Goal: Information Seeking & Learning: Compare options

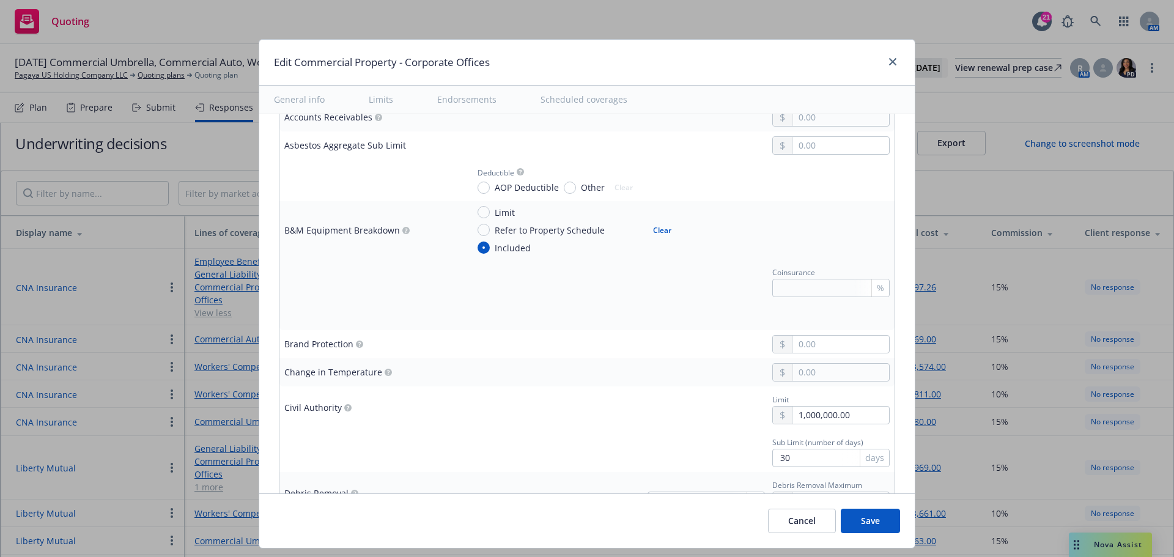
scroll to position [917, 0]
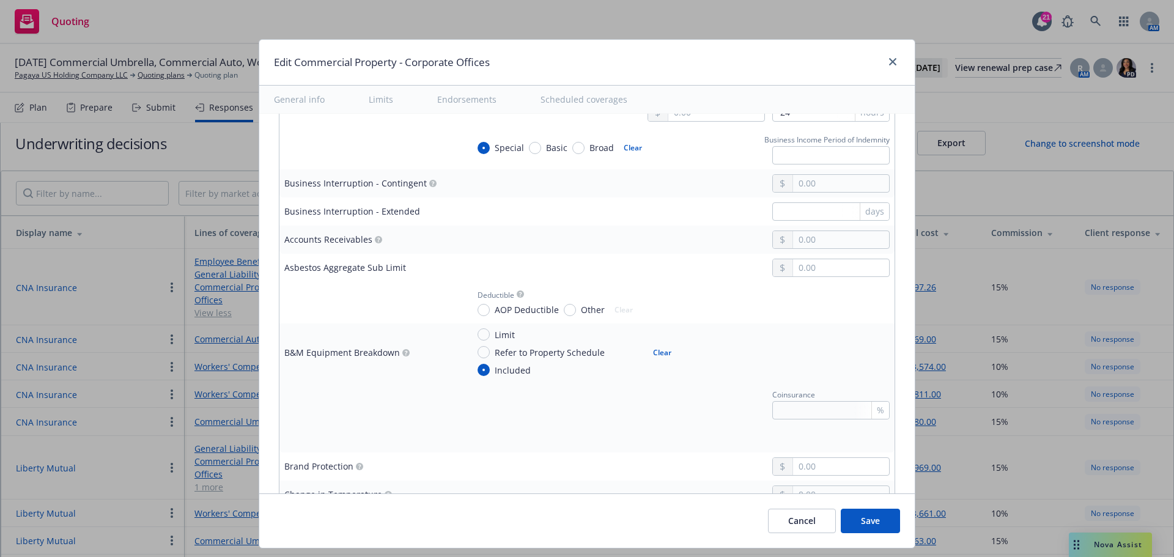
click at [649, 353] on button "Clear" at bounding box center [662, 352] width 33 height 17
radio input "false"
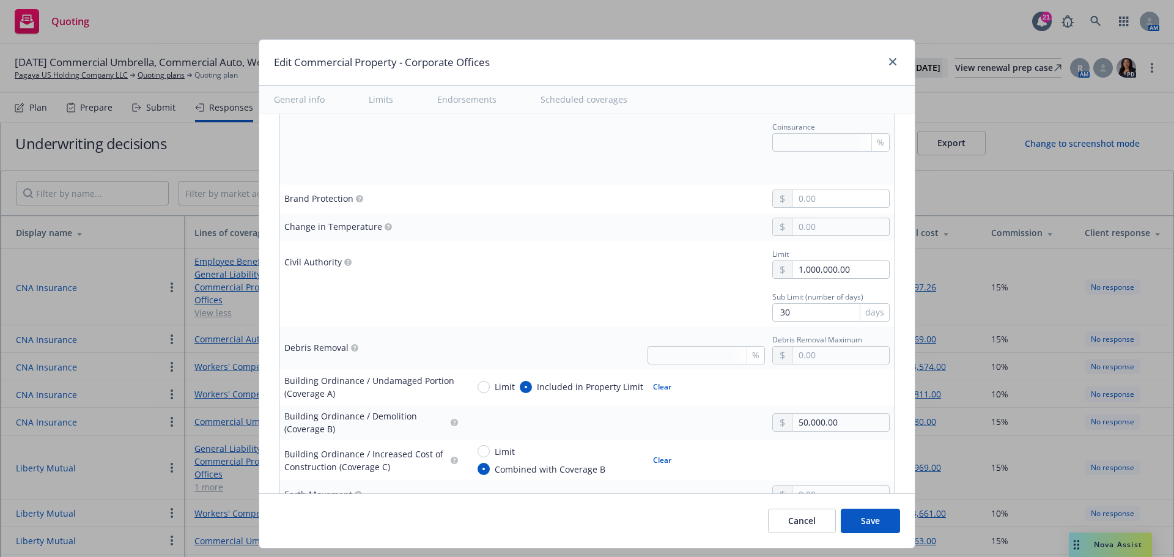
scroll to position [1223, 0]
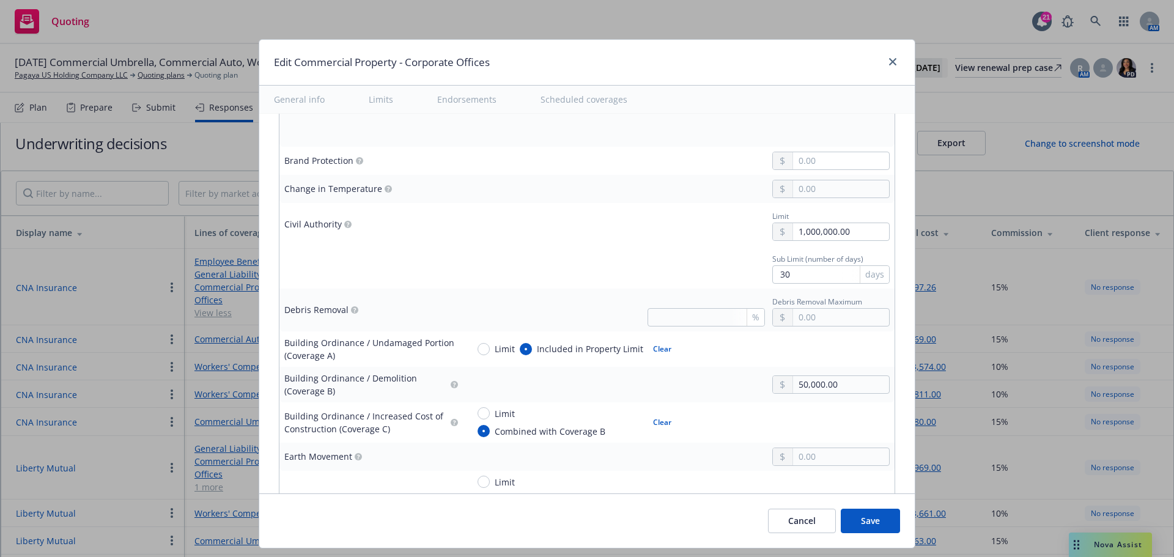
drag, startPoint x: 693, startPoint y: 269, endPoint x: 721, endPoint y: 276, distance: 28.5
click at [693, 269] on div "Sub Limit (number of days) 30 days" at bounding box center [679, 267] width 422 height 33
click at [784, 273] on input "30" at bounding box center [830, 274] width 117 height 18
click at [655, 272] on div "Sub Limit (number of days) 30 days" at bounding box center [679, 267] width 422 height 33
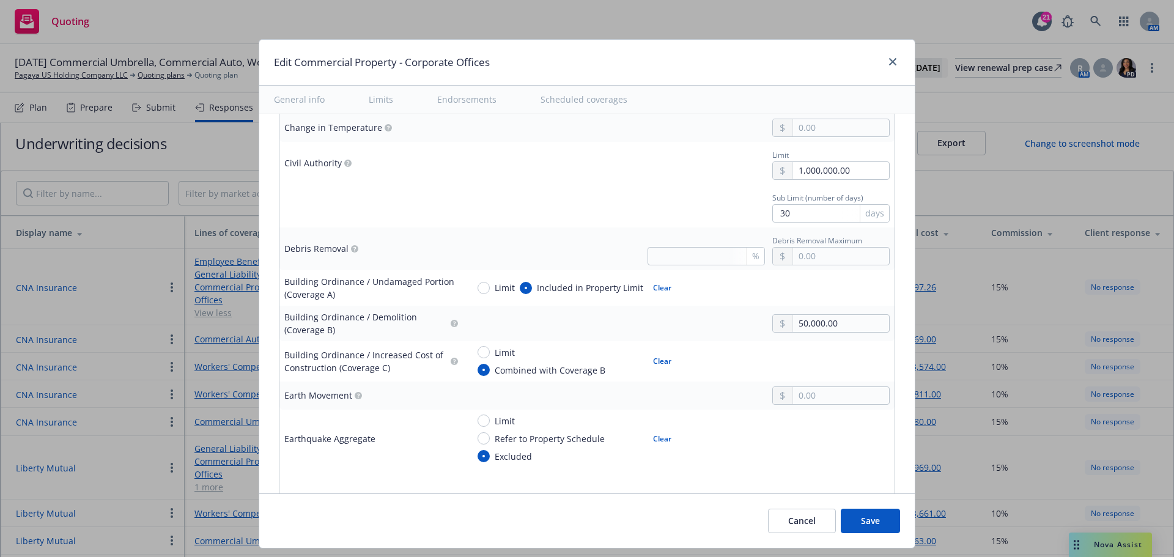
scroll to position [1345, 0]
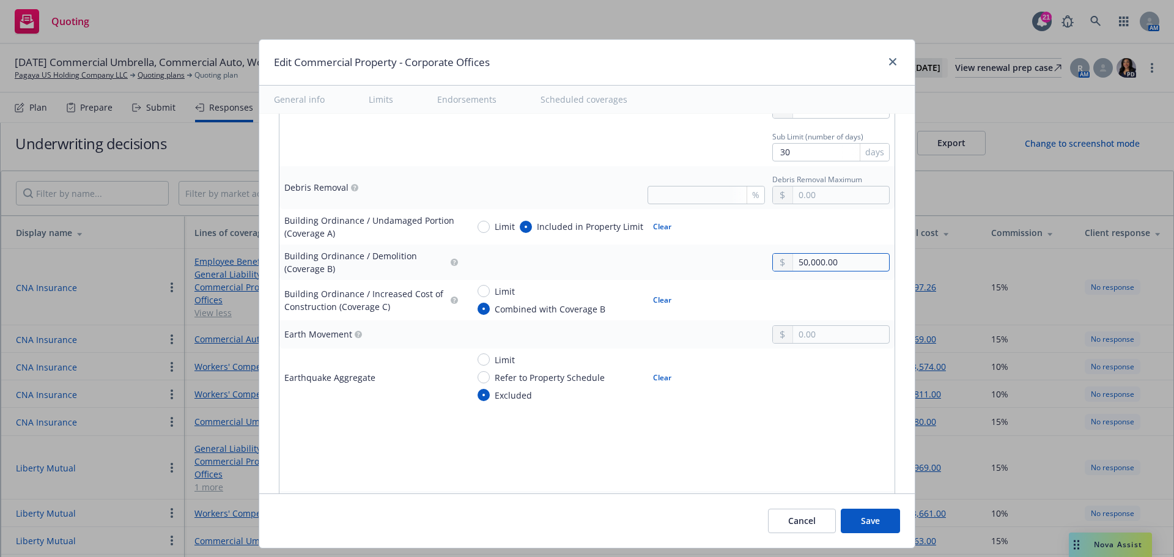
click at [793, 267] on input "50,000.00" at bounding box center [841, 262] width 96 height 17
click at [820, 315] on button "$1,000,000.00" at bounding box center [825, 315] width 105 height 23
type input "1,000,000.00"
click at [762, 448] on div at bounding box center [825, 449] width 127 height 18
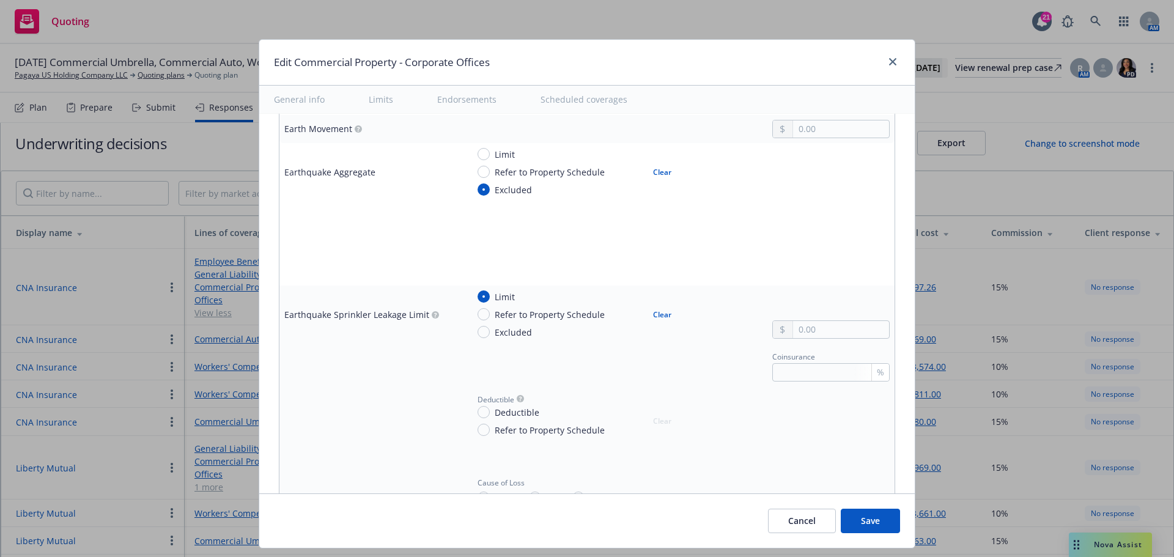
scroll to position [1589, 0]
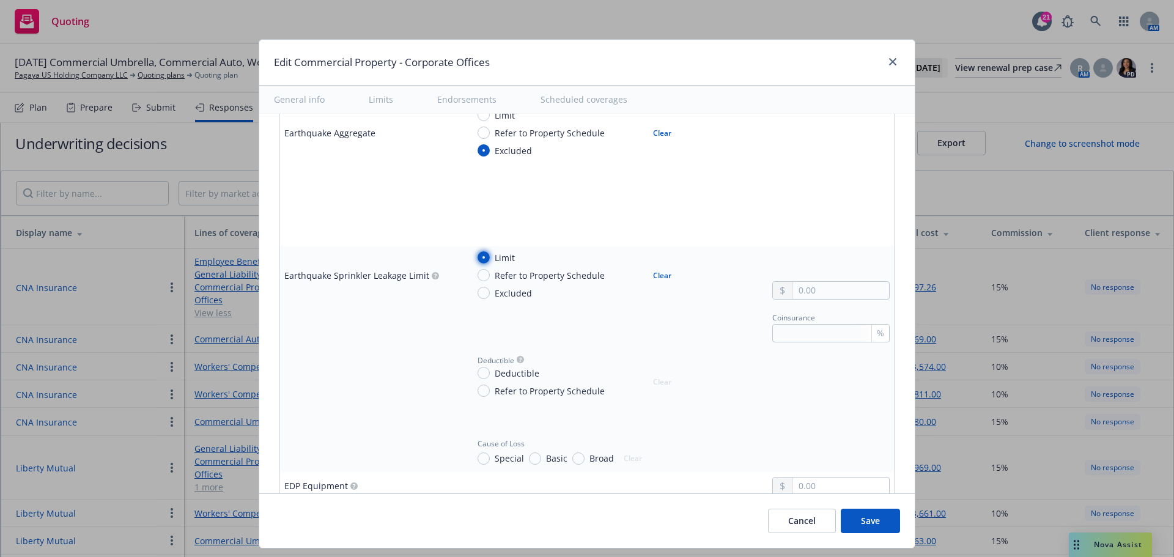
click at [477, 257] on input "Limit" at bounding box center [483, 257] width 12 height 12
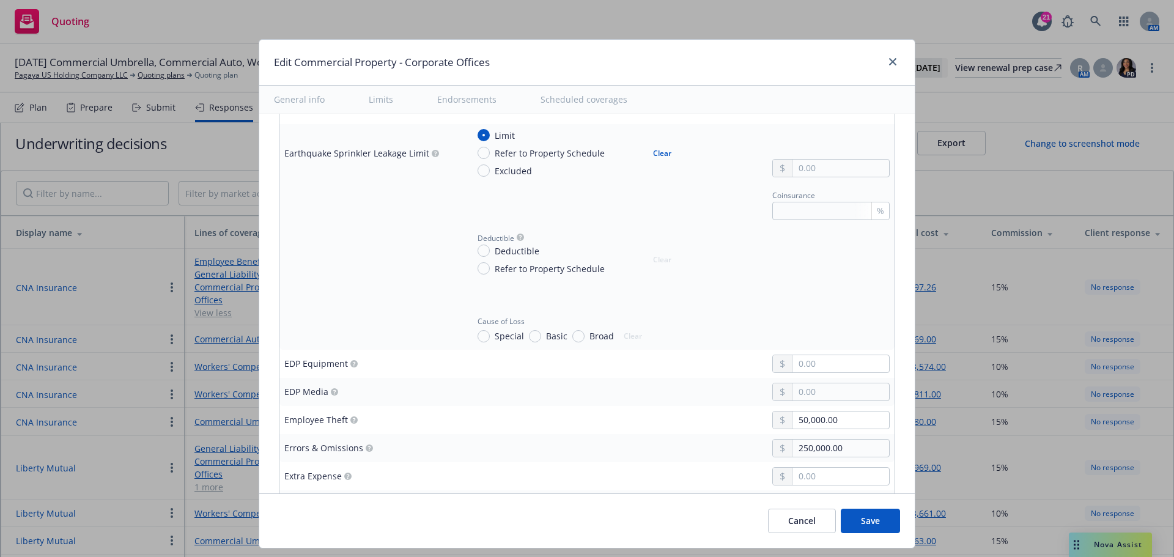
click at [646, 157] on button "Clear" at bounding box center [662, 152] width 33 height 17
radio input "false"
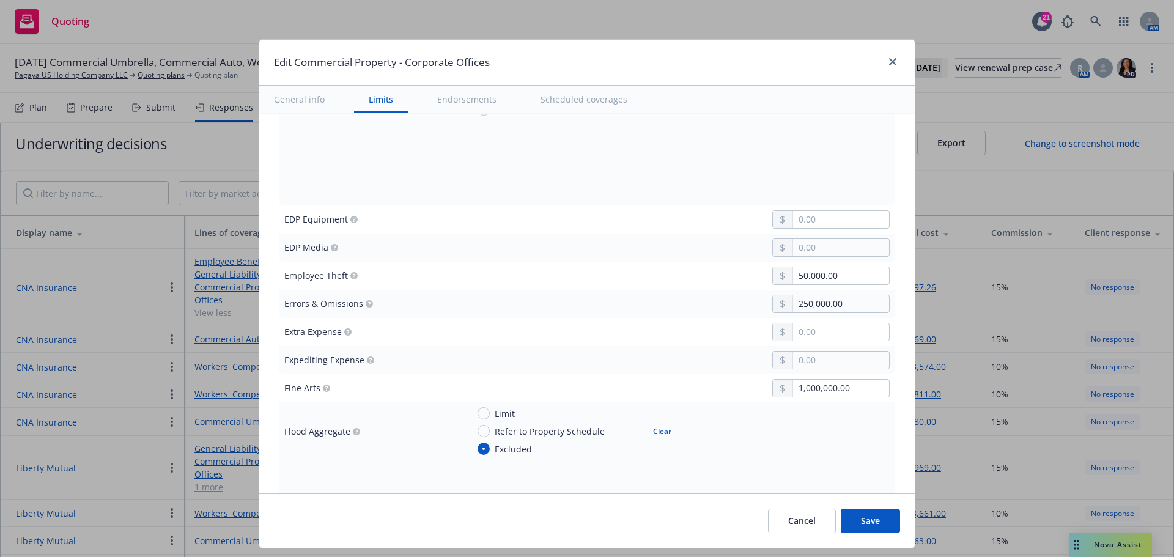
scroll to position [1561, 0]
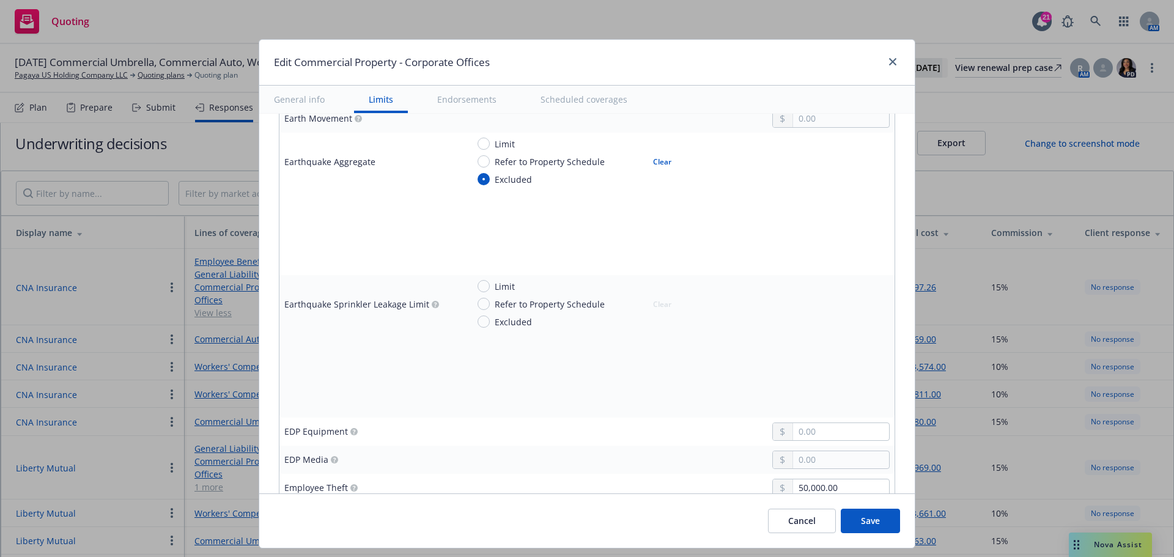
click at [569, 386] on td at bounding box center [679, 375] width 432 height 28
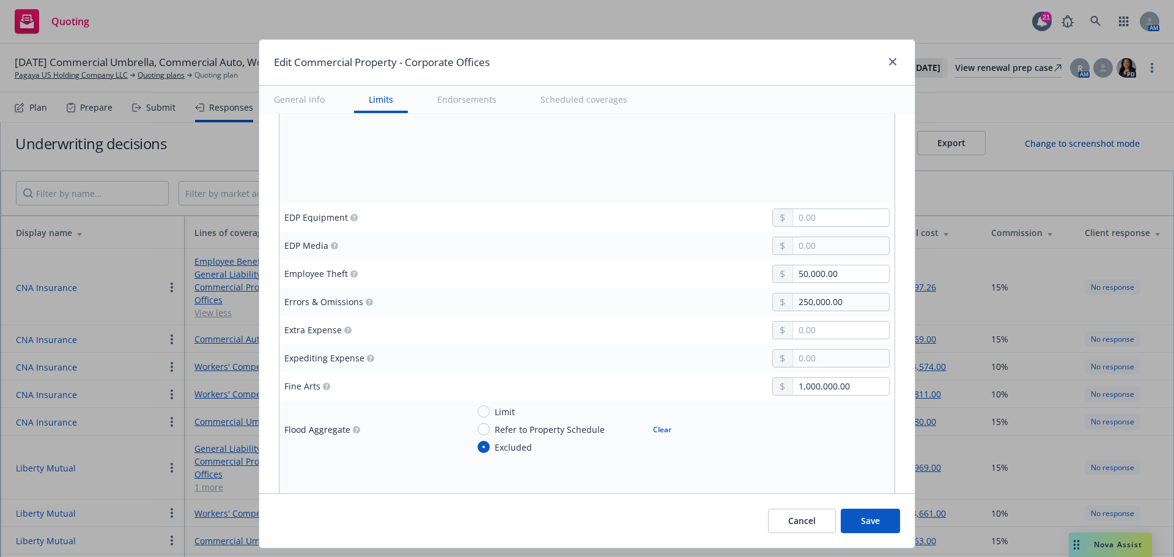
scroll to position [1805, 0]
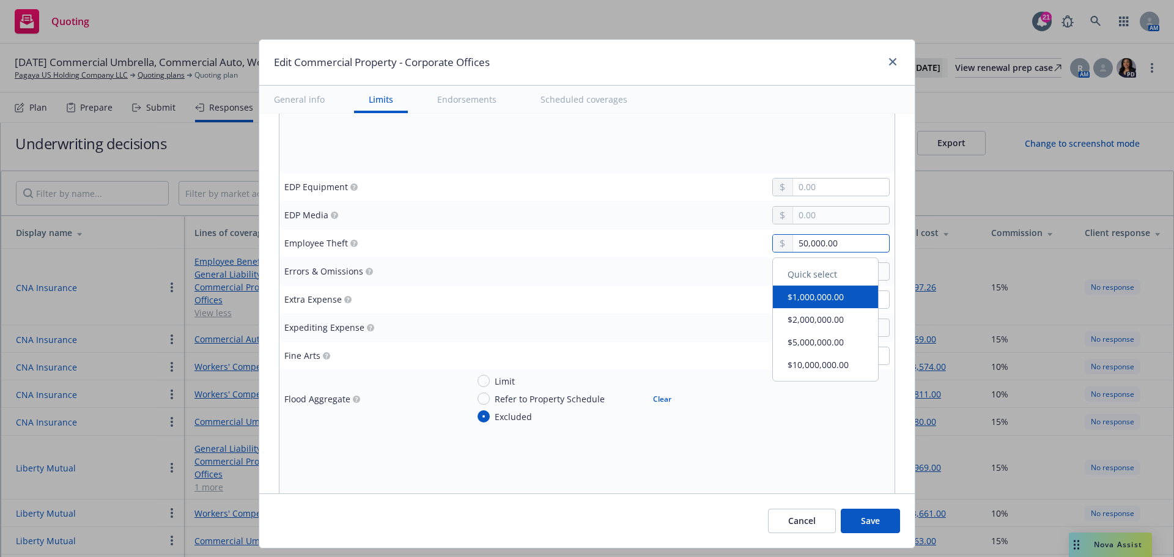
drag, startPoint x: 846, startPoint y: 244, endPoint x: 682, endPoint y: 237, distance: 164.0
click at [682, 237] on div "50,000.00" at bounding box center [679, 243] width 422 height 18
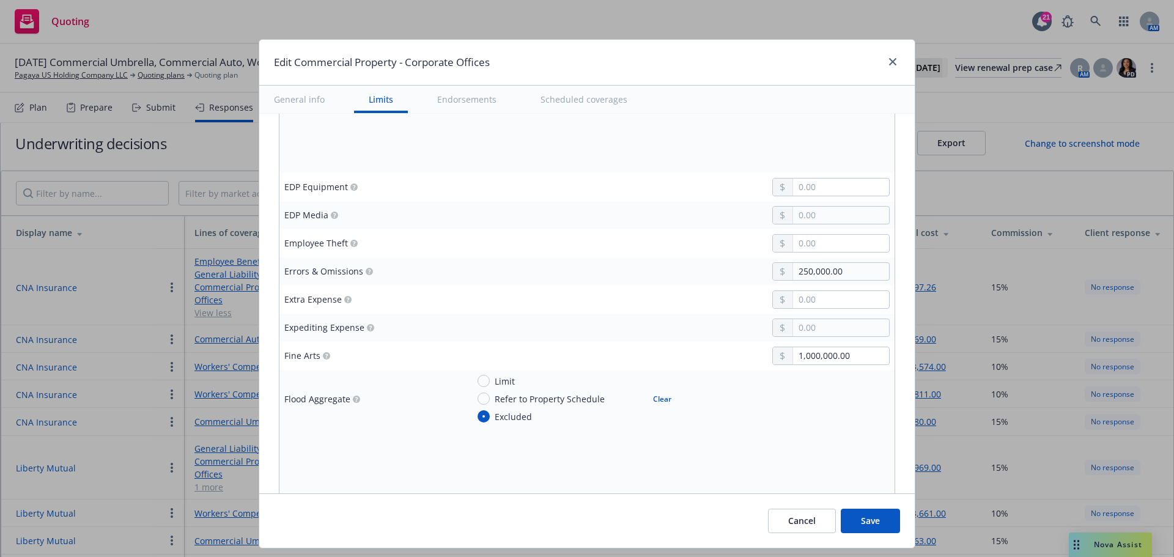
click at [674, 298] on div at bounding box center [679, 299] width 422 height 18
drag, startPoint x: 860, startPoint y: 269, endPoint x: 667, endPoint y: 249, distance: 194.2
click at [668, 256] on tbody "Limit type Loss Limit Blanket Coverage Clear 1,030,000.00 All Other Peril (AOP)…" at bounding box center [586, 528] width 615 height 3697
click at [809, 329] on button "$1,000,000.00" at bounding box center [825, 325] width 105 height 23
type input "1,000,000.00"
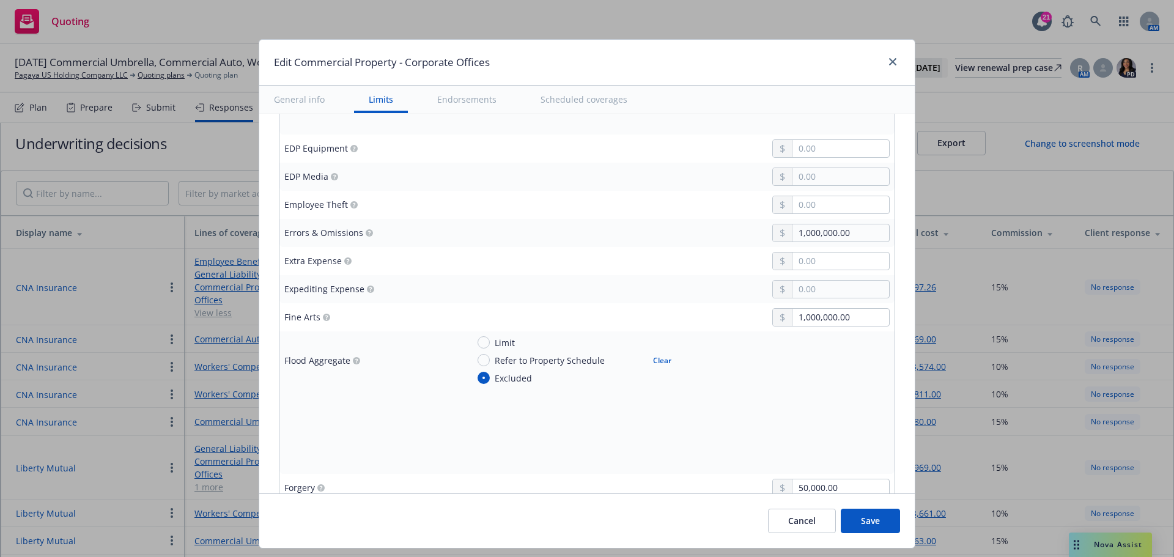
scroll to position [2050, 0]
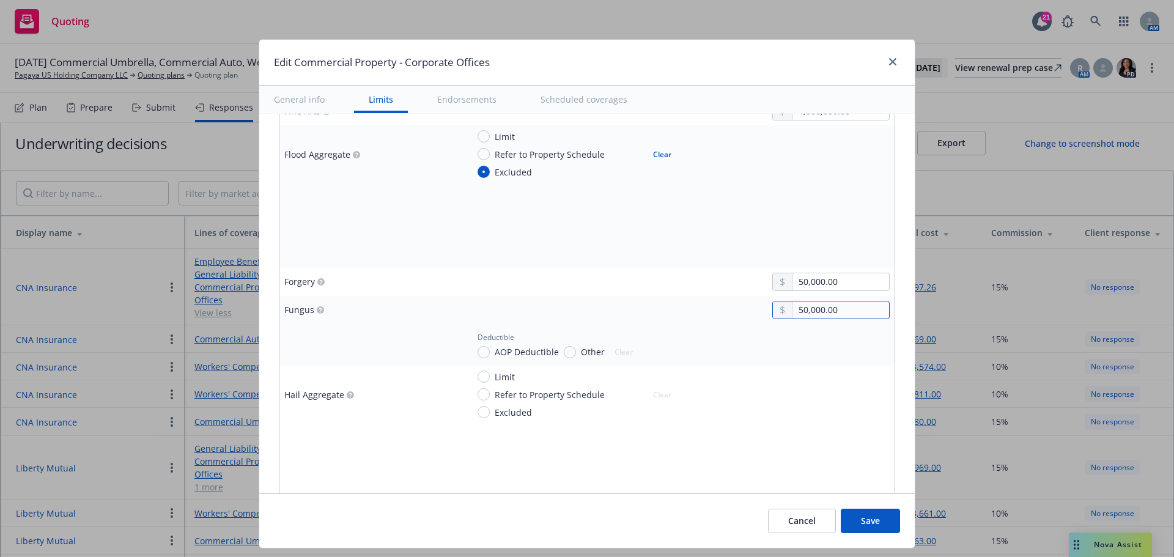
click at [797, 311] on input "50,000.00" at bounding box center [841, 309] width 96 height 17
type input "500,000.00"
click at [845, 377] on div at bounding box center [830, 394] width 117 height 48
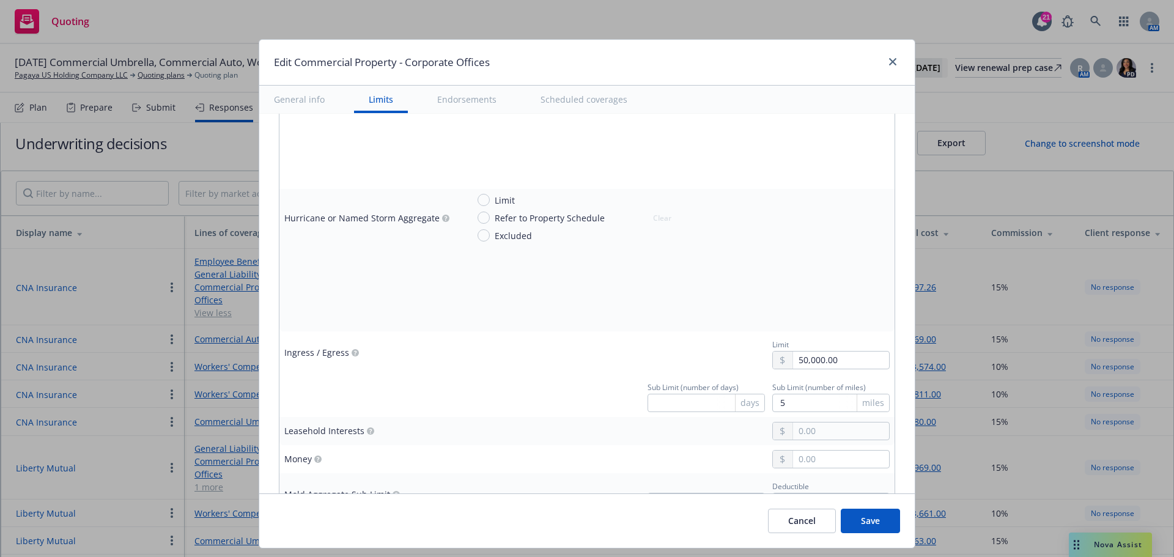
scroll to position [2355, 0]
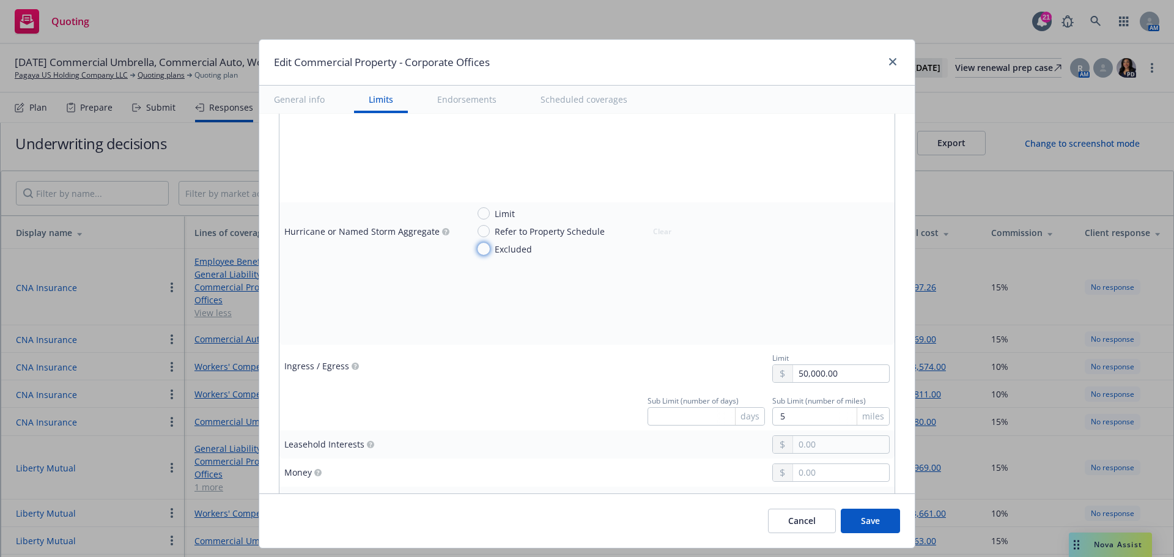
click at [481, 252] on input "Excluded" at bounding box center [483, 249] width 12 height 12
radio input "true"
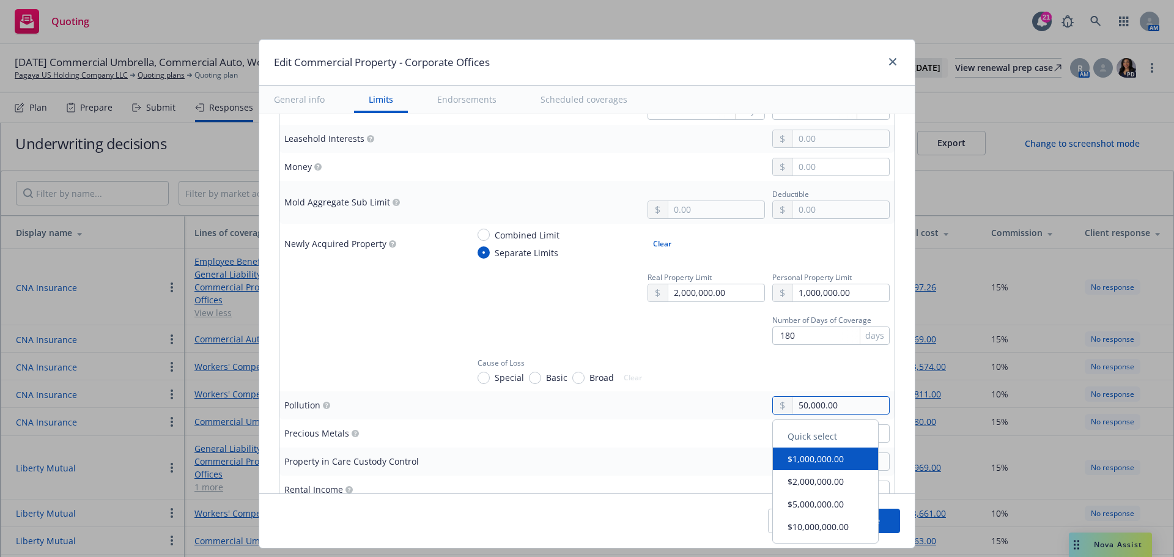
click at [793, 403] on input "50,000.00" at bounding box center [841, 405] width 96 height 17
type input "100,000.00"
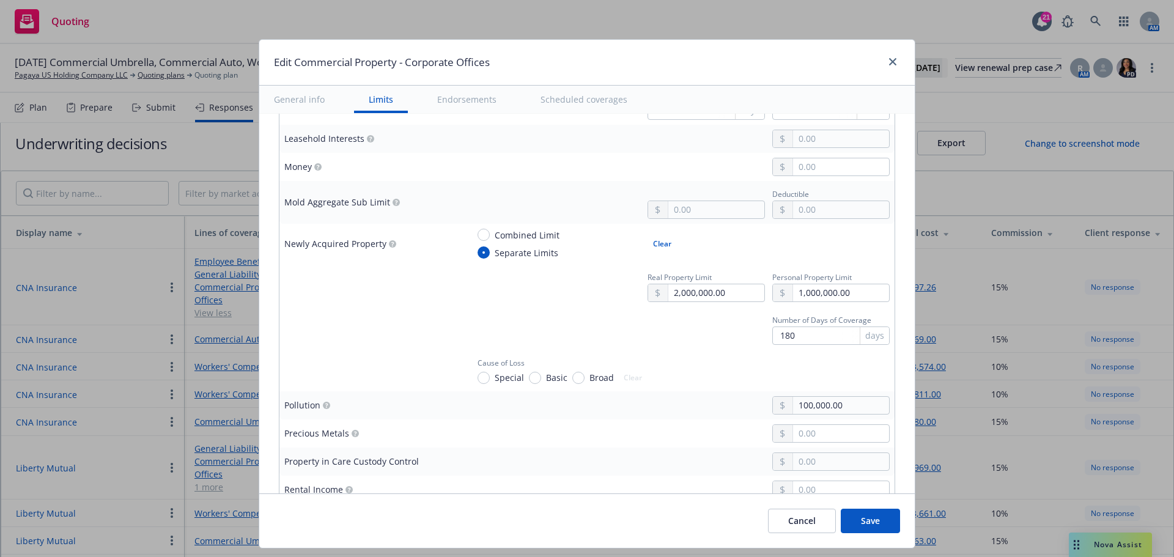
click at [550, 446] on td at bounding box center [679, 433] width 432 height 28
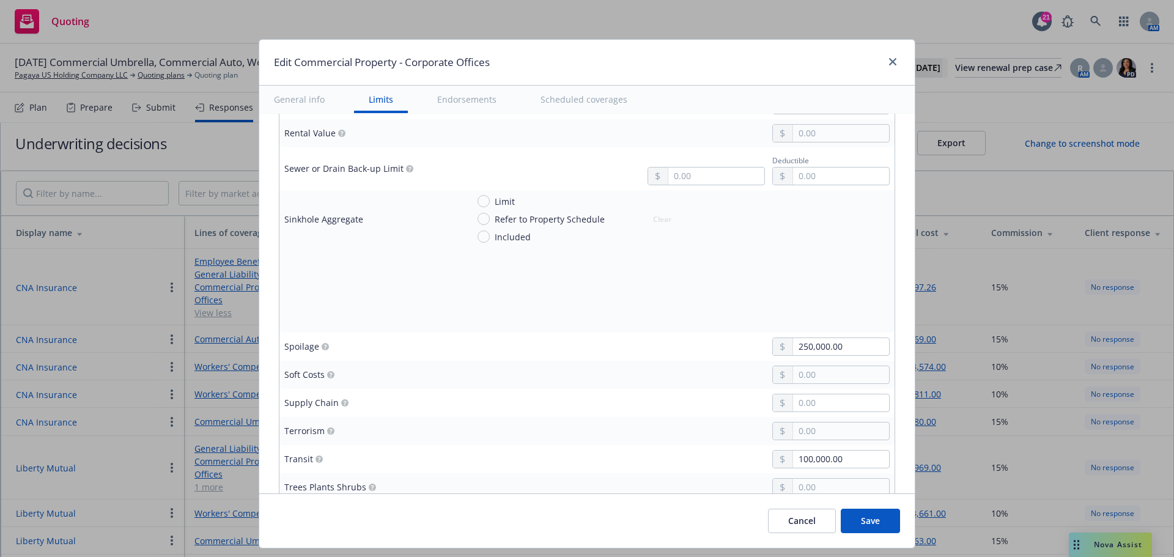
scroll to position [3150, 0]
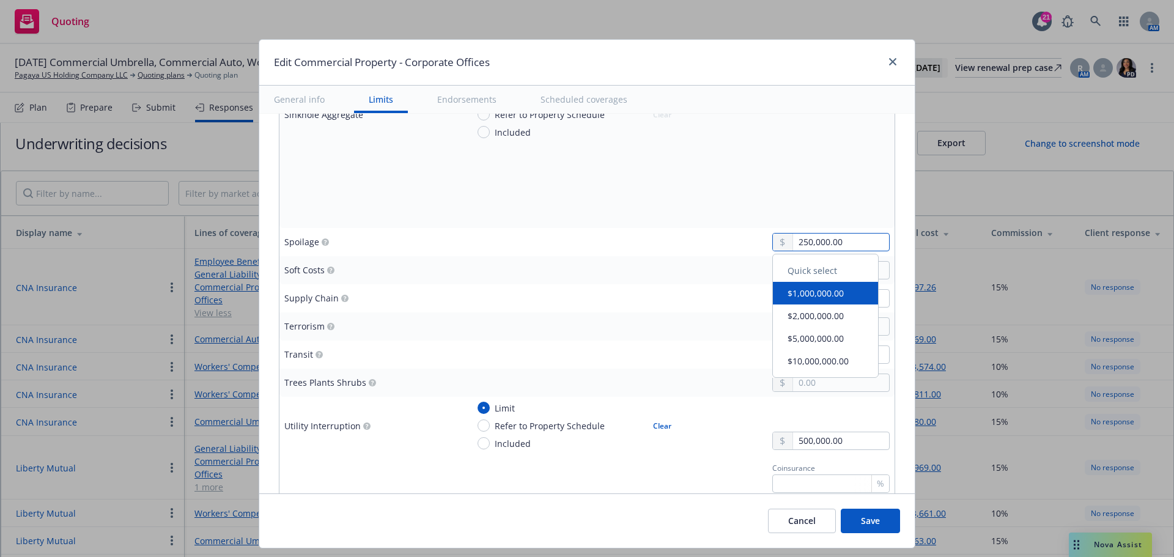
drag, startPoint x: 805, startPoint y: 243, endPoint x: 747, endPoint y: 243, distance: 57.5
click at [747, 243] on div "250,000.00" at bounding box center [679, 242] width 422 height 18
click at [518, 245] on div at bounding box center [679, 242] width 422 height 18
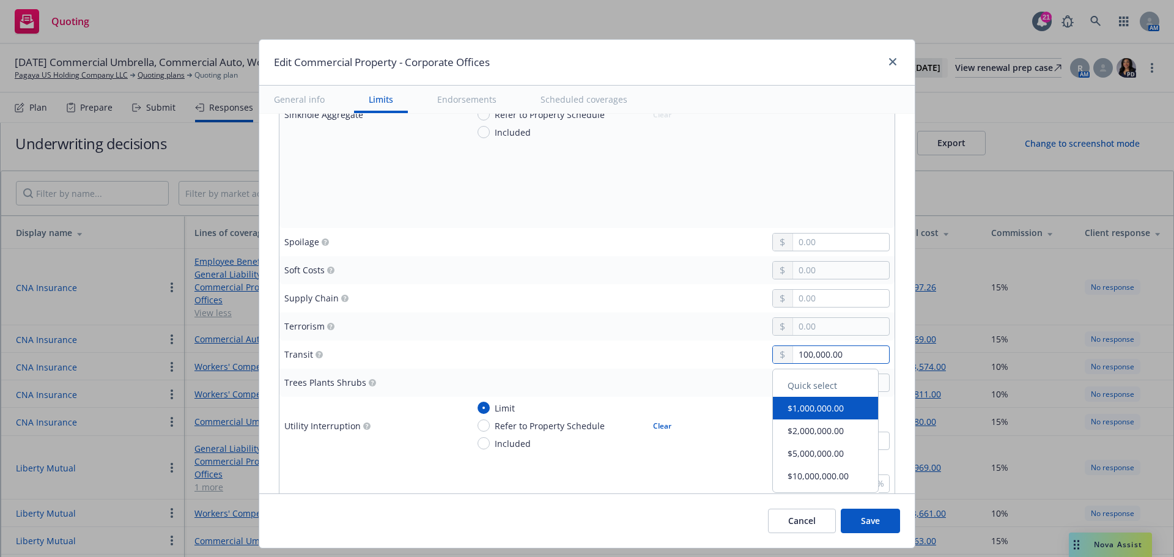
drag, startPoint x: 800, startPoint y: 352, endPoint x: 982, endPoint y: 323, distance: 184.9
click at [779, 352] on div "100,000.00" at bounding box center [830, 354] width 117 height 18
type input "250,000.00"
drag, startPoint x: 770, startPoint y: 295, endPoint x: 711, endPoint y: 299, distance: 58.8
click at [773, 296] on div at bounding box center [783, 298] width 20 height 17
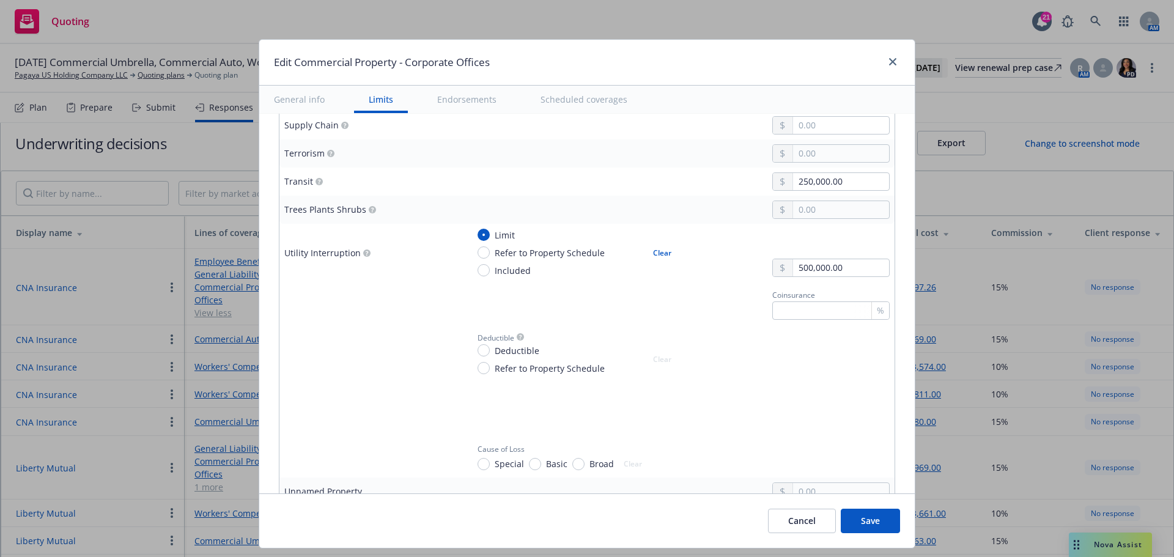
scroll to position [3334, 0]
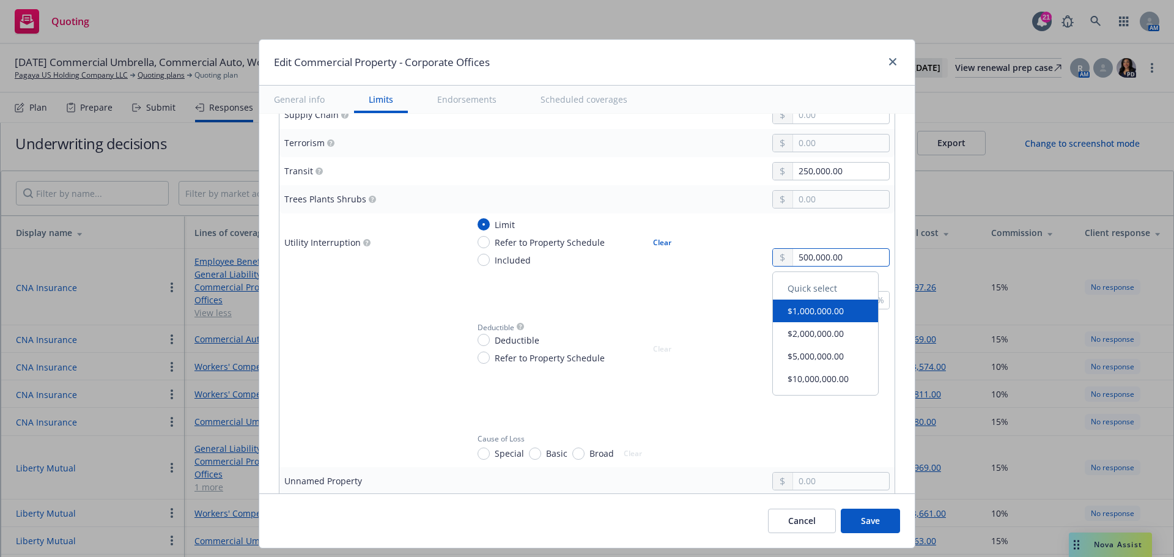
drag, startPoint x: 796, startPoint y: 259, endPoint x: 779, endPoint y: 259, distance: 17.1
click at [779, 259] on div "500,000.00" at bounding box center [830, 257] width 117 height 18
click at [822, 312] on button "$1,000,000.00" at bounding box center [825, 311] width 105 height 23
type input "1,000,000.00"
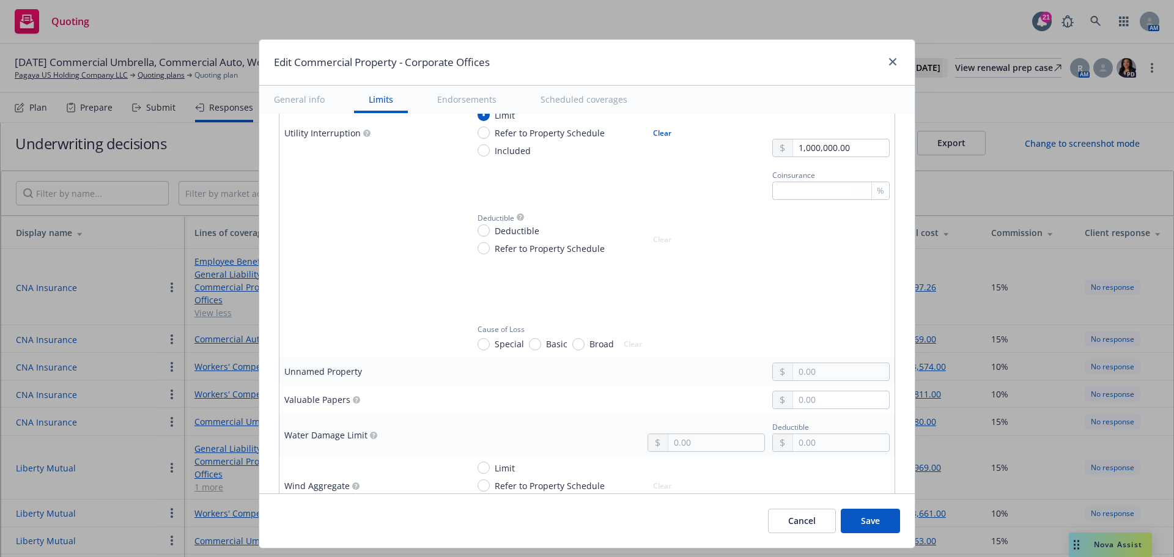
scroll to position [3517, 0]
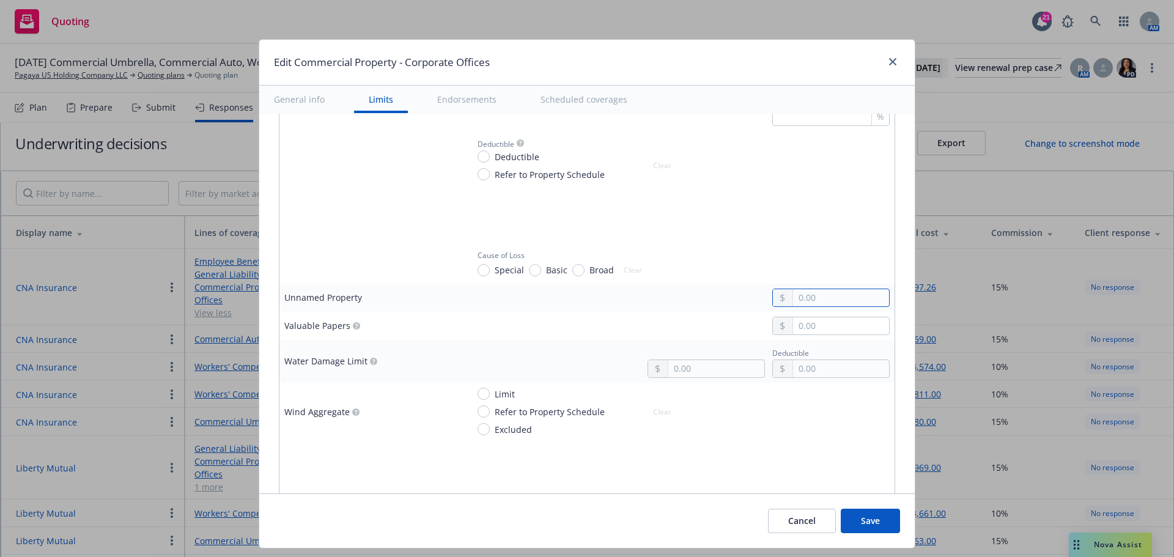
click at [802, 295] on input "text" at bounding box center [841, 297] width 96 height 17
type input "500,000.00"
click at [693, 448] on div at bounding box center [679, 455] width 422 height 18
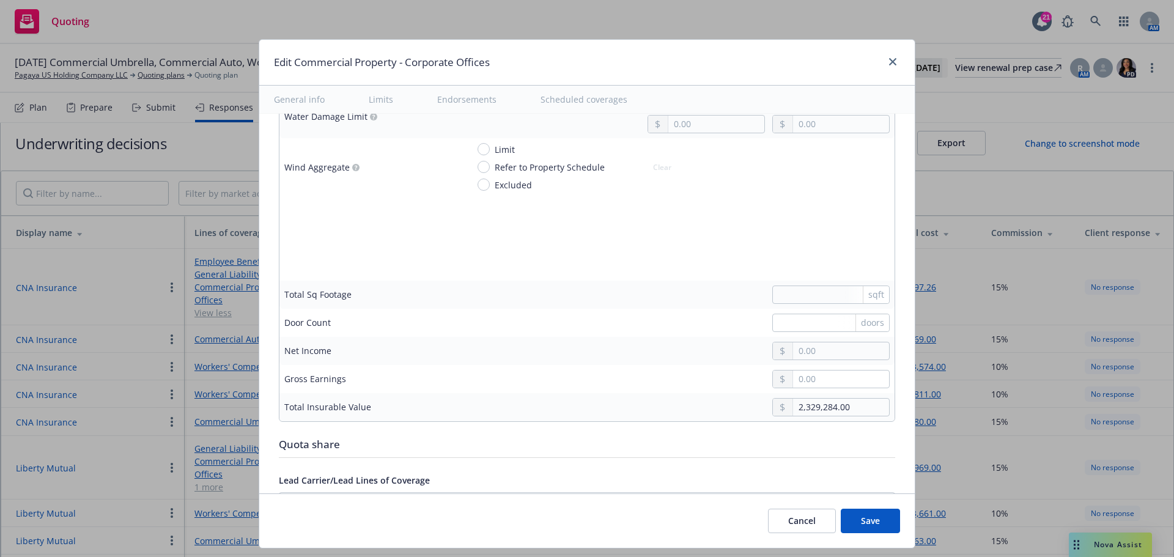
scroll to position [3884, 0]
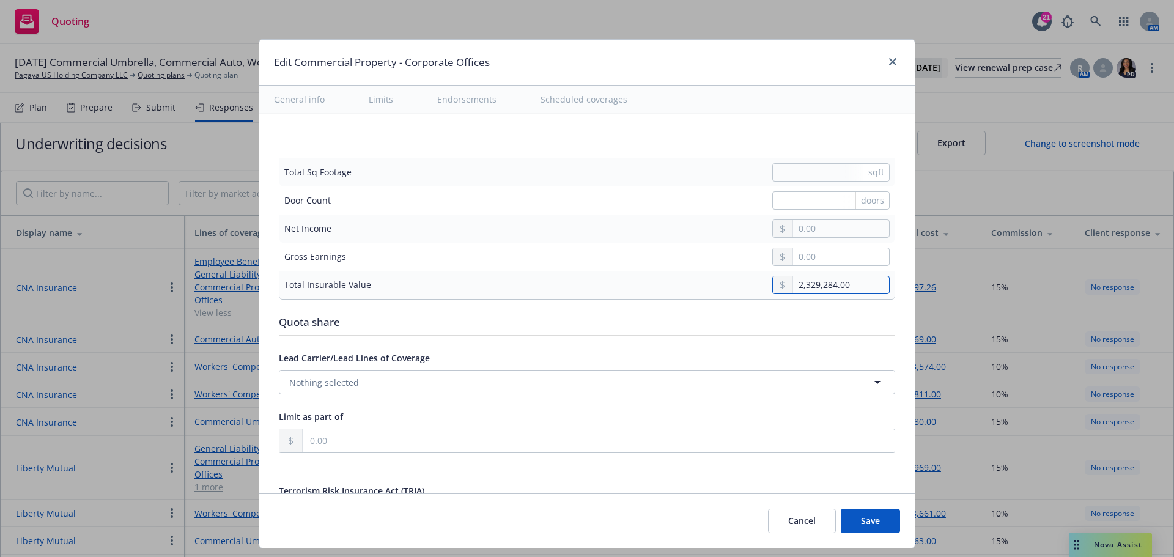
click at [835, 292] on input "2,329,284.00" at bounding box center [841, 284] width 96 height 17
drag, startPoint x: 825, startPoint y: 284, endPoint x: 372, endPoint y: 3, distance: 532.3
type input "2,030,000.00"
click at [586, 334] on div "Quota share" at bounding box center [587, 324] width 616 height 21
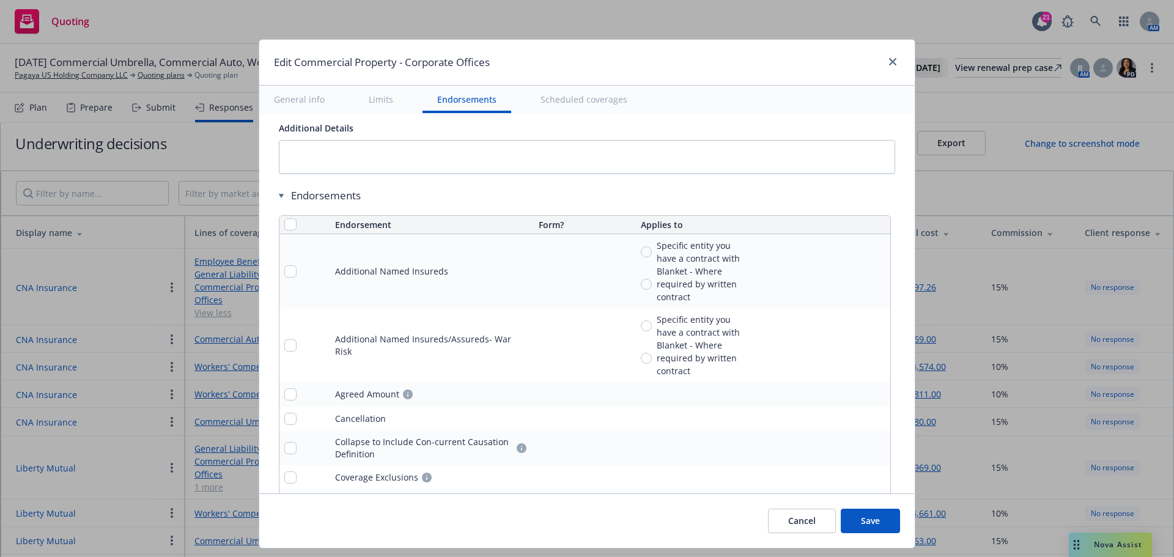
scroll to position [4167, 0]
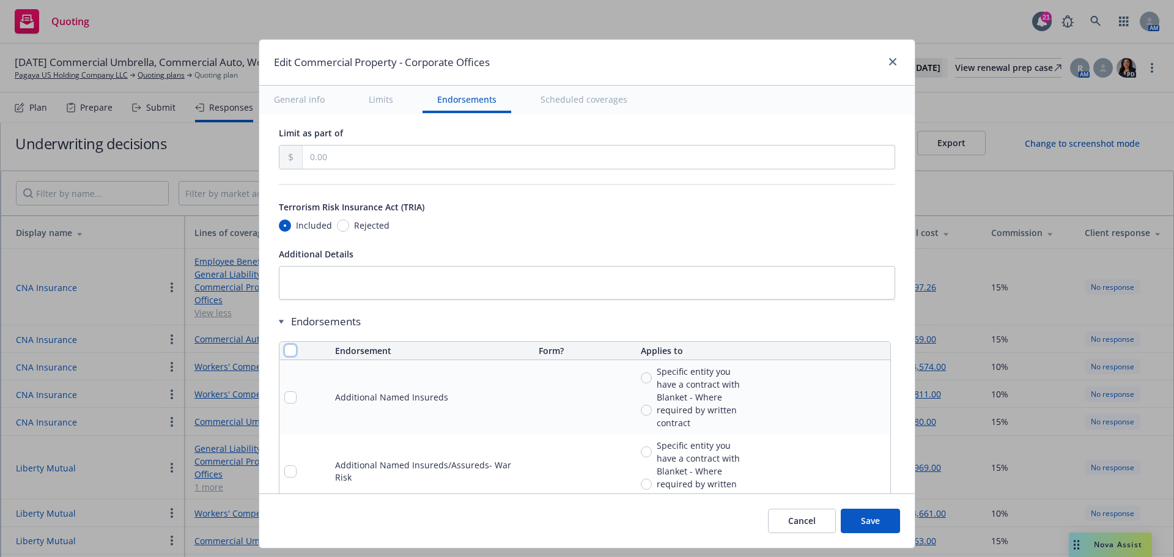
click at [284, 348] on input "checkbox" at bounding box center [290, 350] width 12 height 12
checkbox input "true"
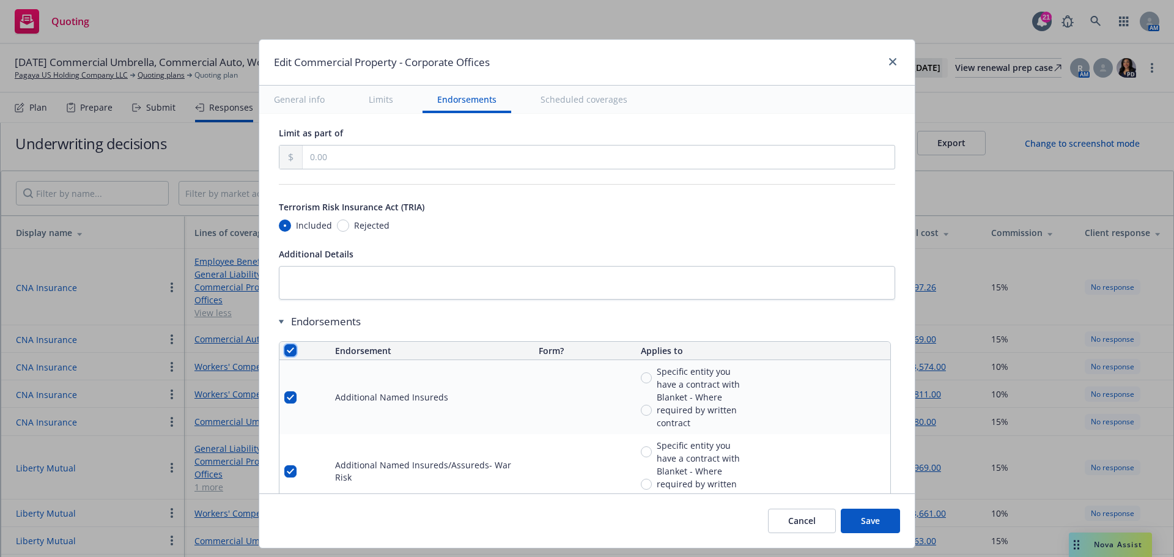
checkbox input "true"
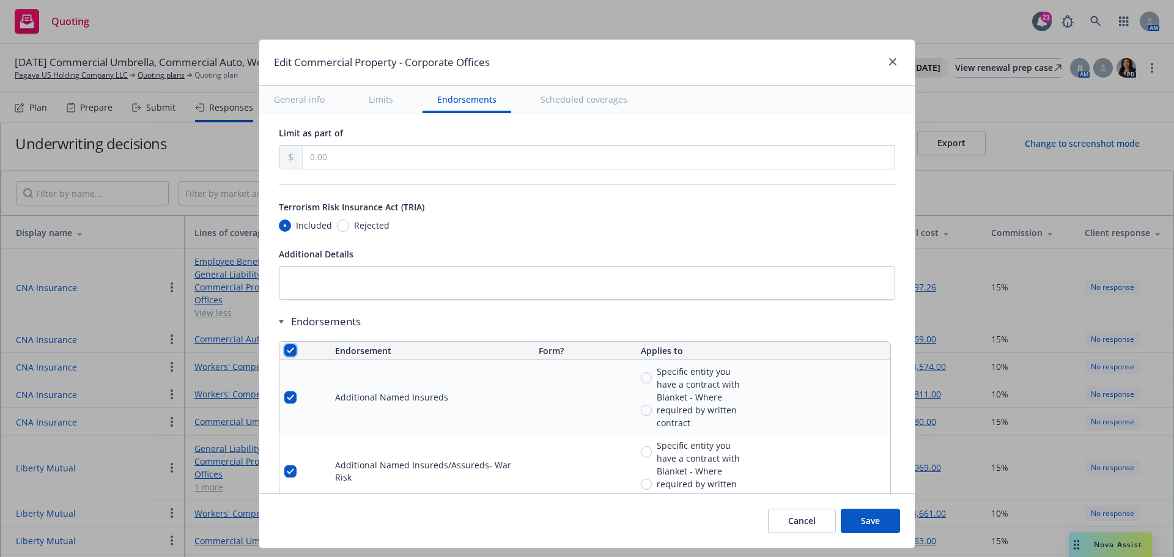
checkbox input "true"
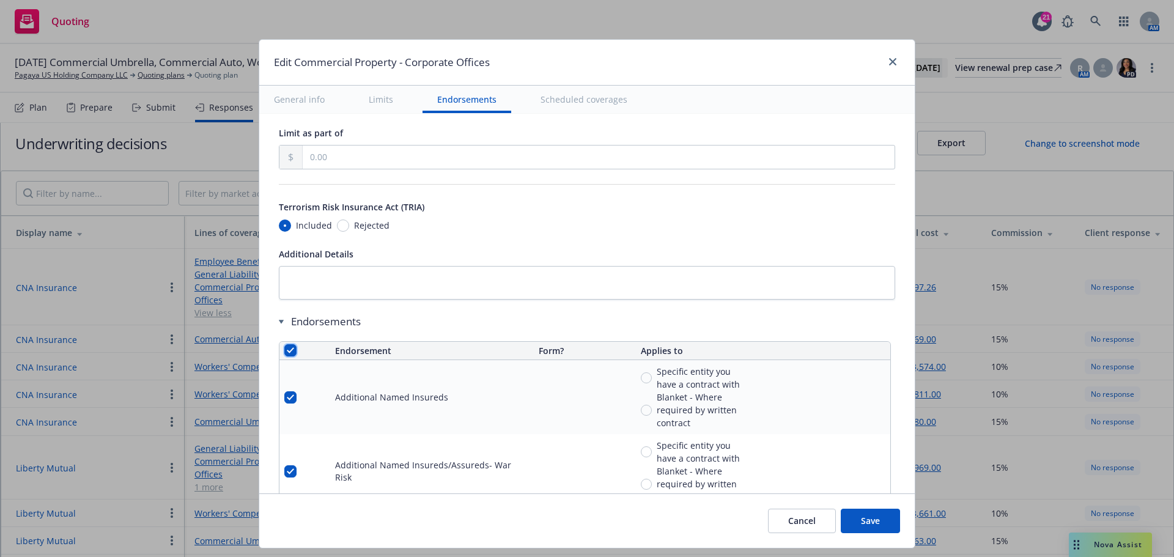
checkbox input "true"
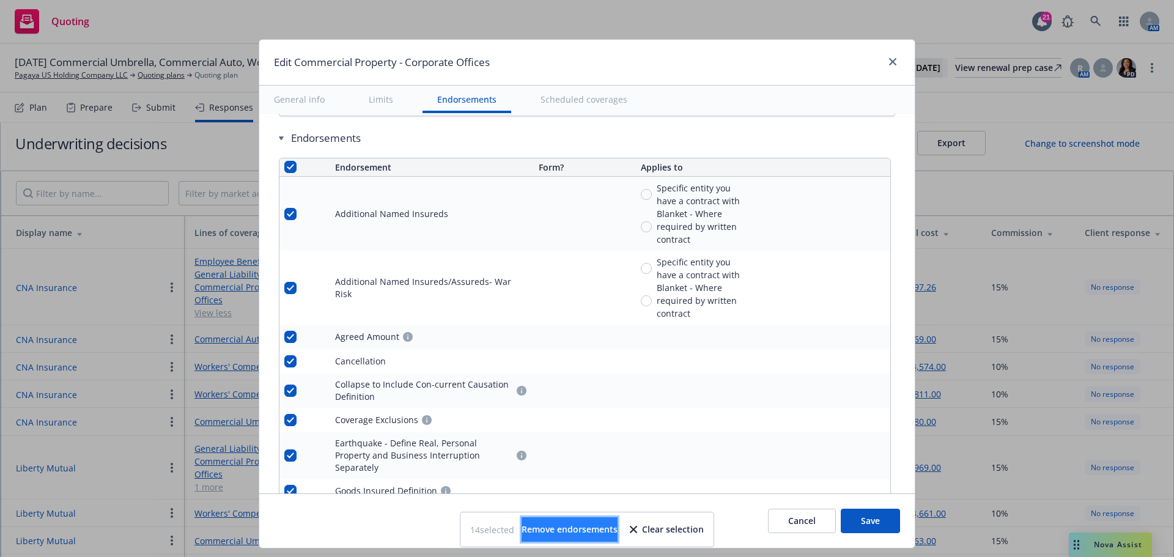
click at [606, 537] on button "Remove endorsements" at bounding box center [569, 529] width 96 height 24
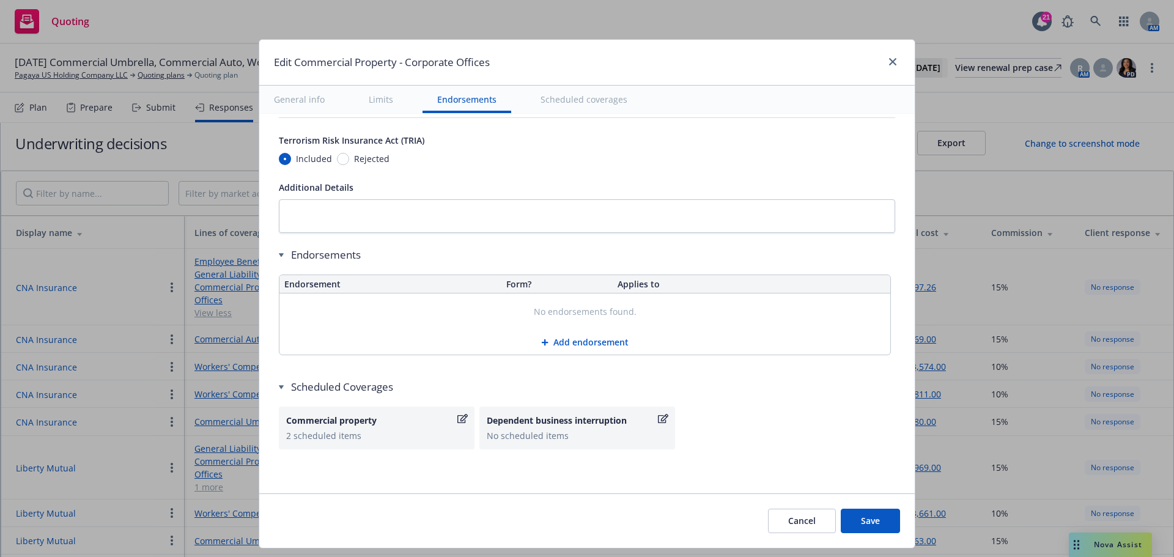
scroll to position [4234, 0]
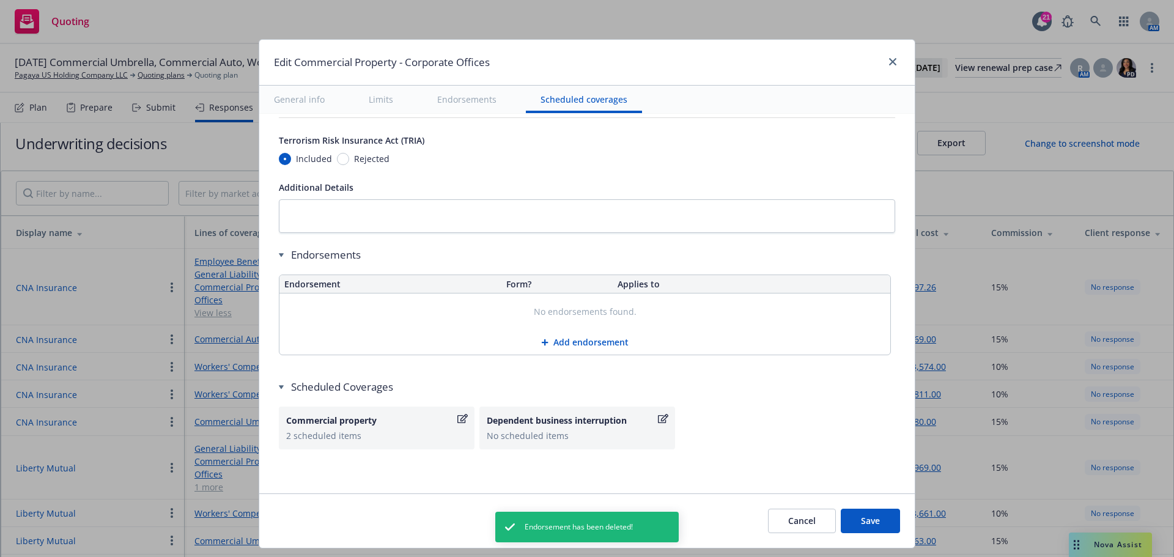
click at [566, 345] on button "Add endorsement" at bounding box center [584, 342] width 611 height 24
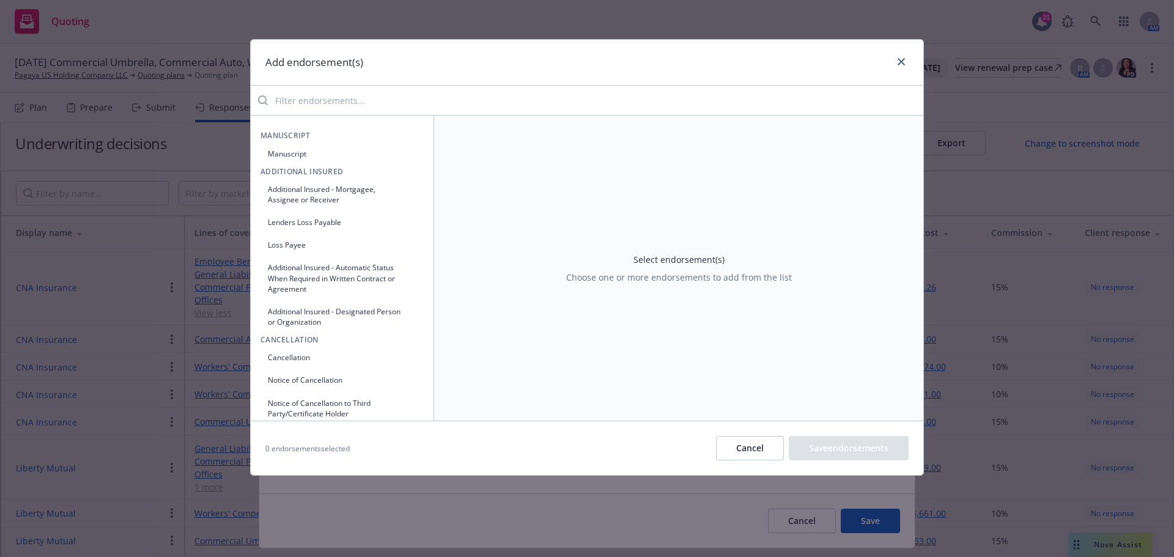
click at [330, 103] on input "search" at bounding box center [595, 100] width 655 height 24
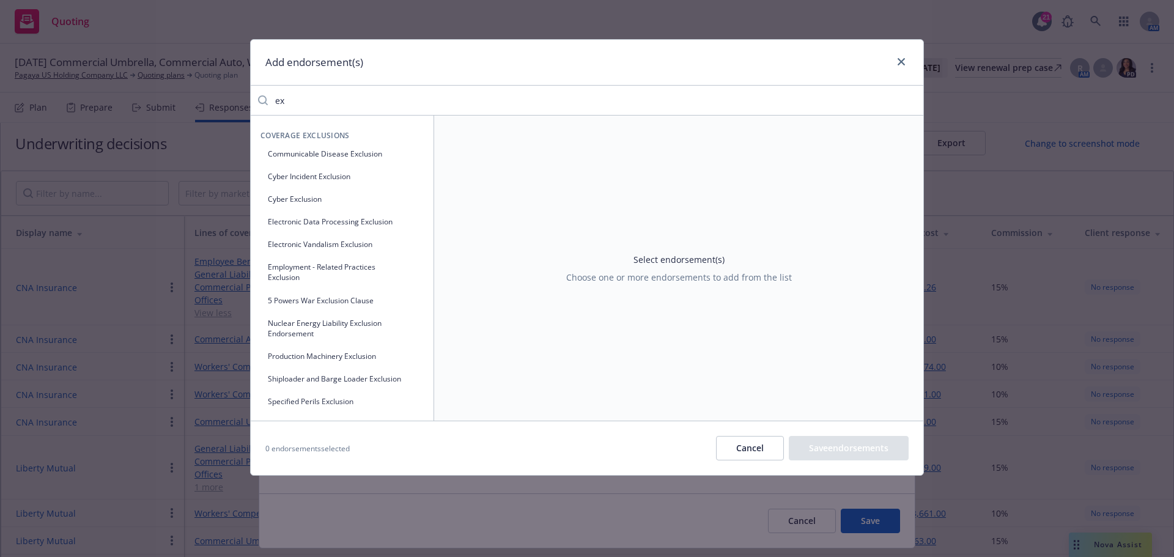
type input "e"
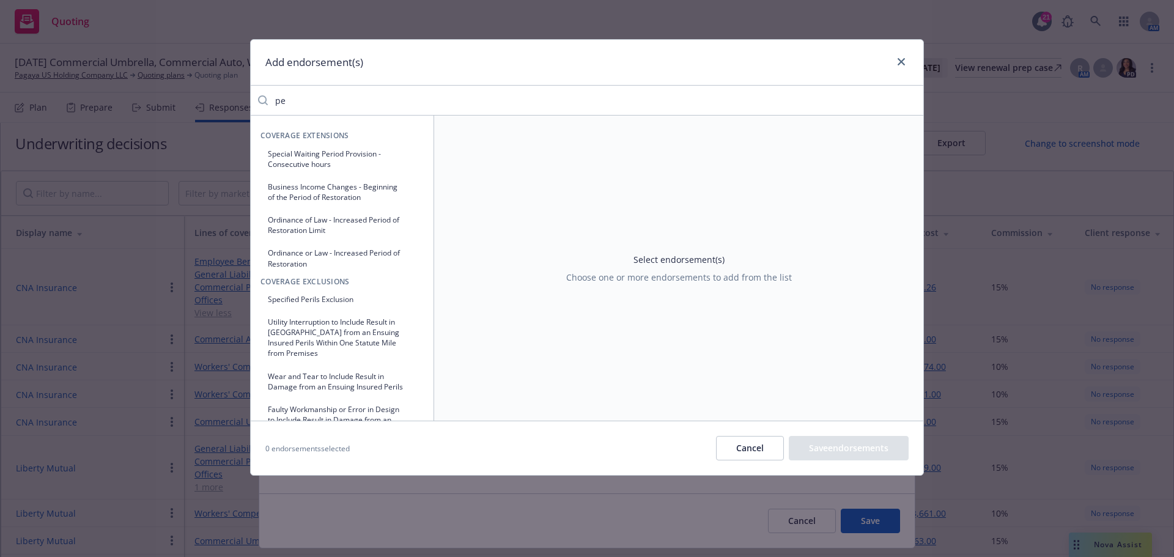
type input "p"
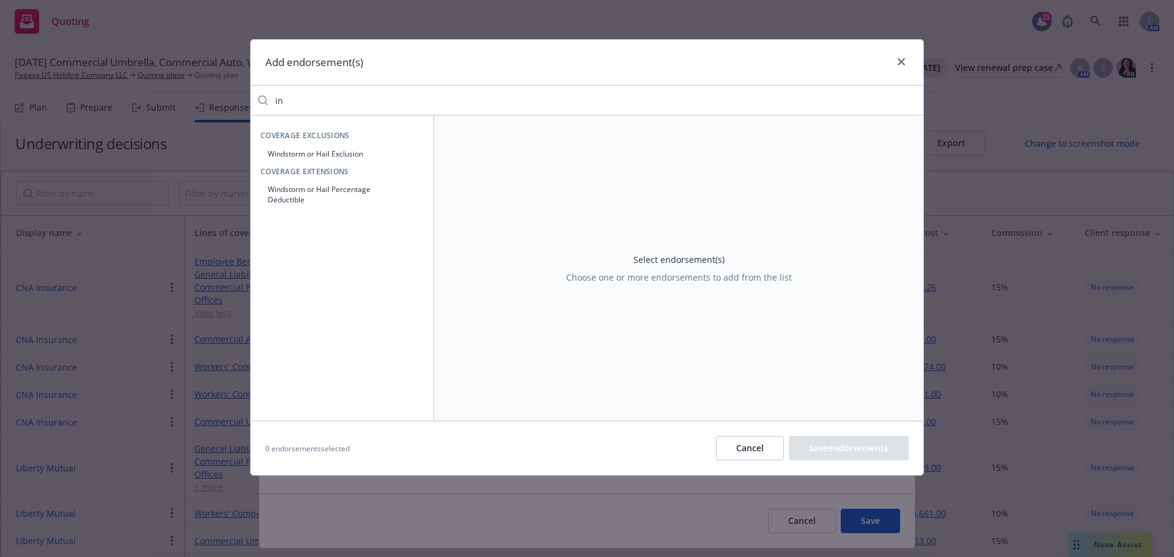
type input "i"
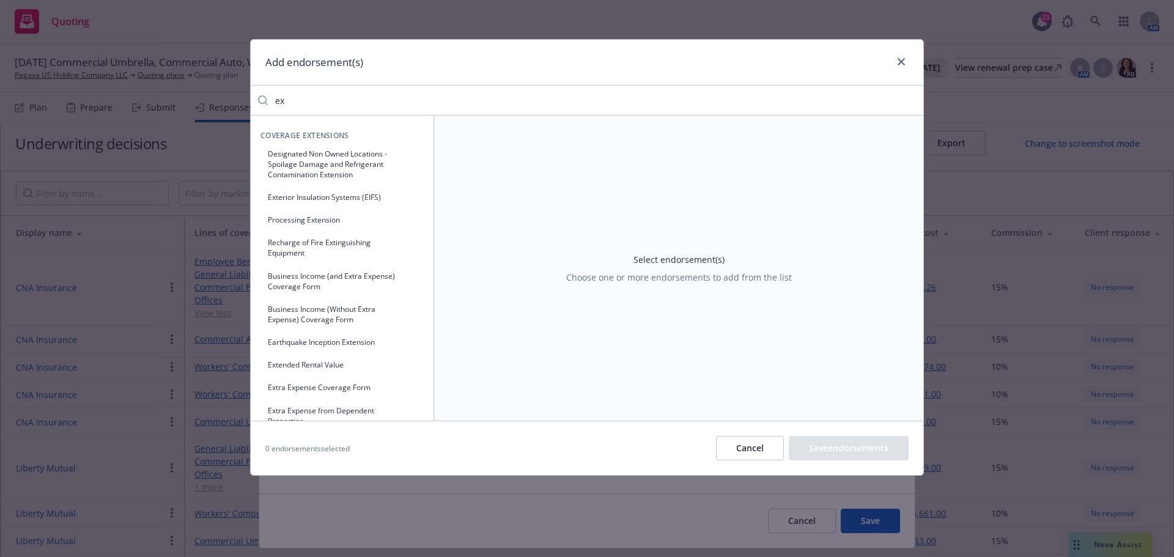
type input "e"
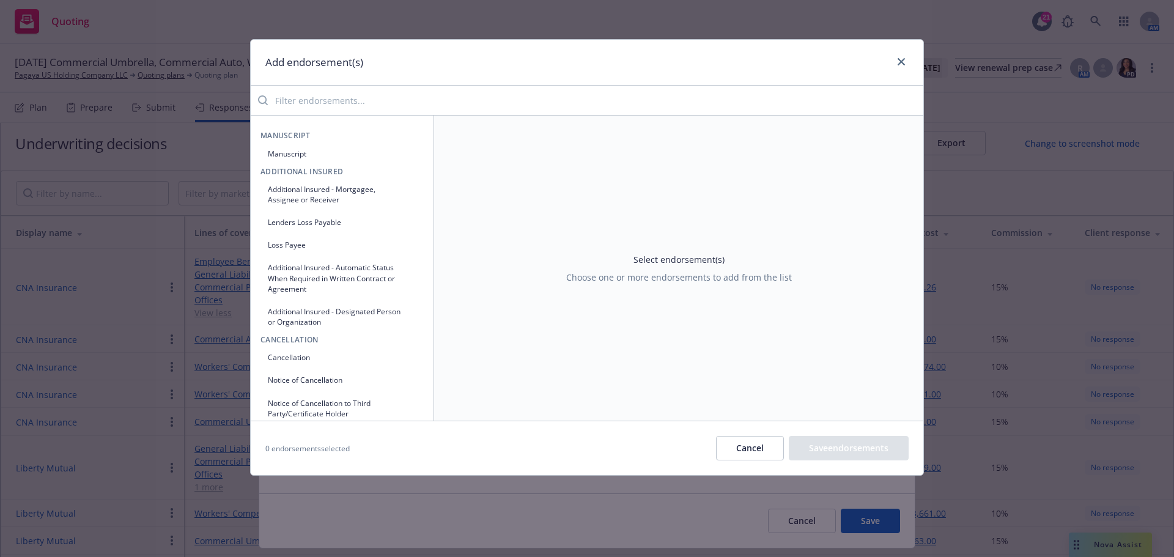
click at [595, 259] on div "Select endorsement(s) Choose one or more endorsements to add from the list" at bounding box center [679, 268] width 226 height 31
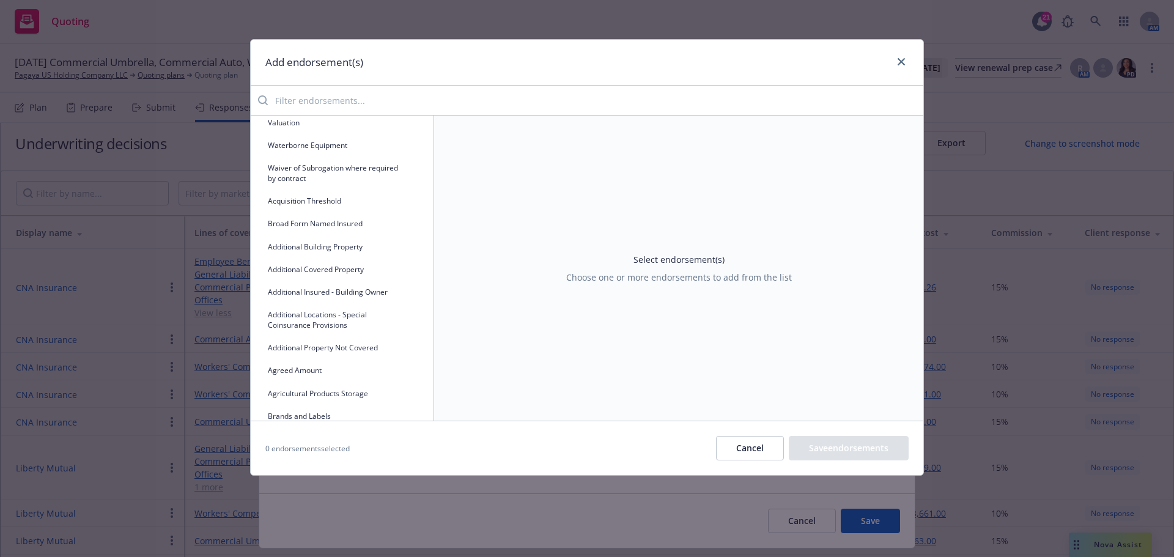
scroll to position [2201, 0]
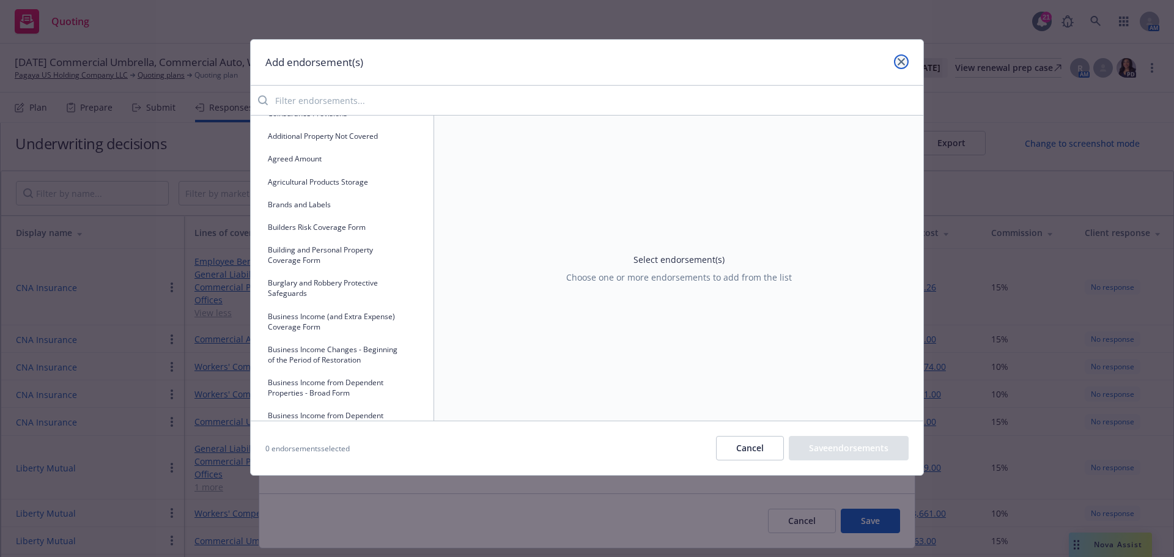
click at [896, 62] on link "close" at bounding box center [901, 61] width 15 height 15
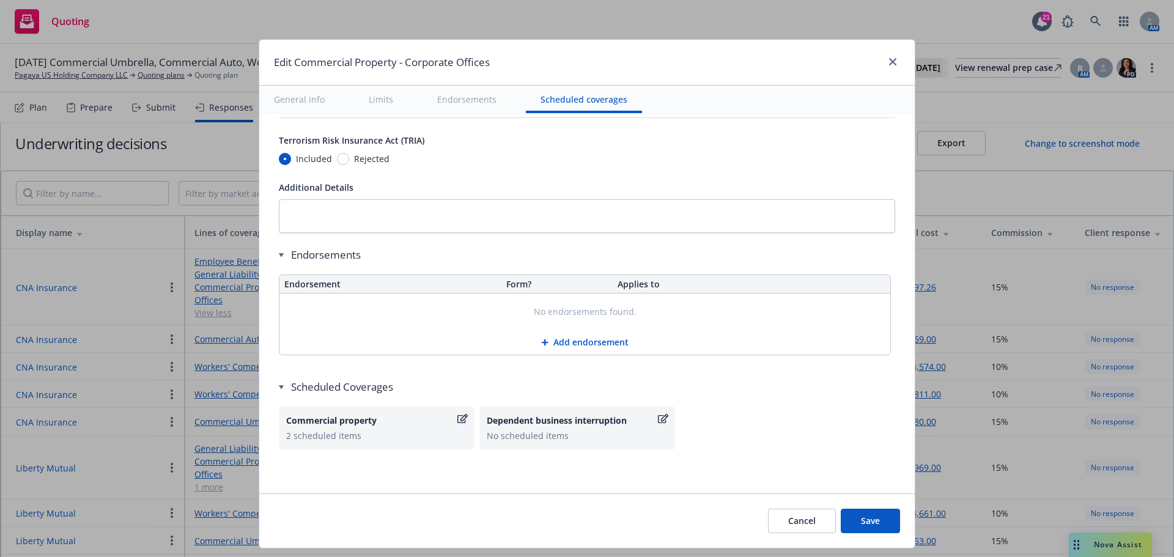
click at [850, 520] on button "Save" at bounding box center [870, 521] width 59 height 24
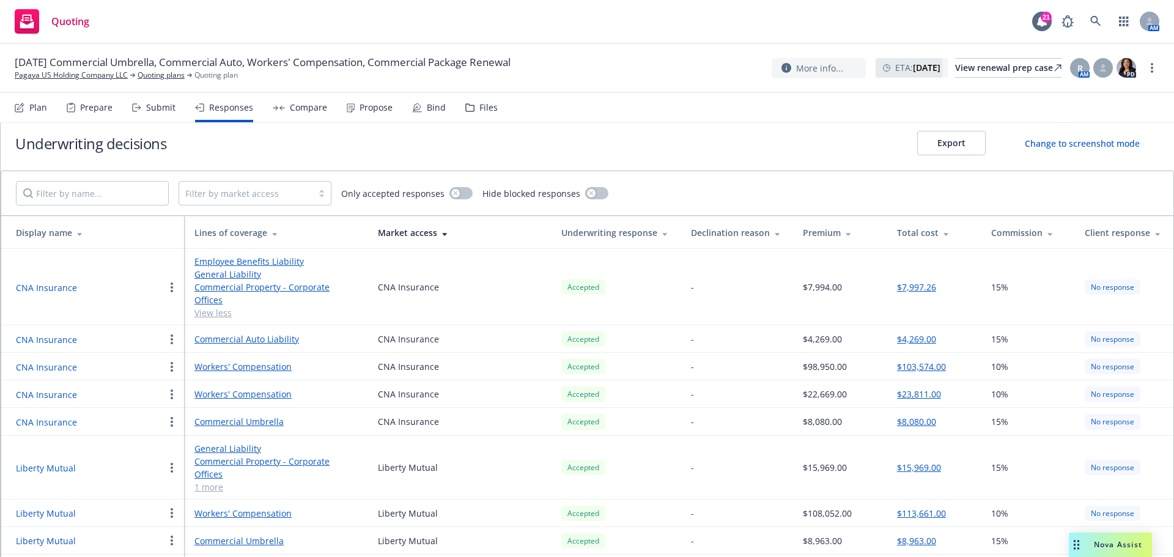
click at [261, 534] on link "Commercial Umbrella" at bounding box center [276, 540] width 164 height 13
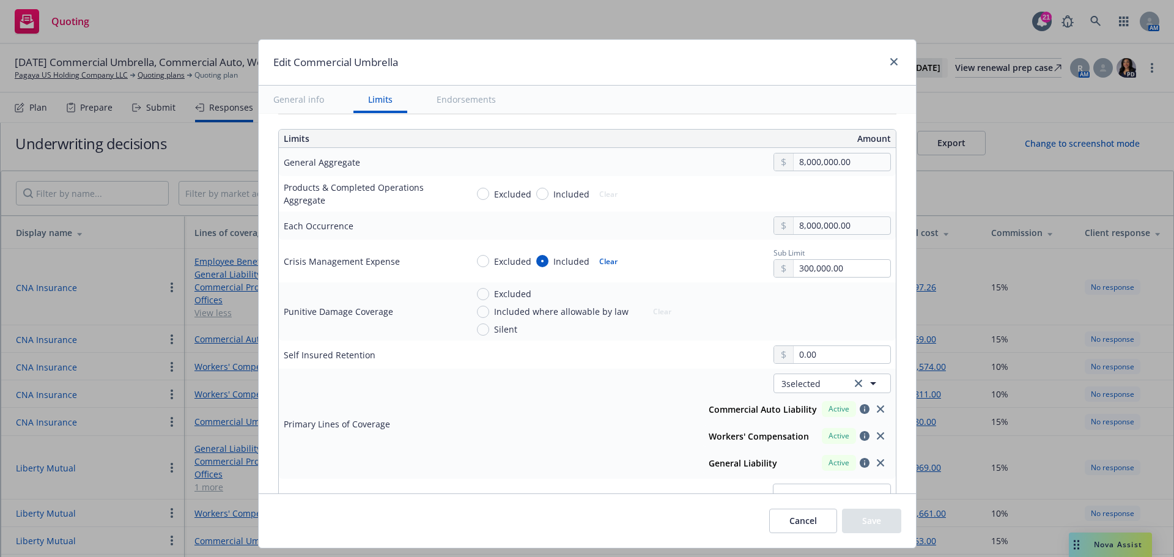
scroll to position [306, 0]
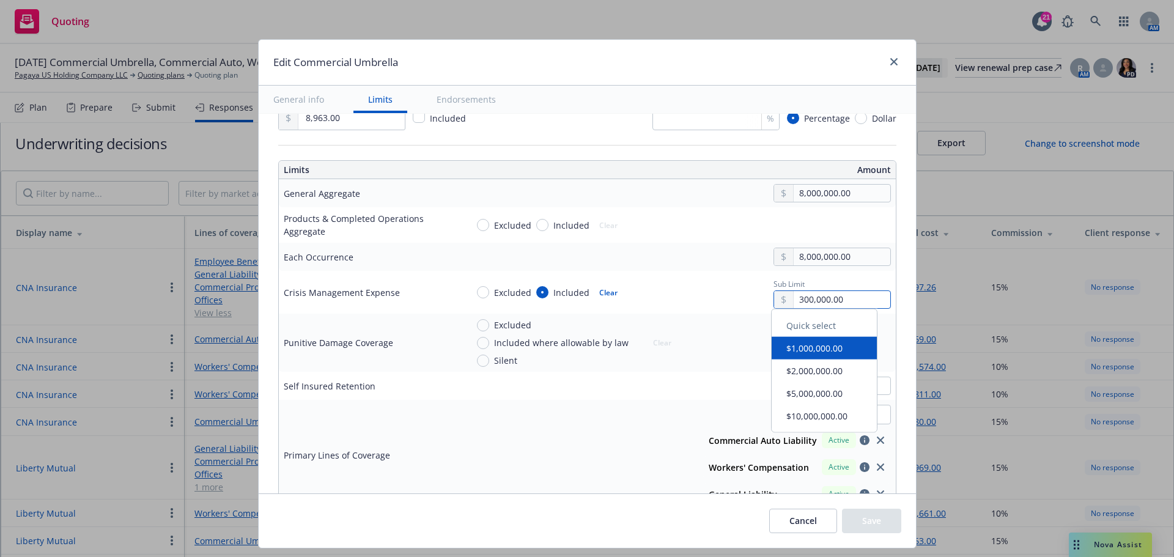
drag, startPoint x: 840, startPoint y: 302, endPoint x: 558, endPoint y: 268, distance: 284.5
click at [561, 269] on tbody "General Aggregate 8,000,000.00 Products & Completed Operations Aggregate Exclud…" at bounding box center [587, 366] width 617 height 374
click at [608, 293] on button "Clear" at bounding box center [608, 292] width 33 height 17
radio input "false"
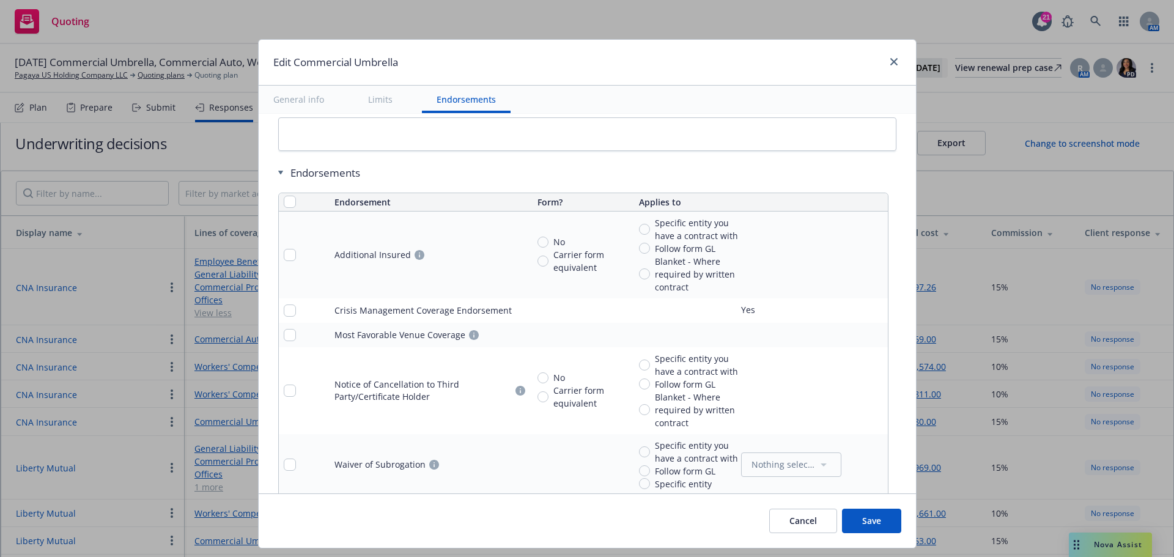
scroll to position [1039, 0]
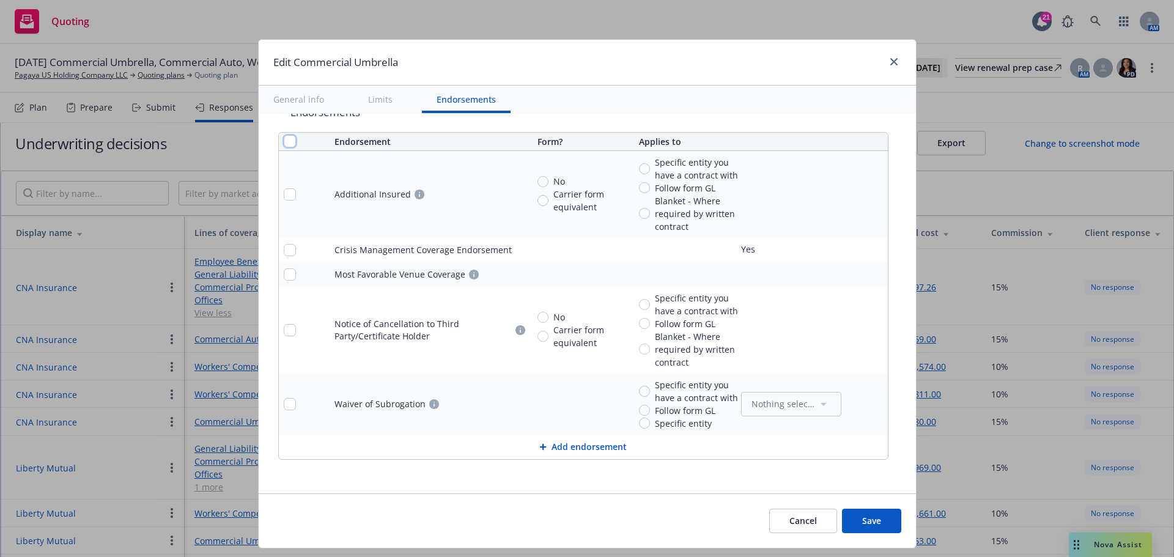
click at [287, 139] on input "checkbox" at bounding box center [290, 141] width 12 height 12
checkbox input "true"
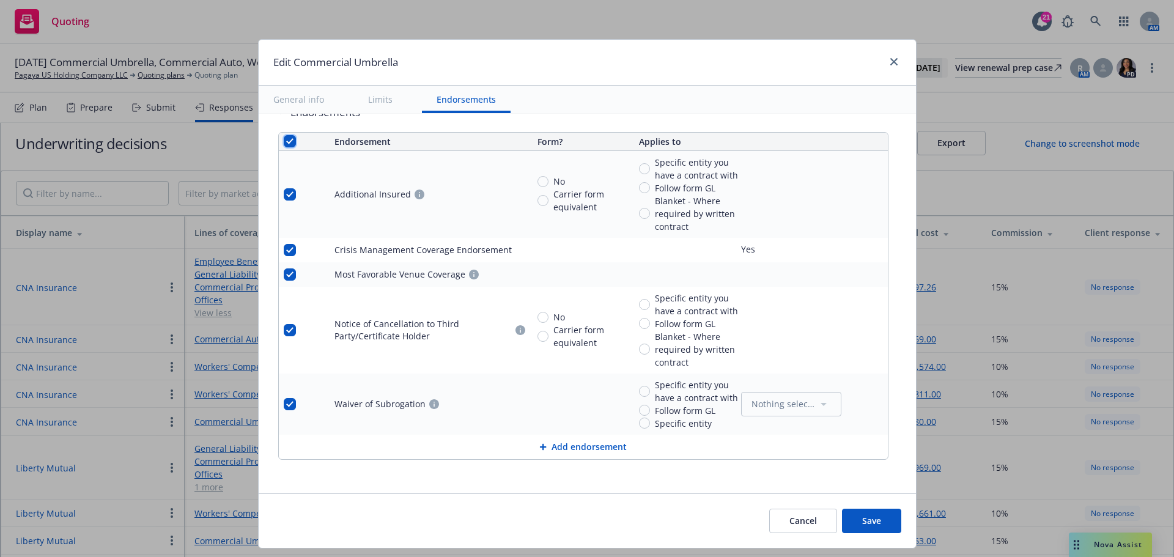
checkbox input "true"
click at [574, 532] on span "Remove endorsements" at bounding box center [567, 529] width 96 height 12
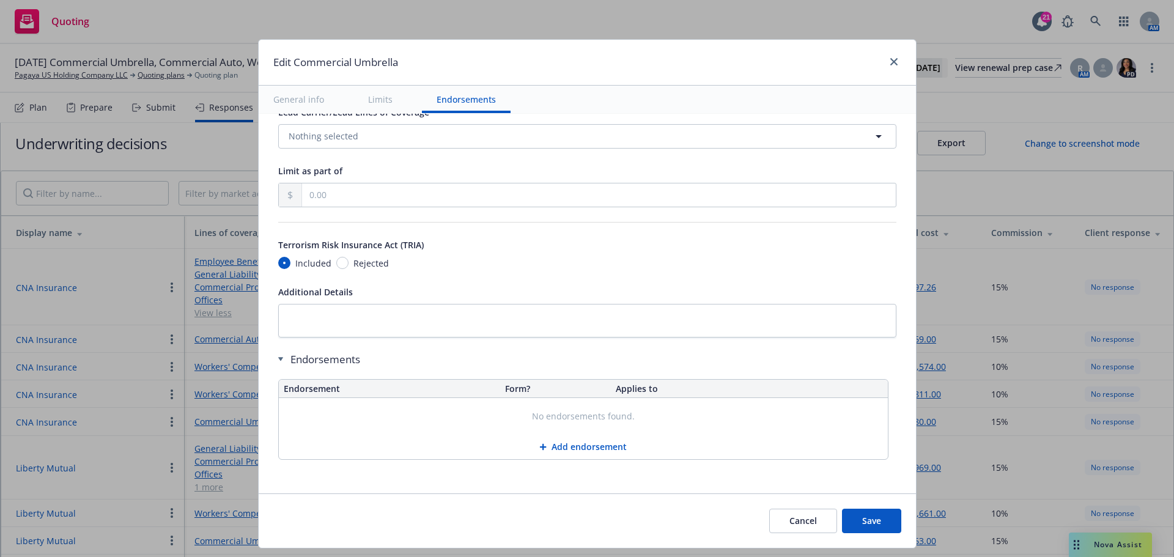
scroll to position [792, 0]
click at [569, 450] on button "Add endorsement" at bounding box center [583, 447] width 609 height 24
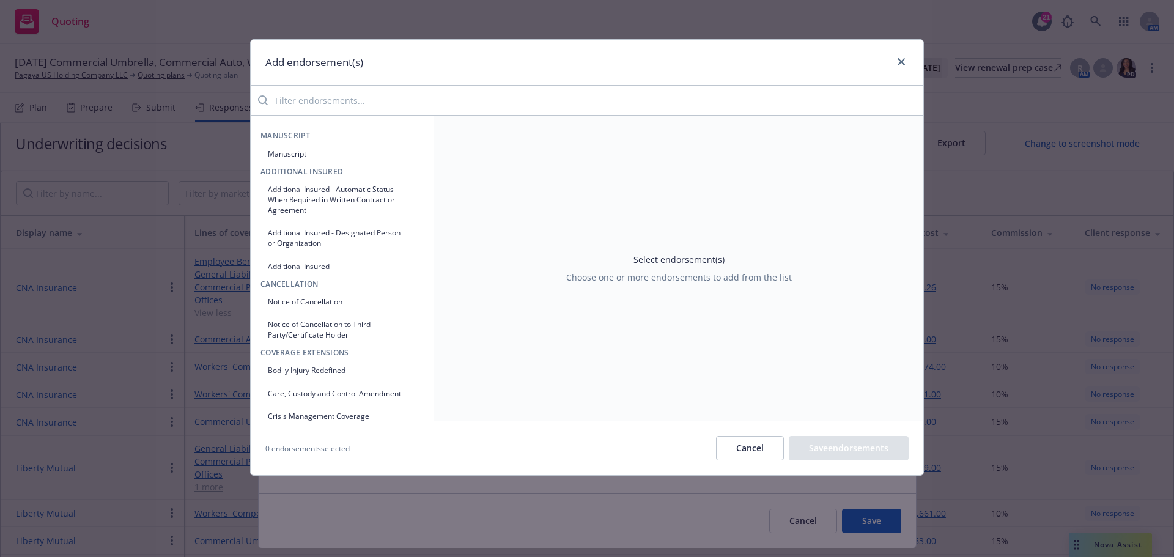
click at [751, 447] on button "Cancel" at bounding box center [750, 448] width 68 height 24
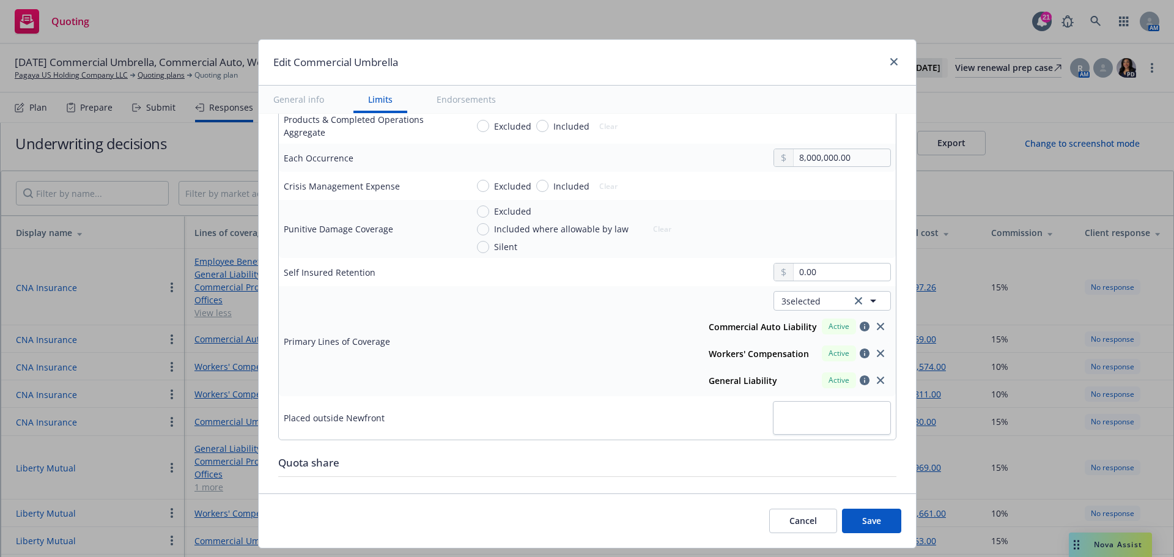
scroll to position [241, 0]
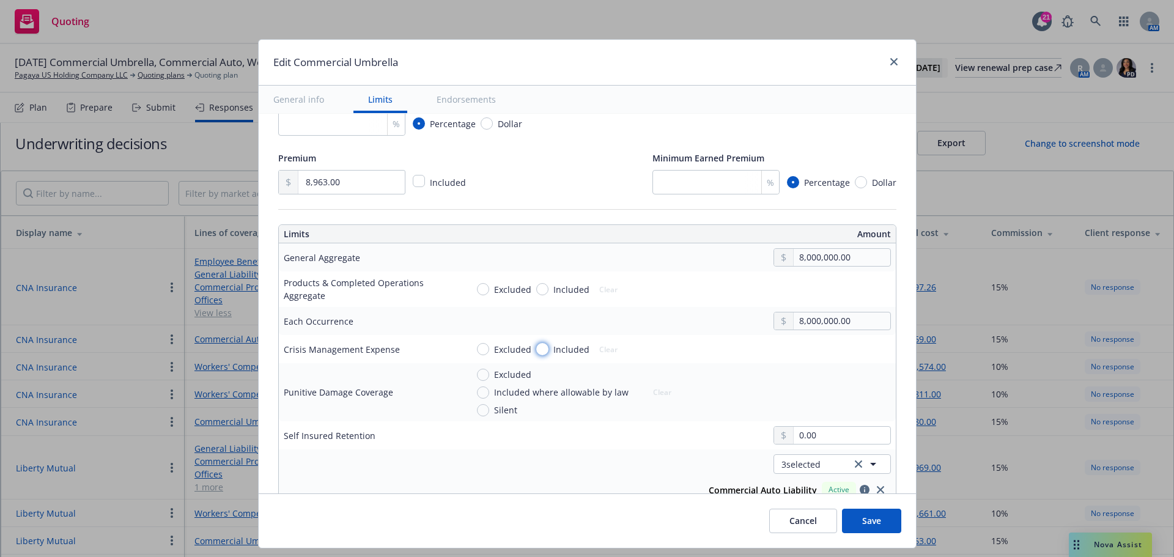
click at [540, 350] on input "Included" at bounding box center [542, 349] width 12 height 12
radio input "true"
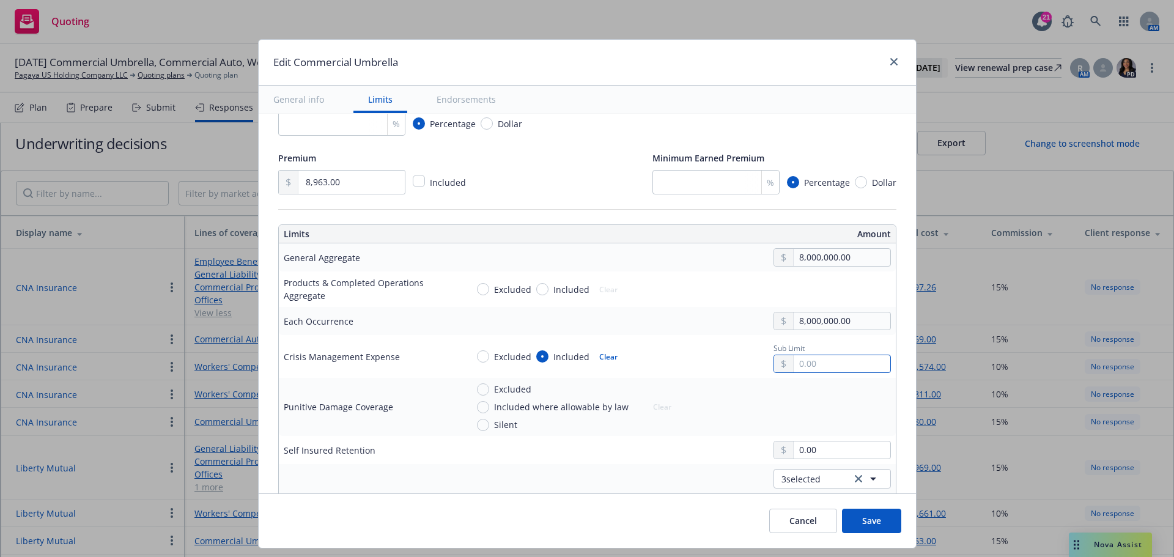
click at [806, 364] on input "text" at bounding box center [842, 363] width 96 height 17
type input "250,000.00"
click at [727, 373] on div "Excluded Included Clear Sub Limit 250,000.00" at bounding box center [679, 356] width 424 height 33
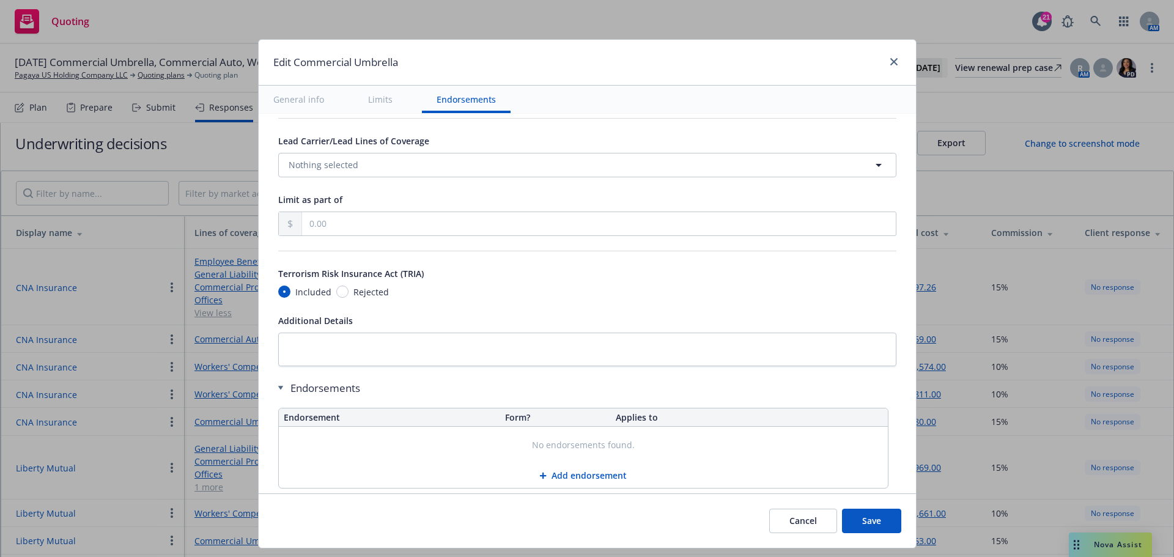
scroll to position [806, 0]
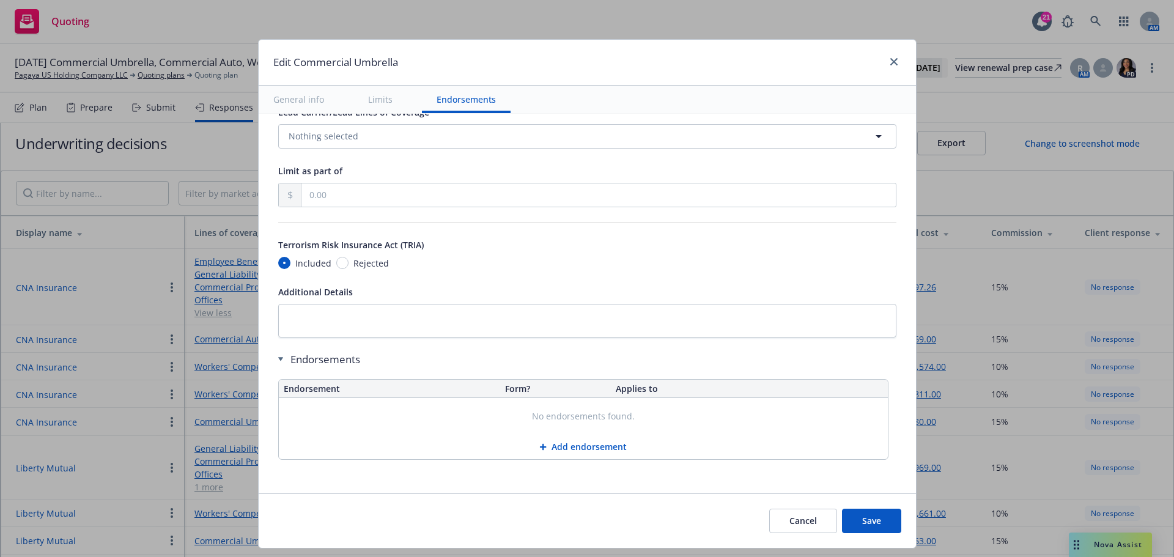
click at [562, 445] on button "Add endorsement" at bounding box center [583, 447] width 609 height 24
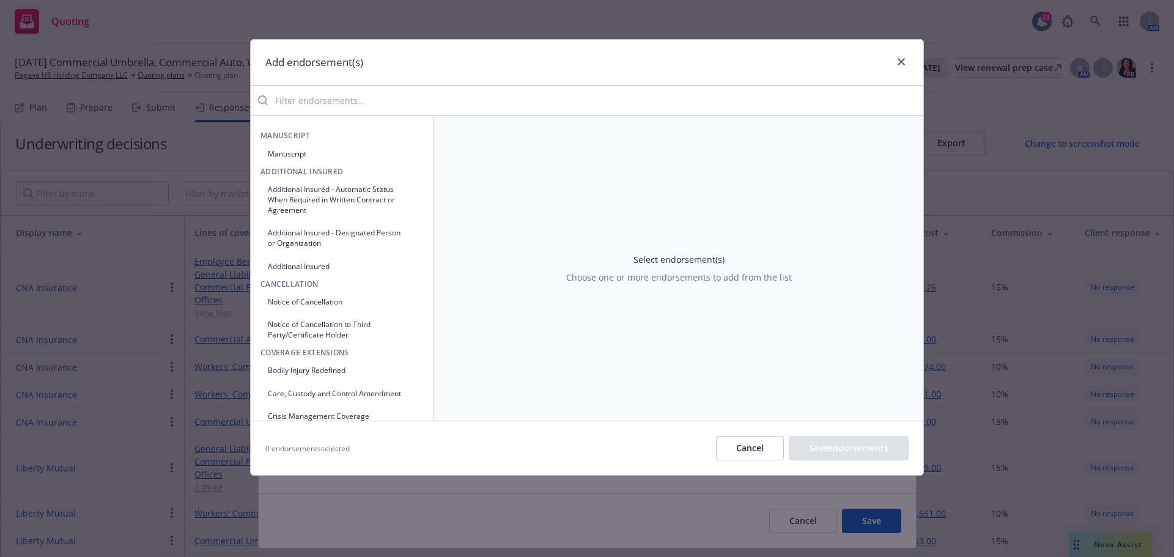
click at [295, 150] on button "Manuscript" at bounding box center [341, 154] width 163 height 20
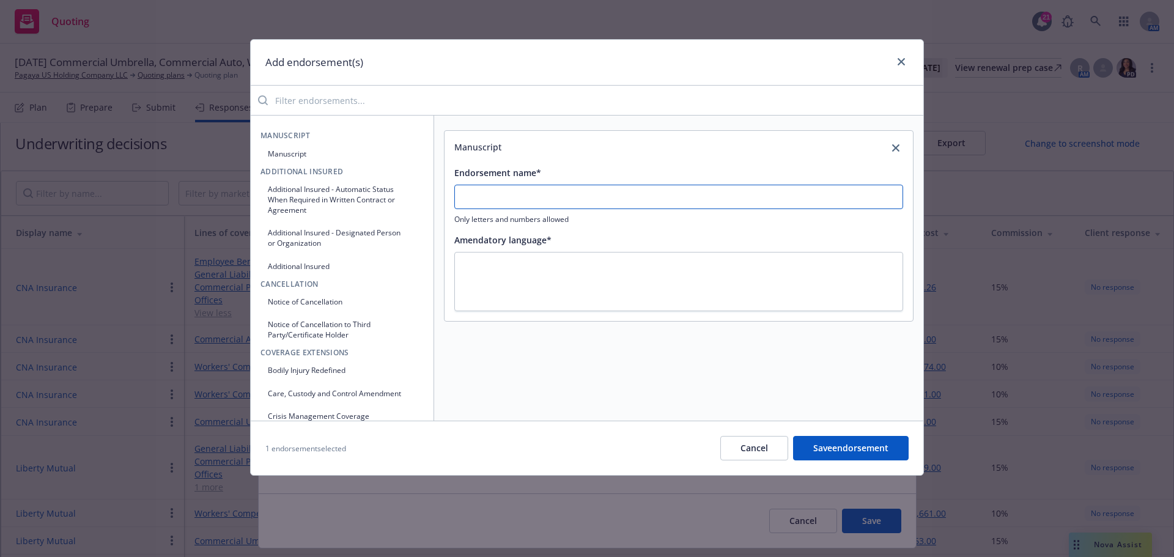
click at [542, 203] on input "Endorsement name*" at bounding box center [678, 197] width 449 height 24
type input "Construction Management Errors and Omissions Exclusion"
type textarea "x"
type textarea "Y"
type textarea "x"
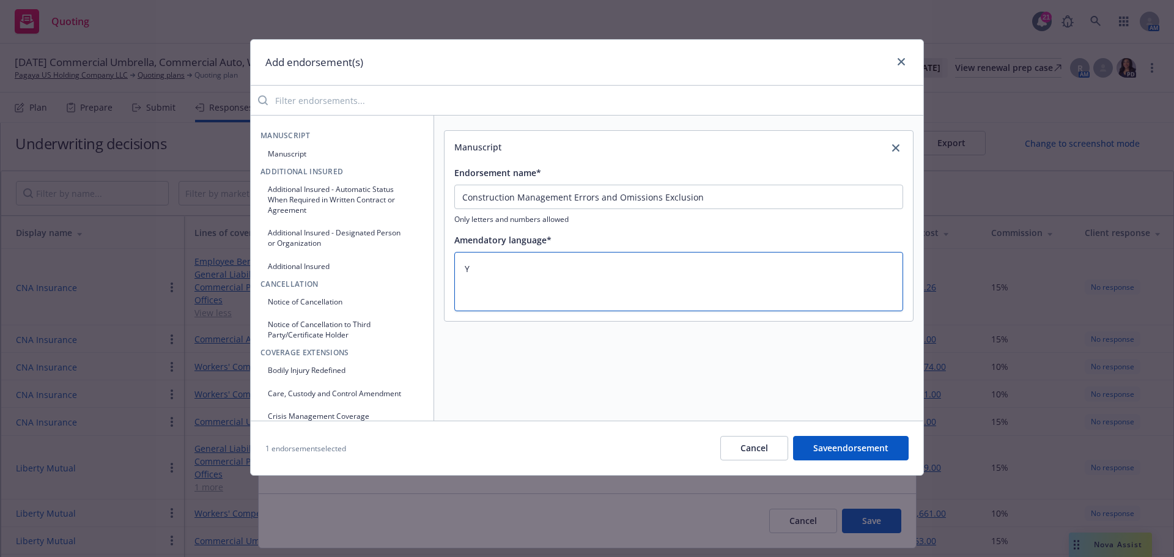
type textarea "Ye"
type textarea "x"
type textarea "Yes"
click at [304, 100] on input "search" at bounding box center [595, 100] width 655 height 24
type textarea "x"
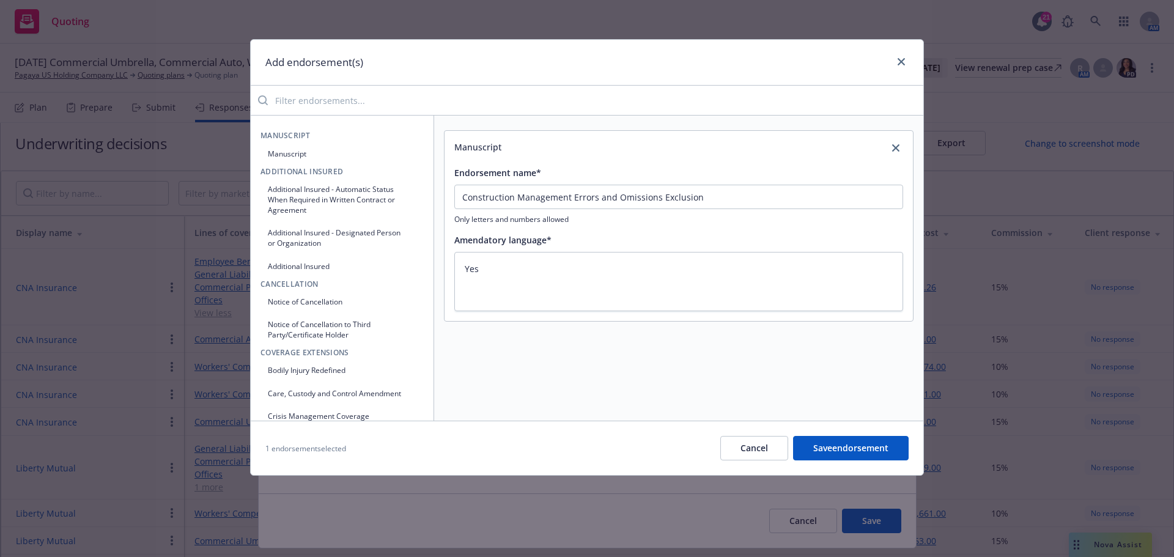
type input "c"
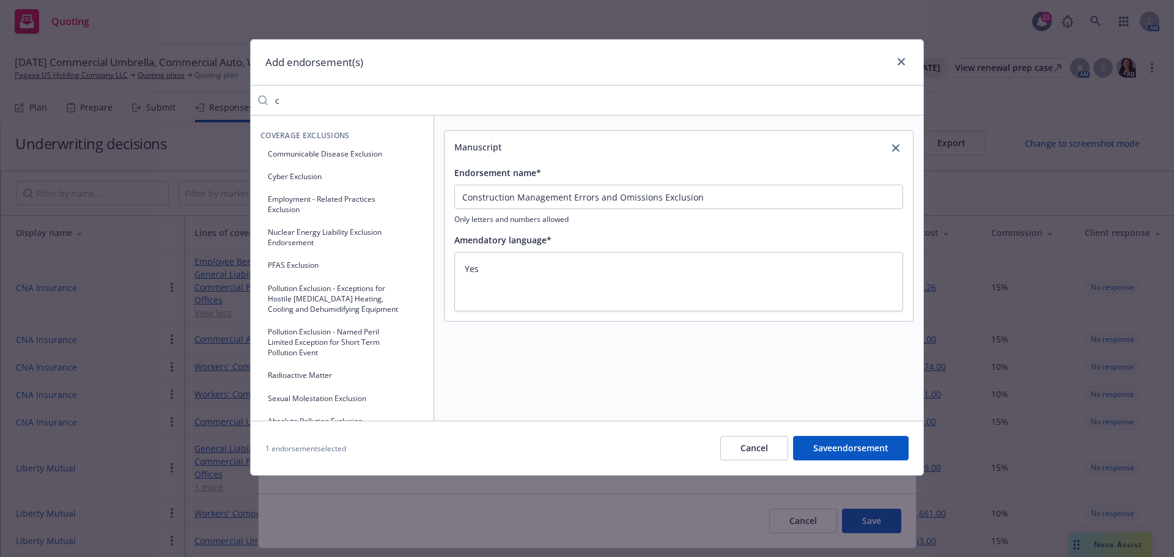
type textarea "x"
type input "cy"
type textarea "x"
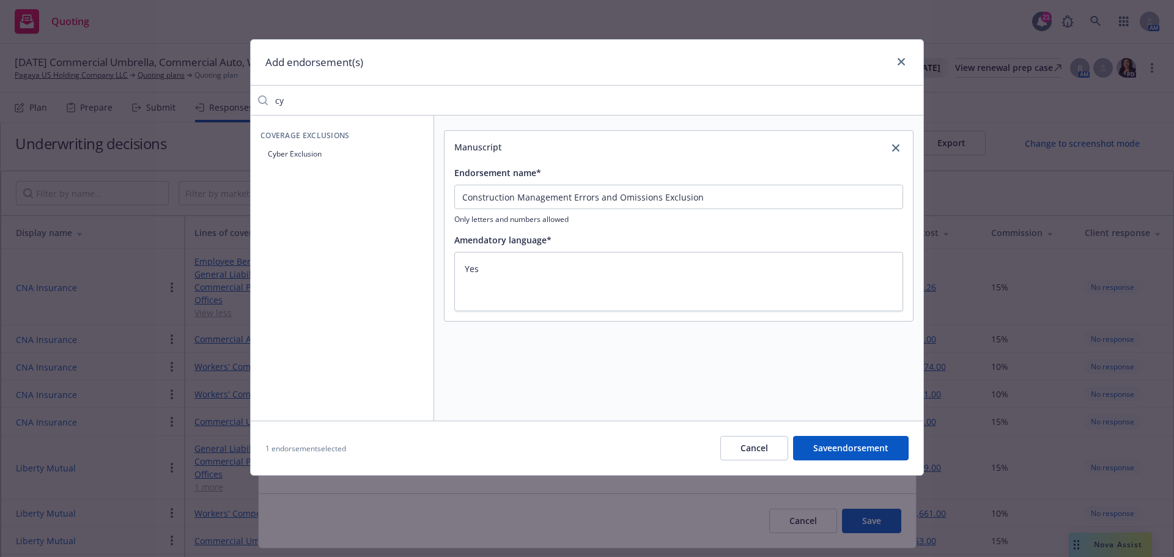
type input "cy"
click at [284, 151] on button "Cyber Exclusion" at bounding box center [341, 154] width 163 height 20
type textarea "x"
click at [669, 377] on span "Yes" at bounding box center [674, 375] width 19 height 13
click at [665, 377] on input "Yes" at bounding box center [659, 376] width 12 height 12
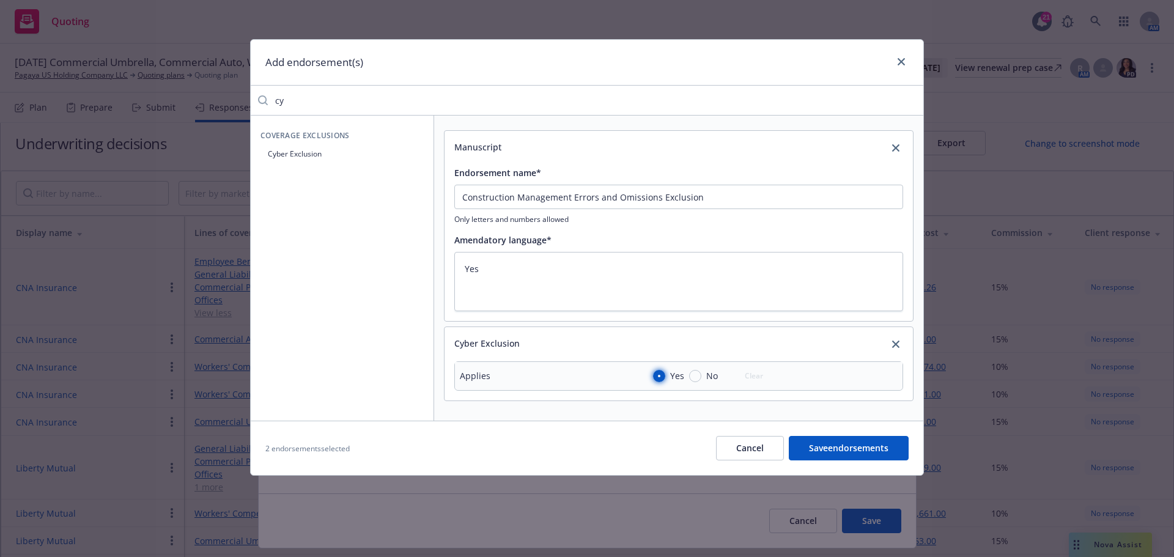
radio input "true"
click at [910, 99] on input "cy" at bounding box center [595, 100] width 655 height 24
type textarea "x"
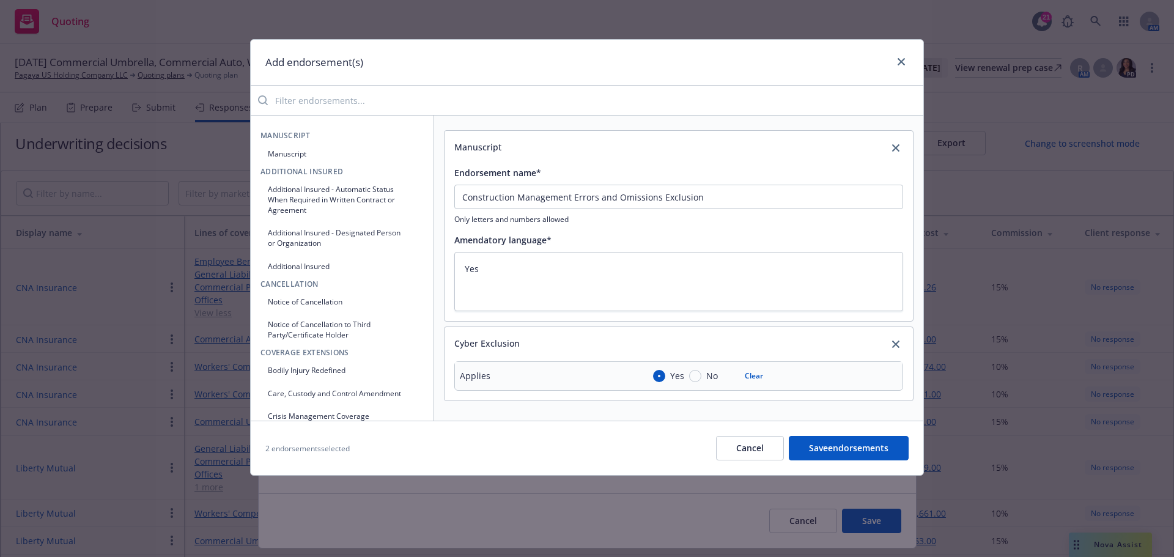
click at [302, 157] on button "Manuscript" at bounding box center [341, 154] width 163 height 20
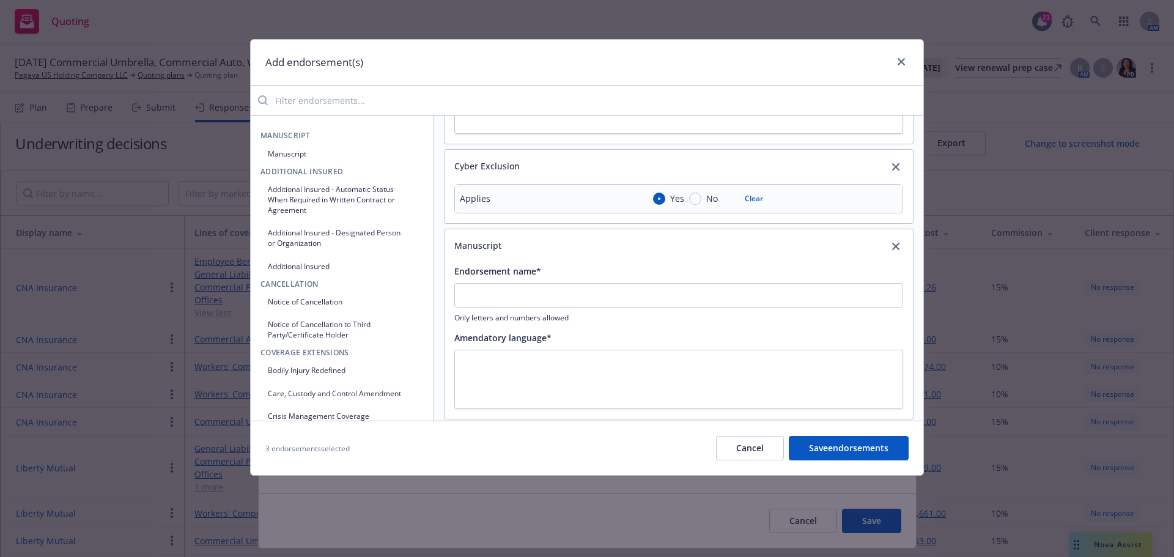
scroll to position [183, 0]
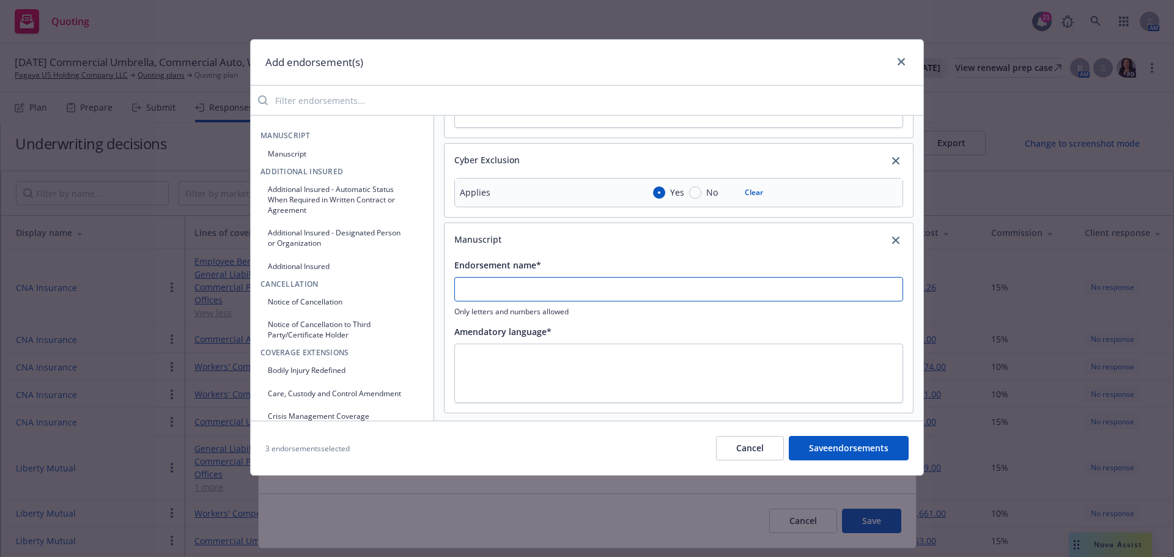
click at [473, 286] on input "Endorsement name*" at bounding box center [678, 289] width 449 height 24
click at [498, 297] on input "Endorsement name*" at bounding box center [678, 289] width 449 height 24
type textarea "x"
type input "D"
type textarea "x"
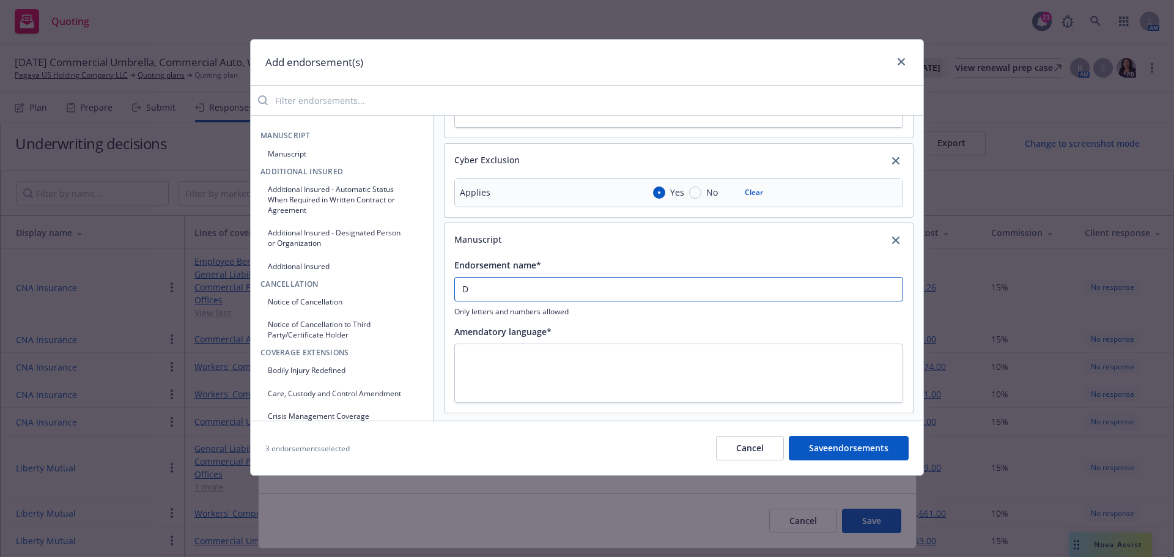
type input "De"
type textarea "x"
type input "Des"
type textarea "x"
type input "Desi"
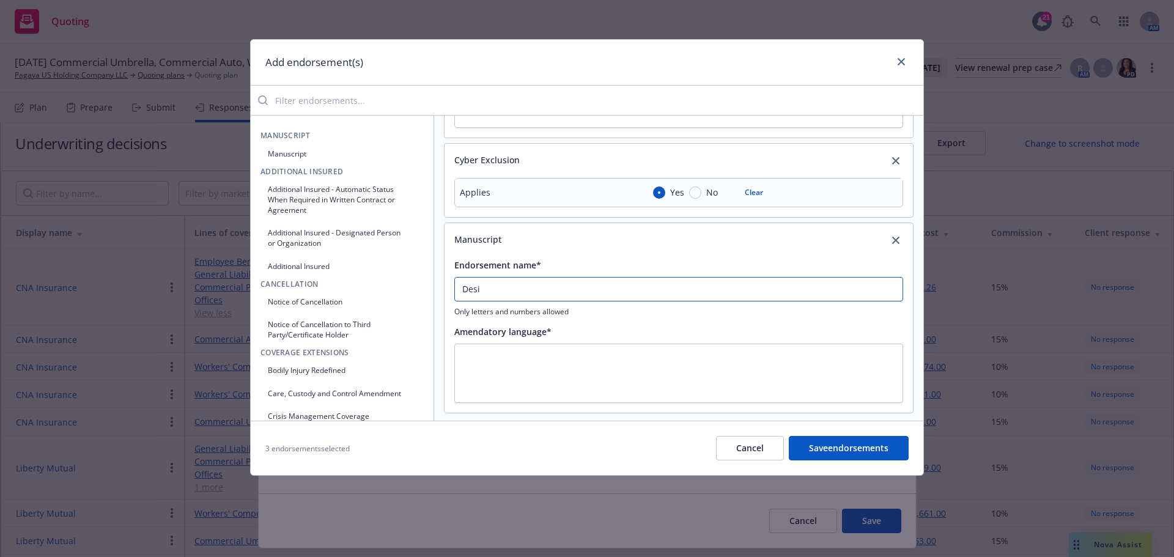
type textarea "x"
type input "Design"
type textarea "x"
type input "Designa"
type textarea "x"
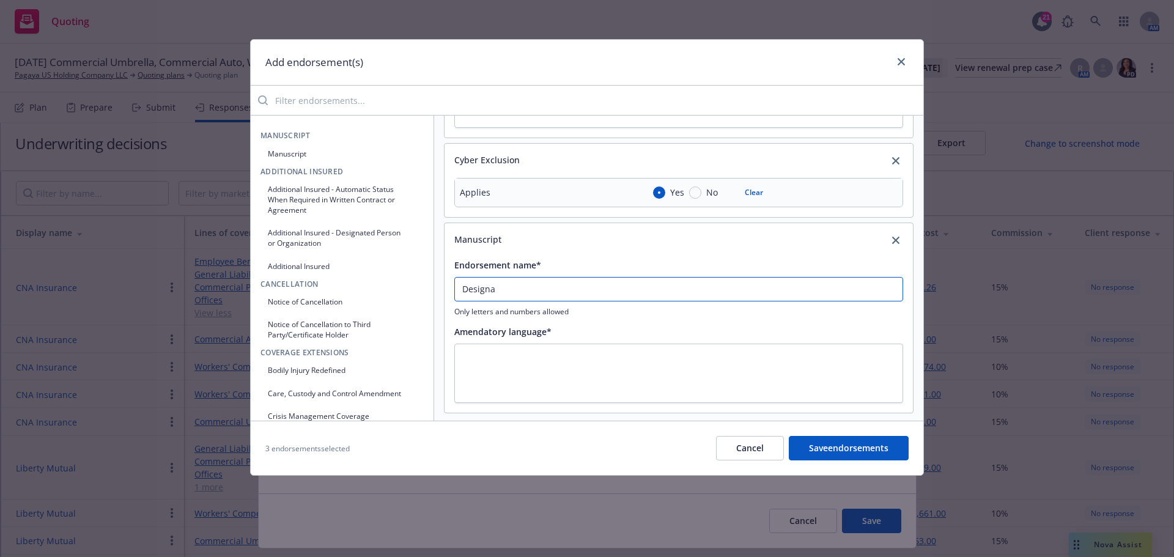
type input "Designat"
type textarea "x"
type input "Designata"
type textarea "x"
type input "Designatae"
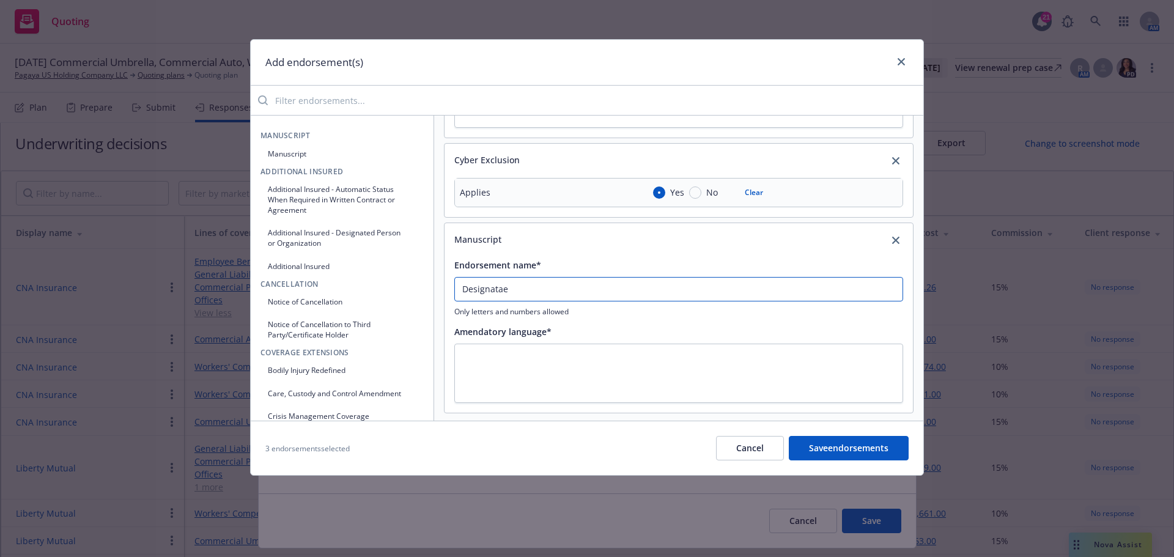
type textarea "x"
type input "Designataed"
type textarea "x"
type input "Designataed"
type textarea "x"
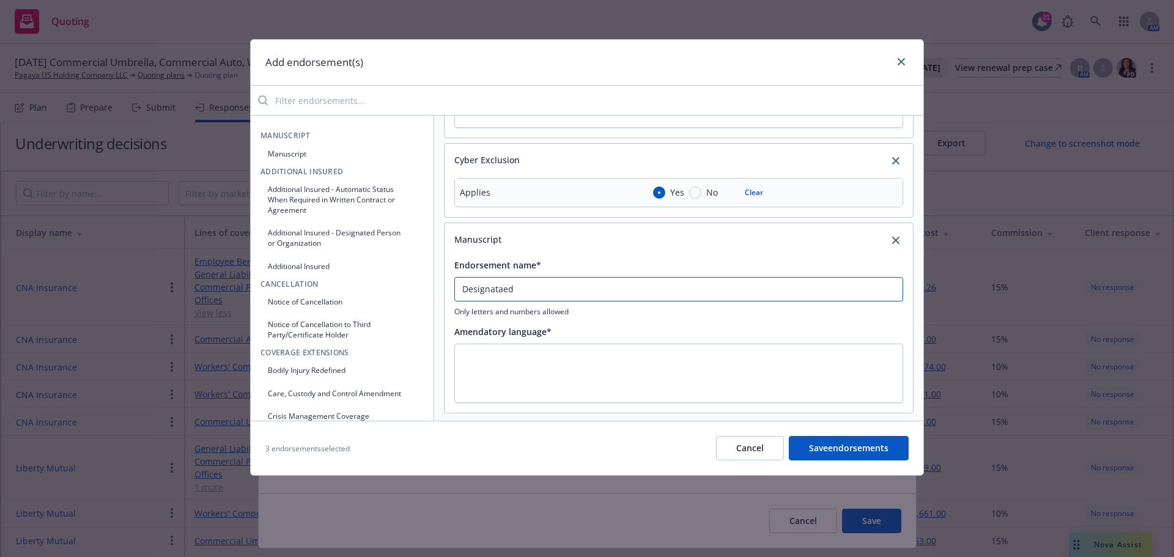
type input "Designataed O"
type textarea "x"
type input "Designataed Op"
type textarea "x"
type input "Designataed Ope"
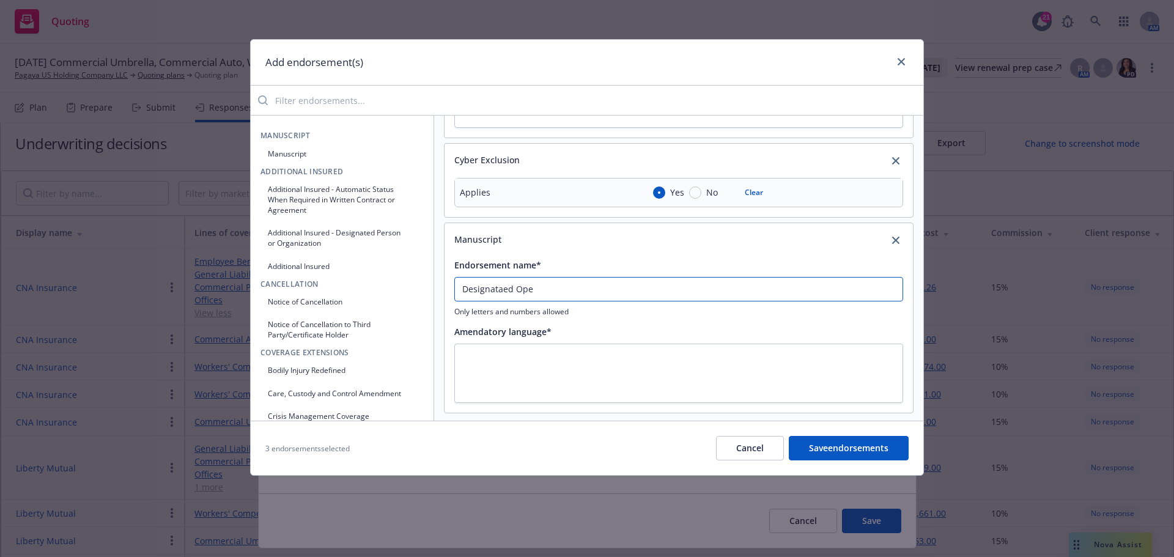
type textarea "x"
type input "Designataed Oper"
type textarea "x"
type input "Designataed Opera"
type textarea "x"
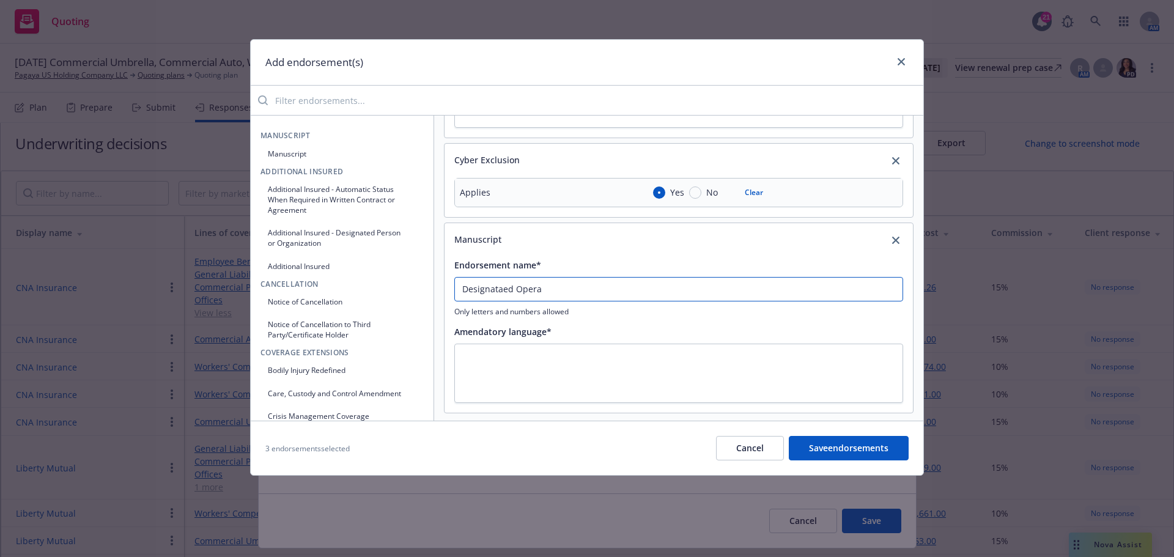
type input "Designataed Operat"
type textarea "x"
type input "Designataed Opera"
type textarea "x"
type input "Designataed Oper"
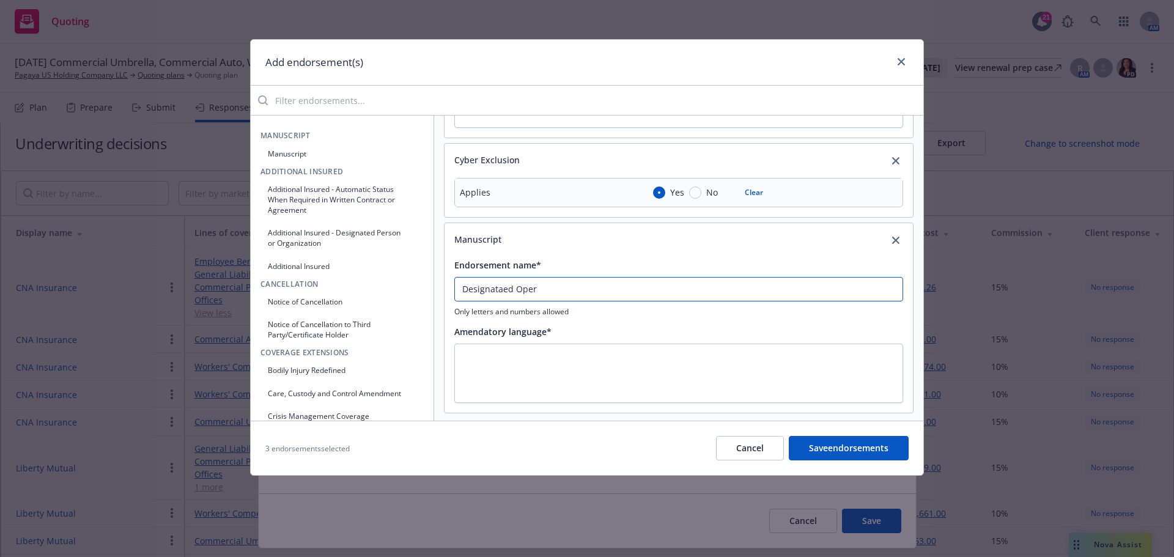
type textarea "x"
type input "Designataed Ope"
type textarea "x"
type input "Designataed Op"
type textarea "x"
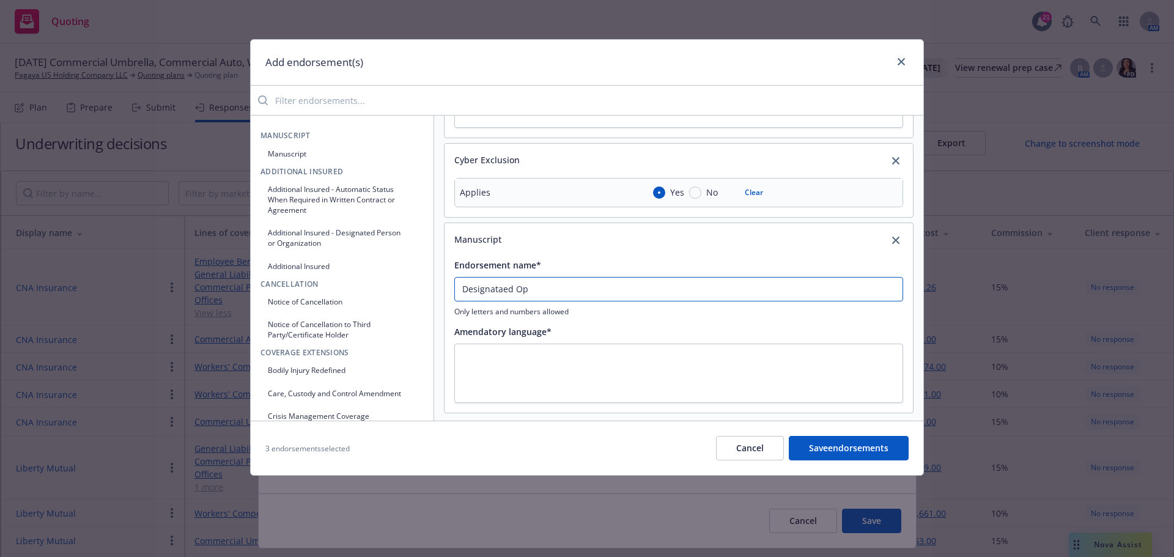
type input "Designataed O"
type textarea "x"
type input "Designataed"
type textarea "x"
type input "Designataed"
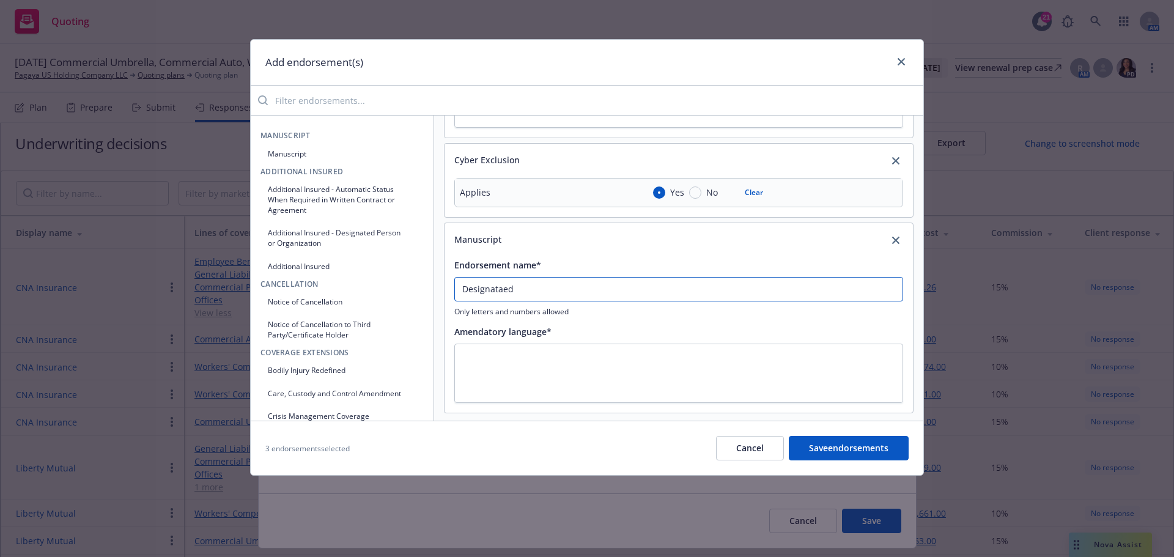
type textarea "x"
type input "Designatae"
type textarea "x"
type input "Designata"
type textarea "x"
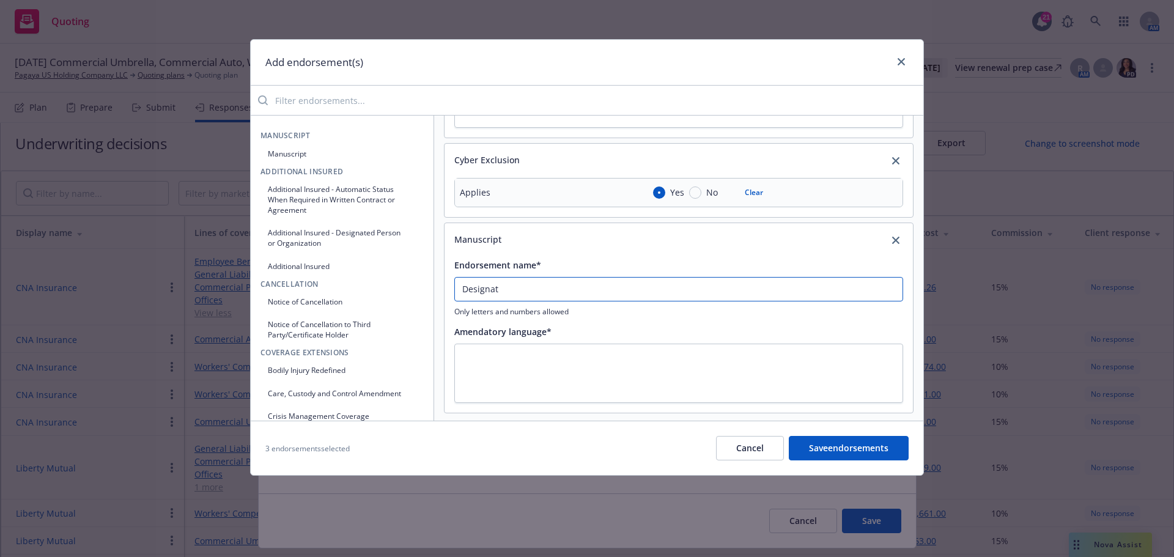
type input "Designa"
type textarea "x"
type input "Design"
type textarea "x"
type input "Desig"
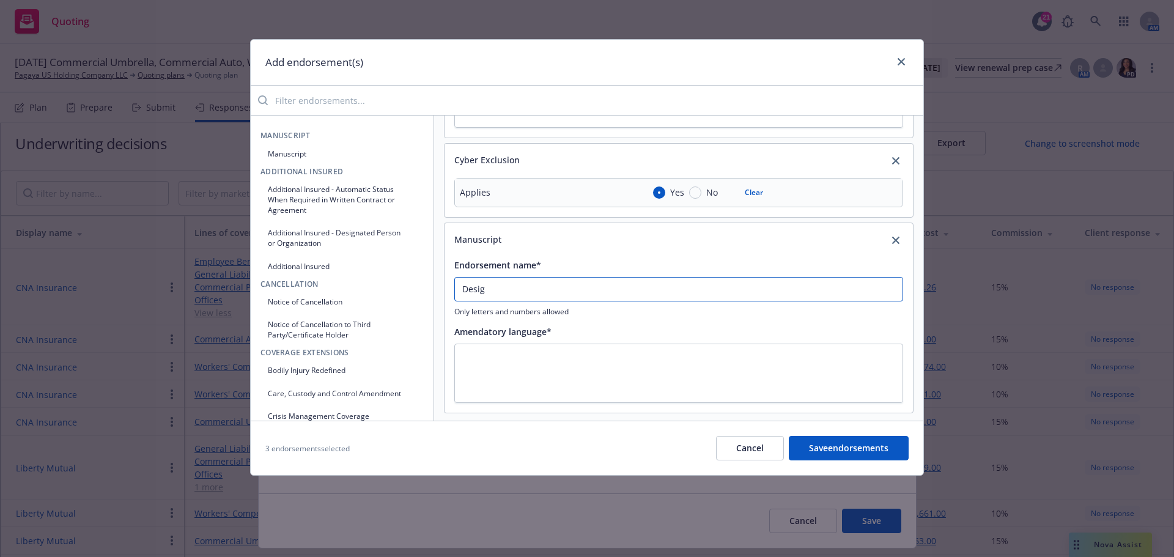
type textarea "x"
type input "Design"
type textarea "x"
type input "Designa"
type textarea "x"
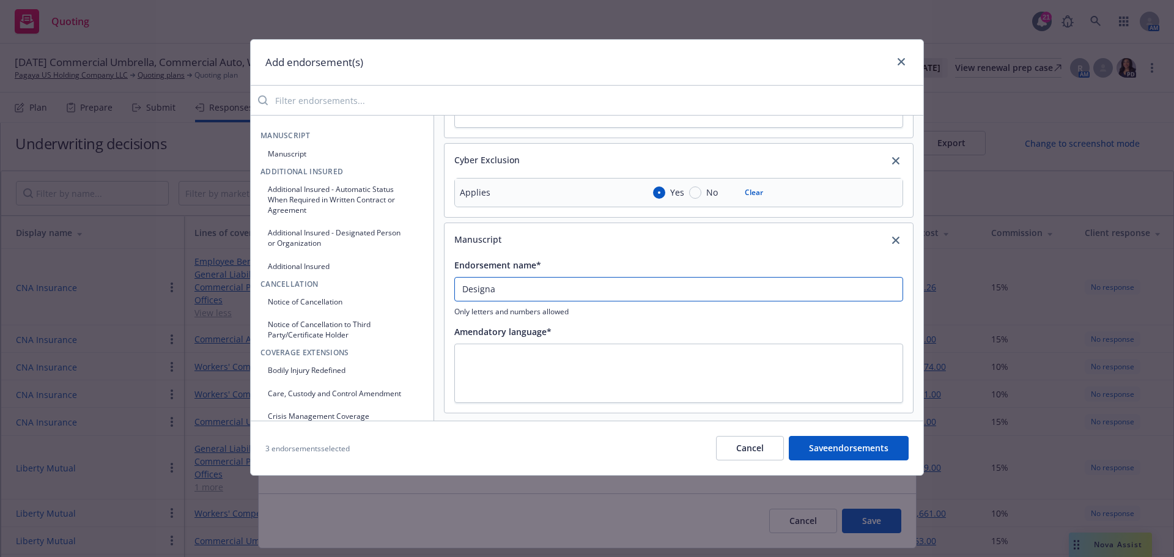
type input "Designat"
type textarea "x"
type input "Designate"
type textarea "x"
type input "Designated"
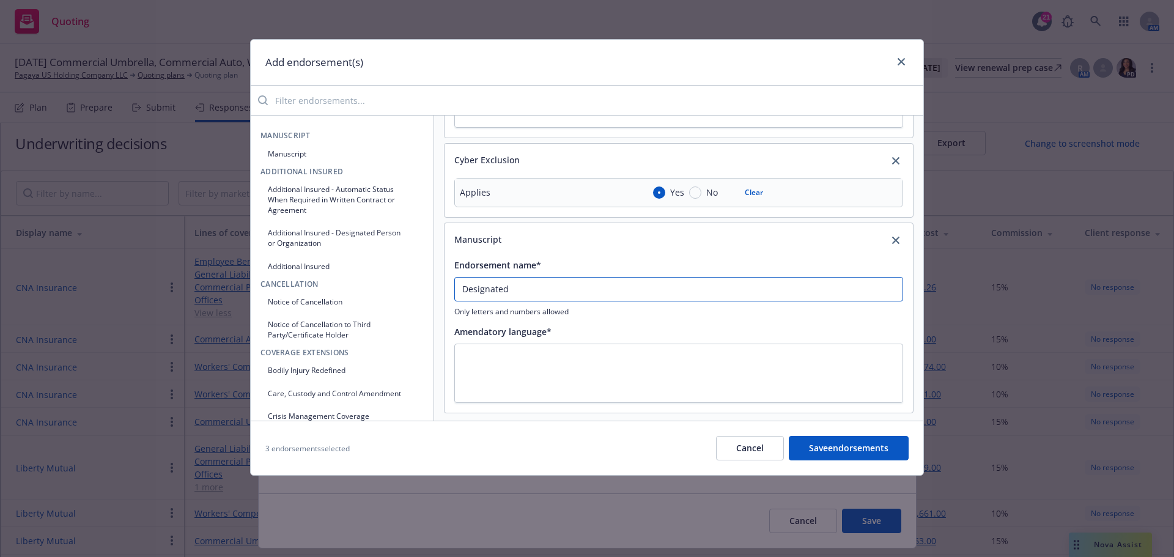
type textarea "x"
type input "Designated"
type textarea "x"
type input "Designated O"
type textarea "x"
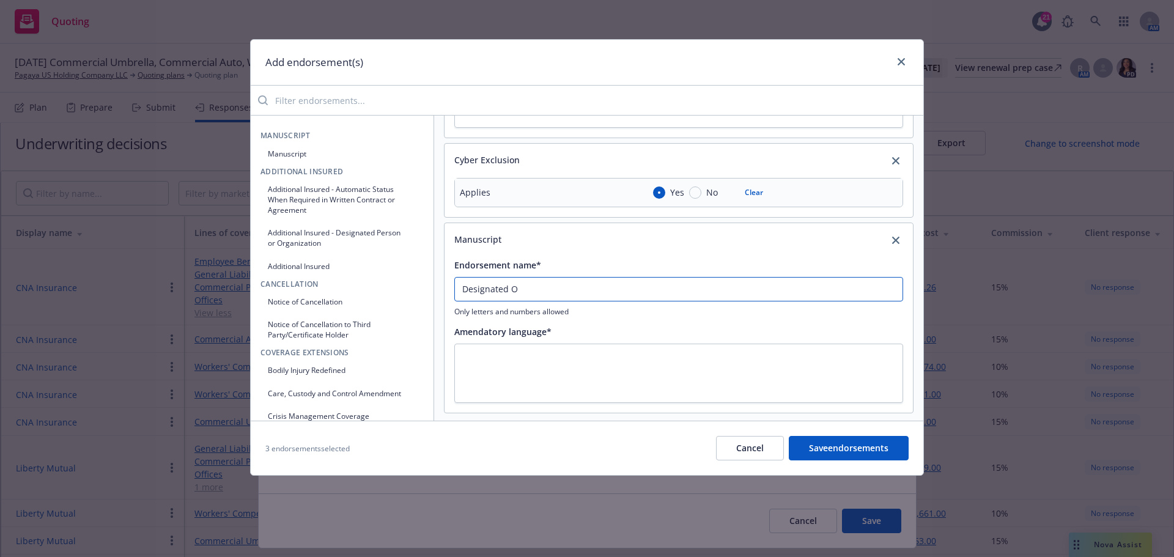
type input "Designated Op"
type textarea "x"
type input "Designated Ope"
type textarea "x"
type input "Designated Oper"
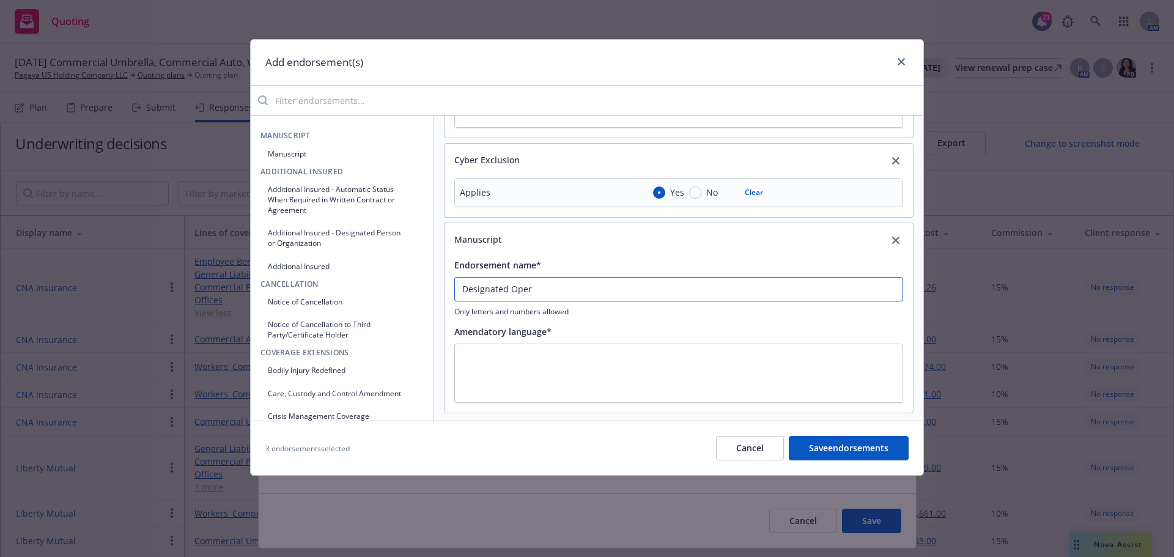
type textarea "x"
type input "Designated Opera"
type textarea "x"
type input "Designated Operat"
type textarea "x"
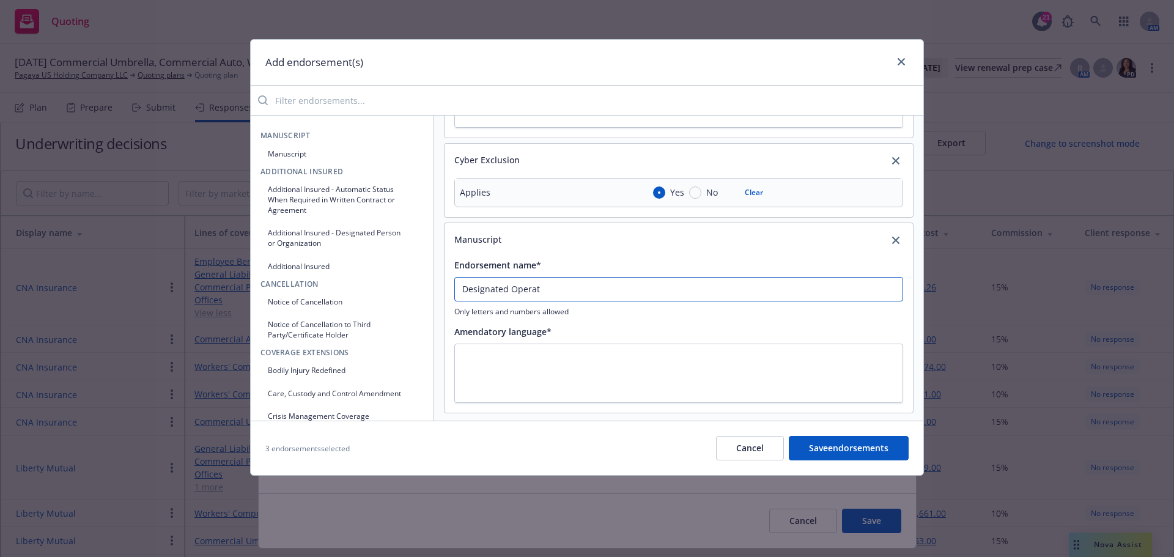
type input "Designated Operati"
type textarea "x"
type input "Designated Operatio"
type textarea "x"
type input "Designated Operation"
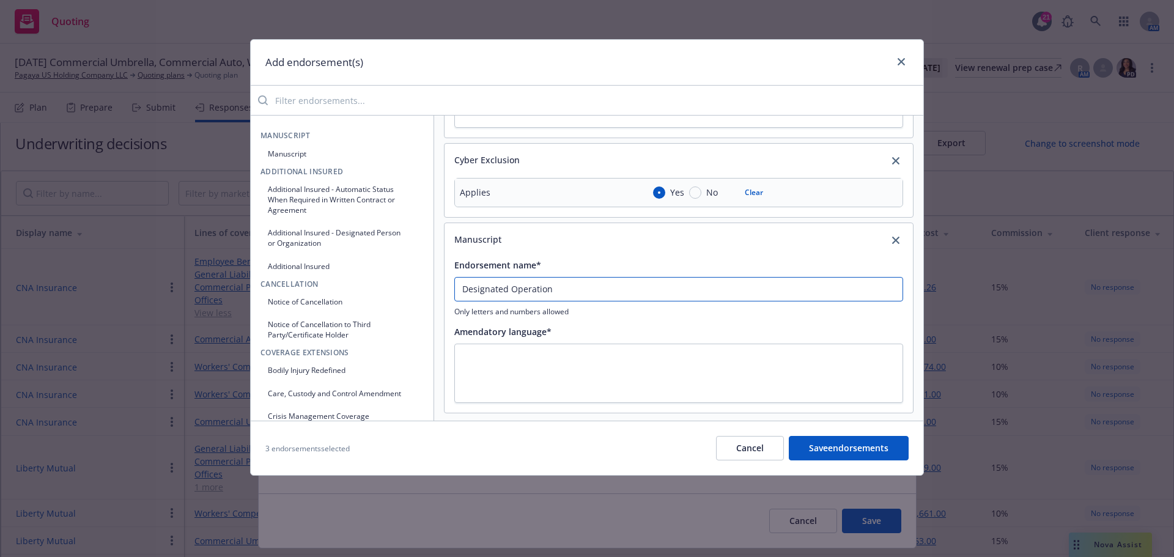
type textarea "x"
type input "Designated Operations"
type textarea "x"
type input "Designated Operations"
type textarea "x"
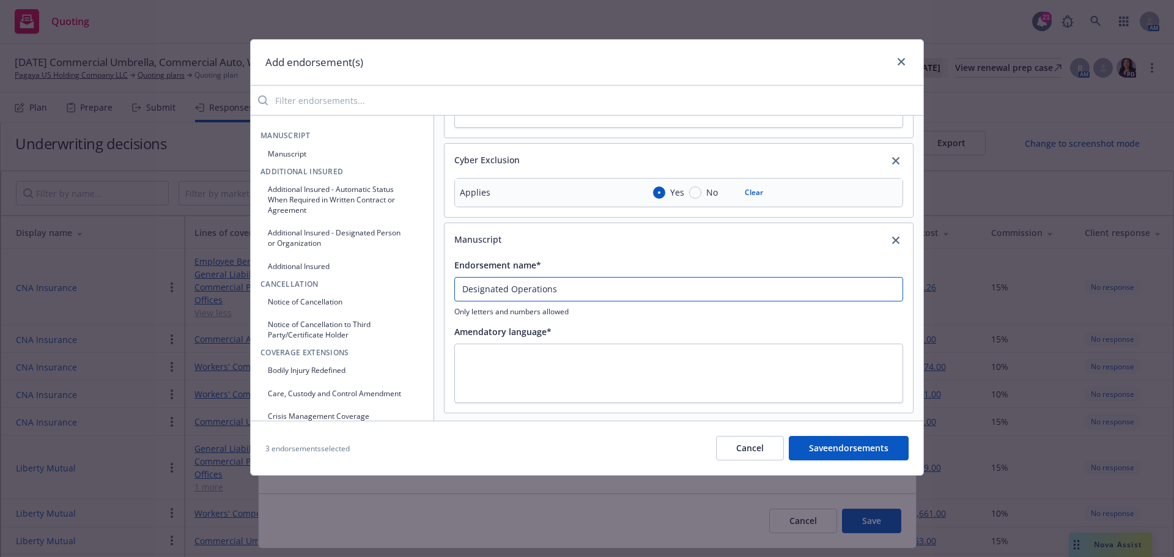
type input "Designated Operations E"
type textarea "x"
type input "Designated Operations Ex"
type textarea "x"
type input "Designated Operations Exc"
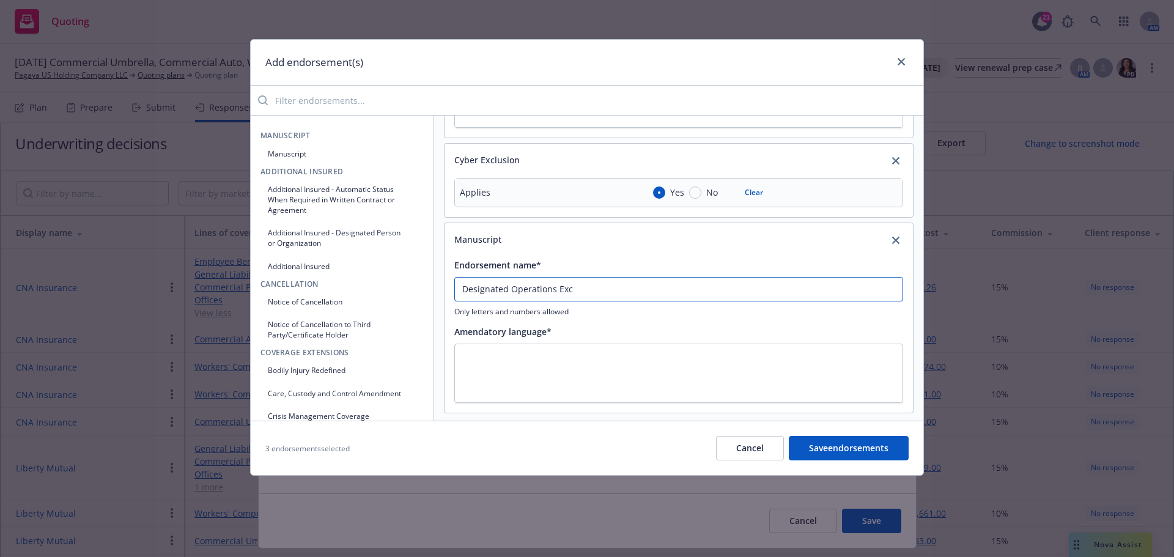
type textarea "x"
type input "Designated Operations Excl"
type textarea "x"
type input "Designated Operations Exclu"
type textarea "x"
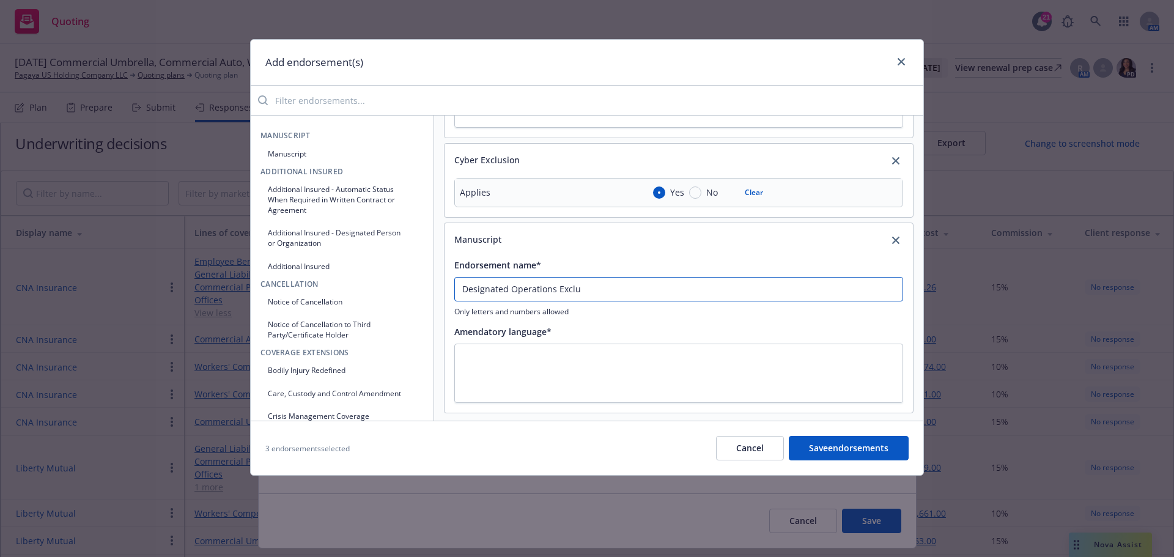
type input "Designated Operations Exclus"
type textarea "x"
type input "Designated Operations Exclusio"
type textarea "x"
type input "Designated Operations Exclusion"
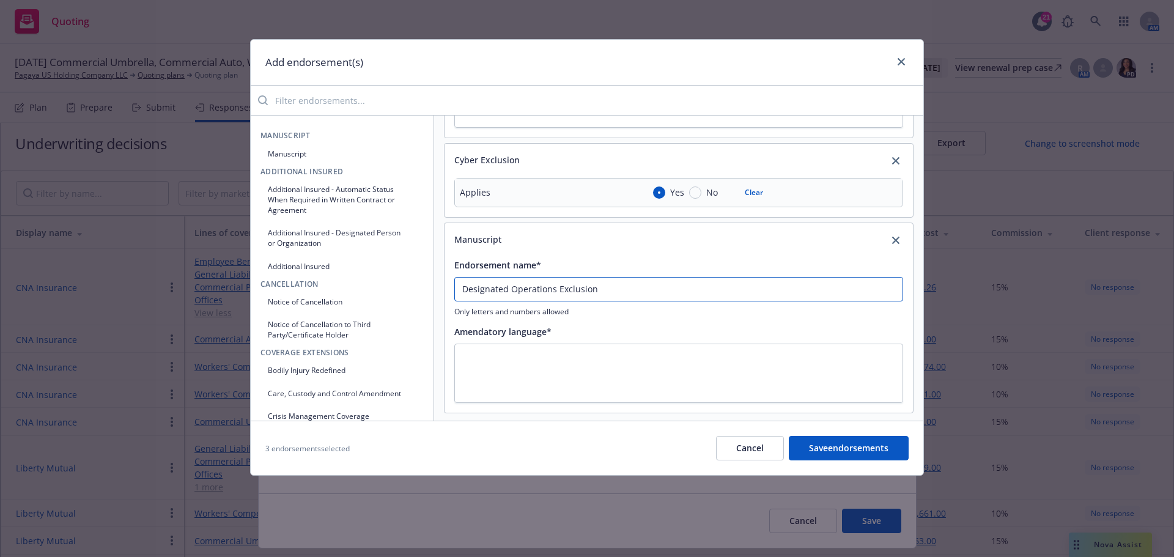
type textarea "x"
type input "Designated Operations Exclusion"
click at [480, 357] on textarea at bounding box center [678, 373] width 449 height 59
type textarea "x"
type textarea "Y"
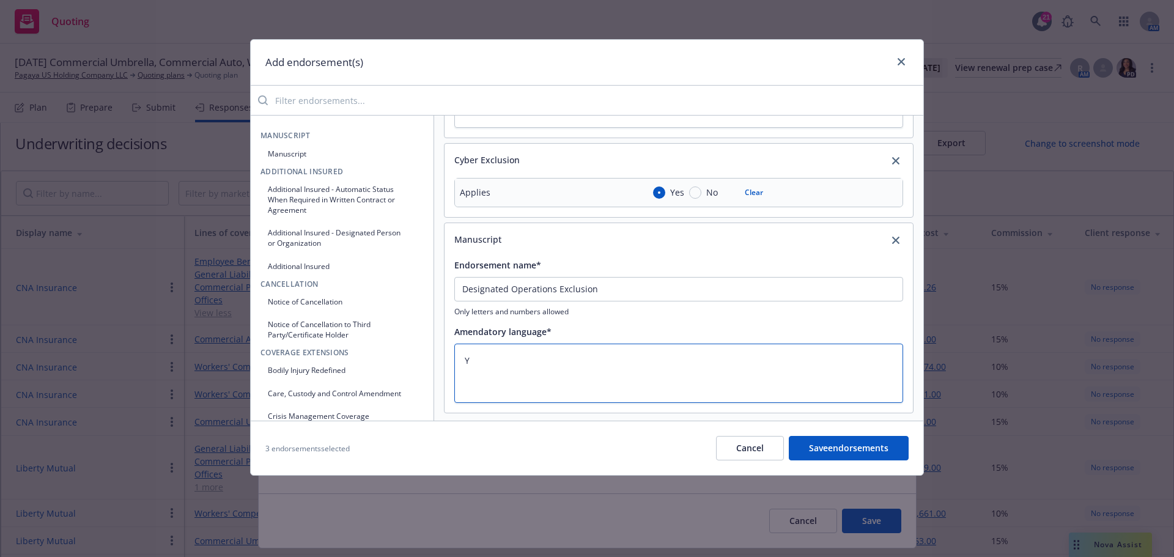
type textarea "x"
type textarea "Ye"
type textarea "x"
type textarea "Yes"
type textarea "x"
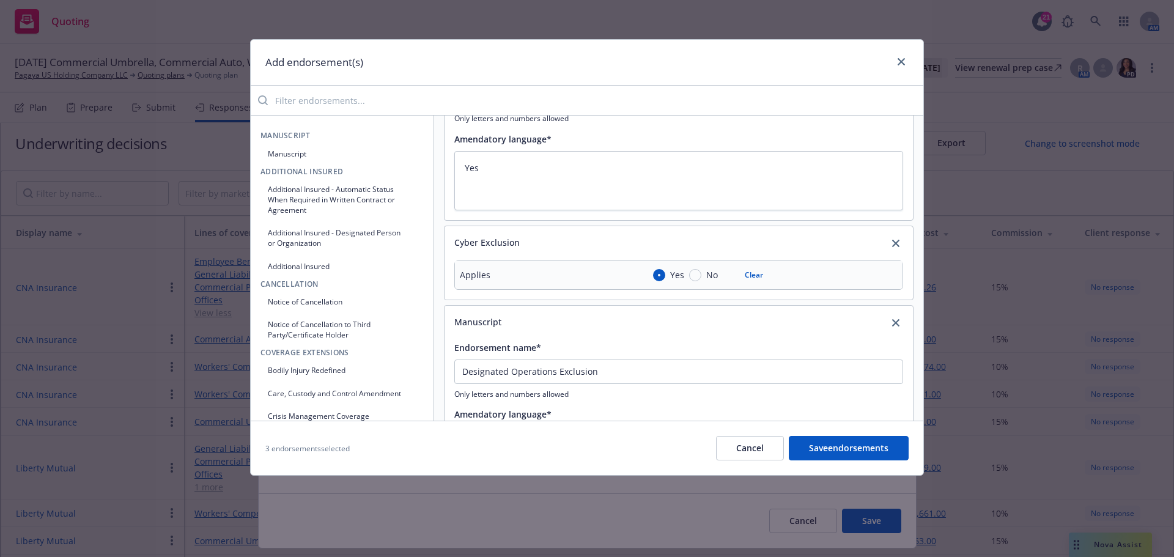
scroll to position [190, 0]
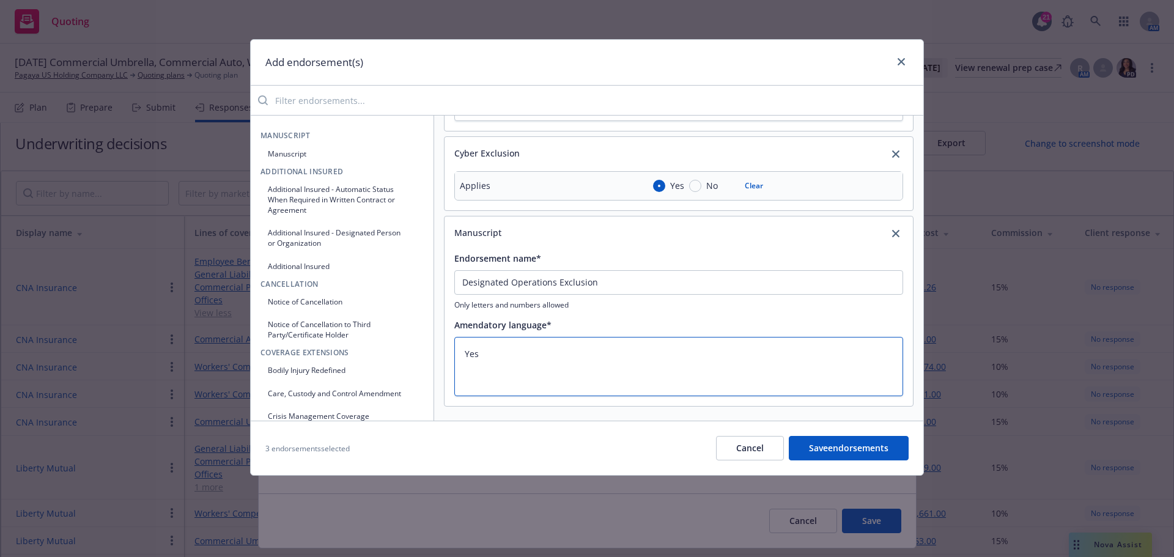
type textarea "Yes"
click at [301, 152] on button "Manuscript" at bounding box center [341, 154] width 163 height 20
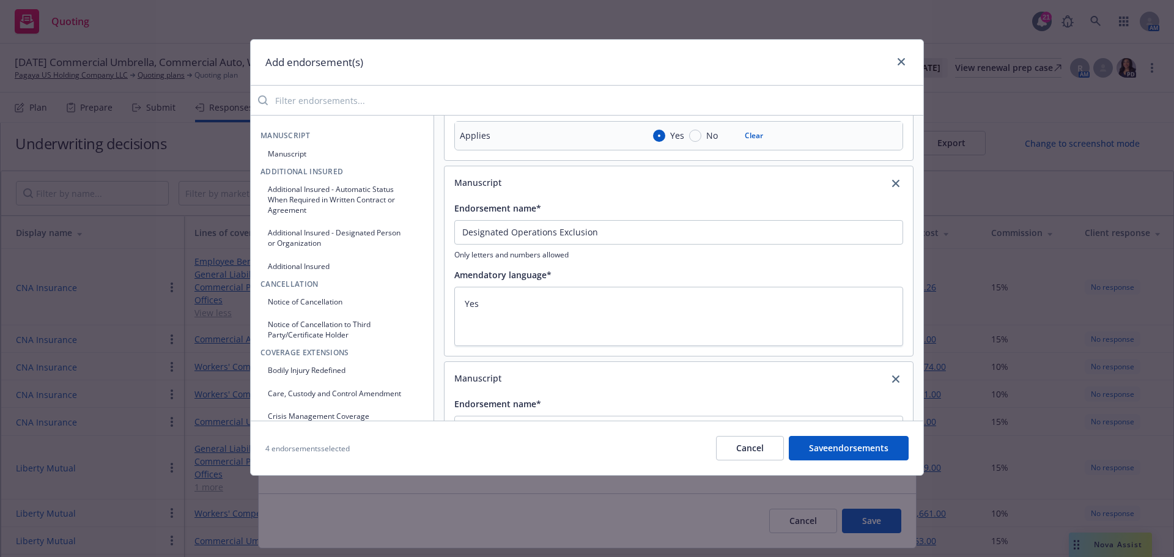
scroll to position [312, 0]
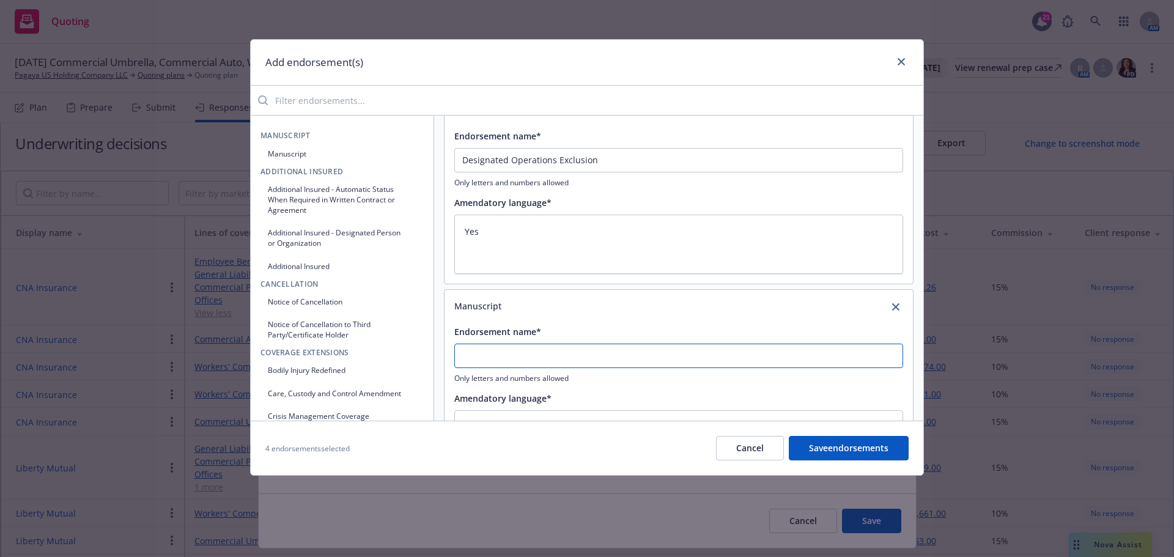
click at [485, 356] on input "Endorsement name*" at bounding box center [678, 356] width 449 height 24
type textarea "x"
type input "D"
type textarea "x"
type input "De"
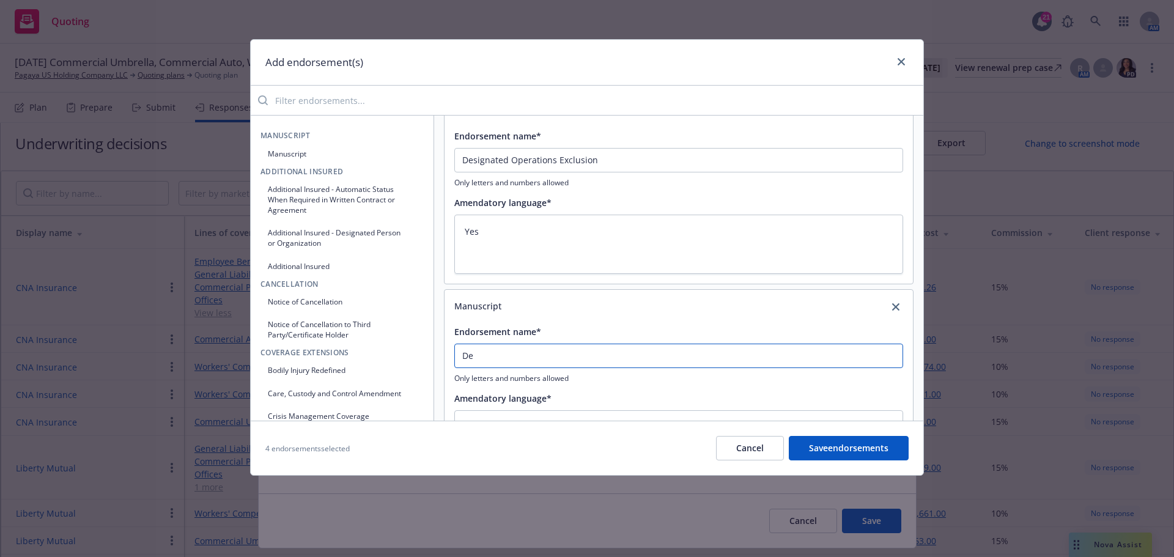
type textarea "x"
type input "Des"
type textarea "x"
type input "Desi"
type textarea "x"
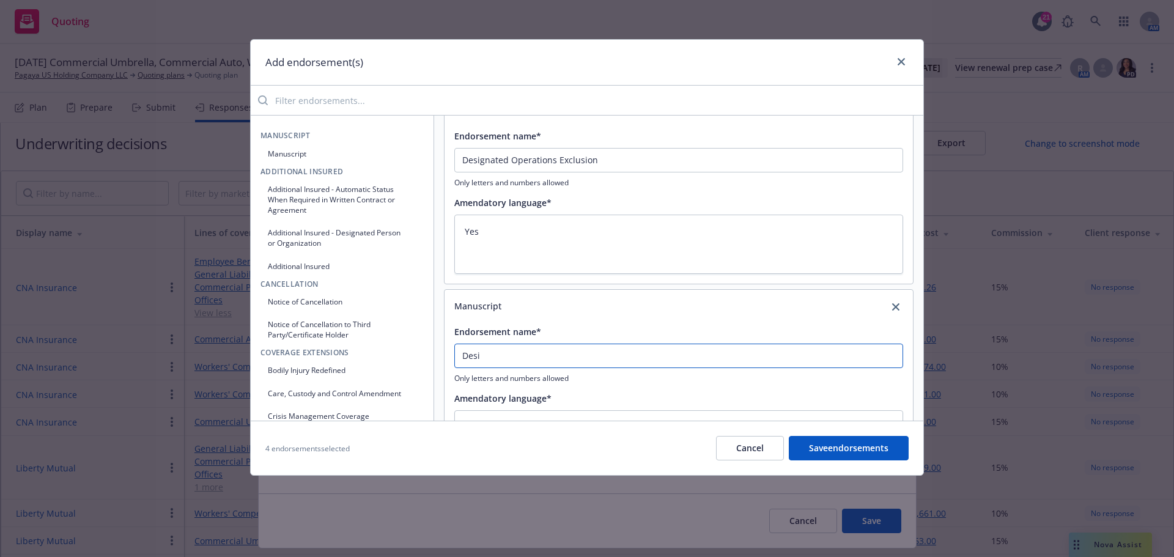
type input "Desig"
type textarea "x"
type input "Design"
type textarea "x"
type input "Designa"
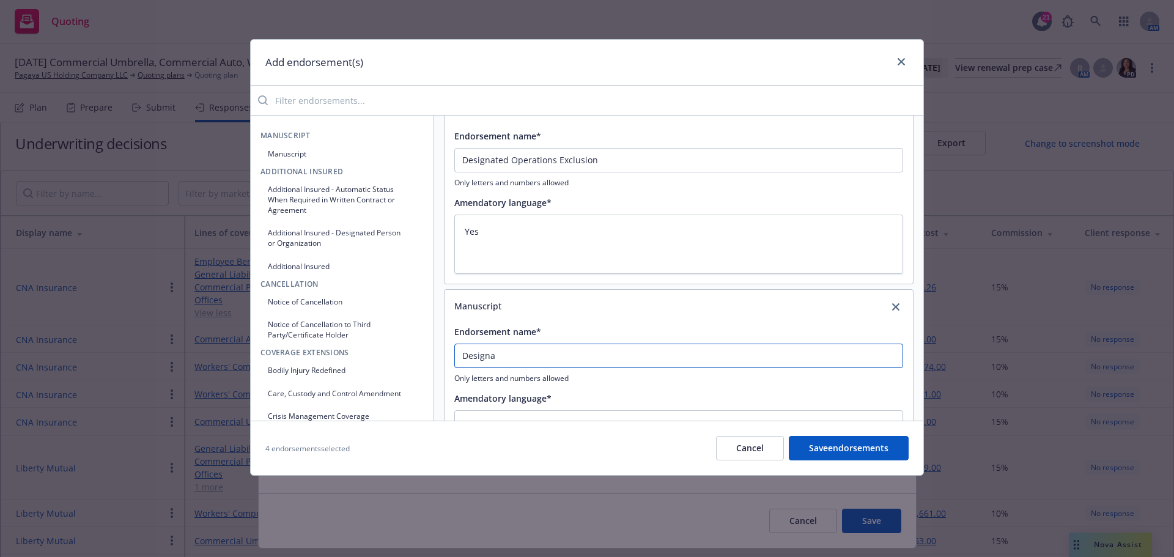
type textarea "x"
type input "Designat"
type textarea "x"
type input "Designate"
type textarea "x"
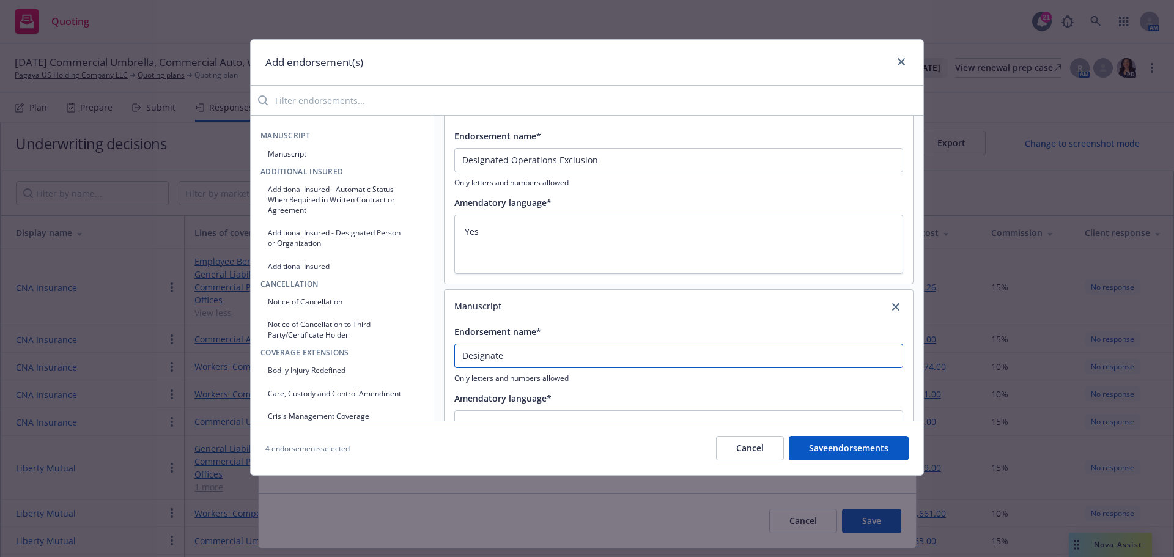
type input "Designated"
type textarea "x"
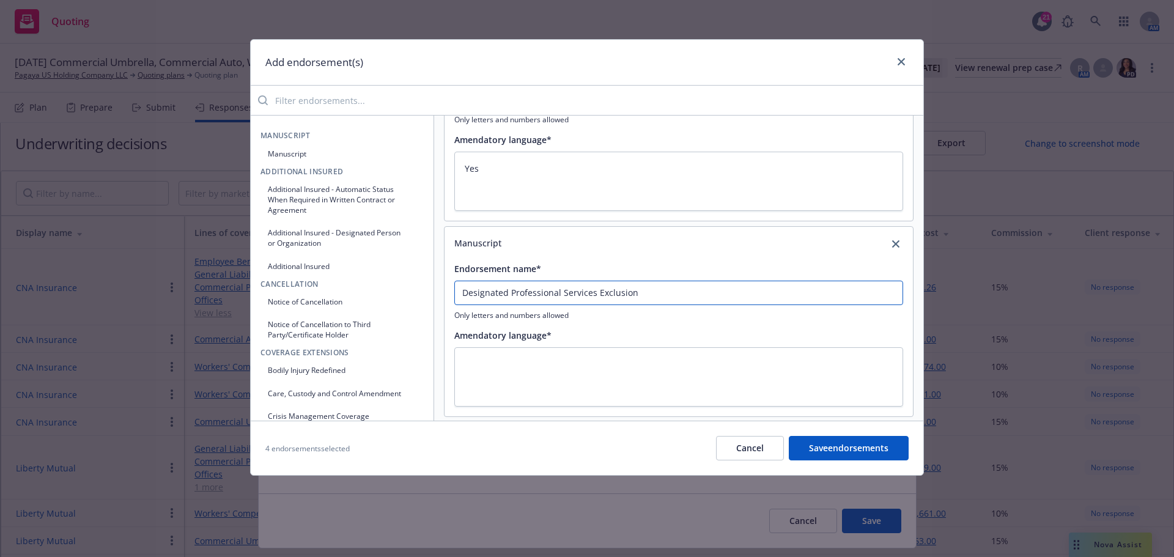
scroll to position [386, 0]
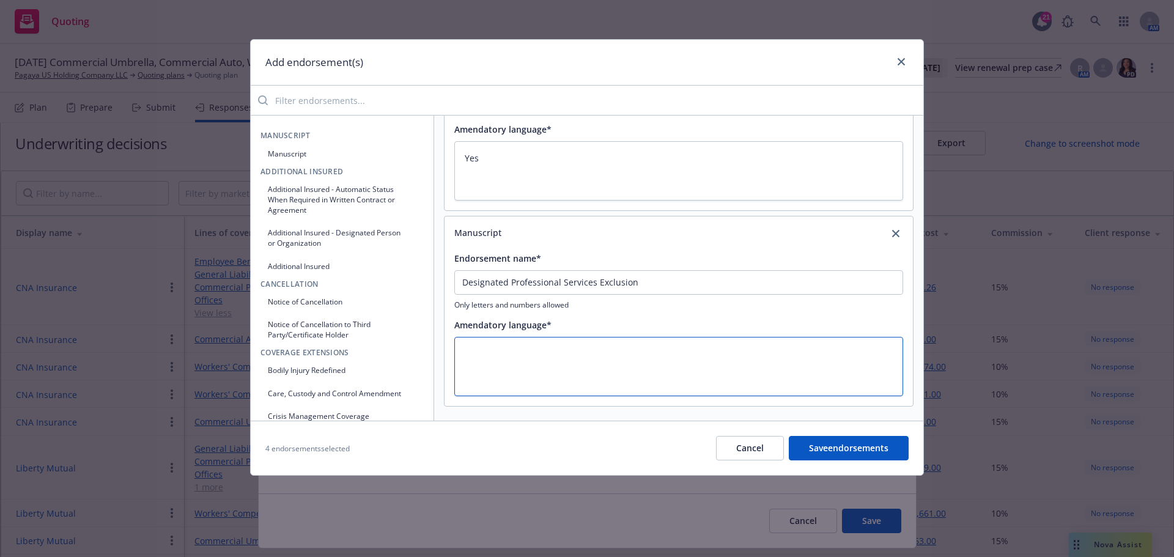
click at [492, 358] on textarea at bounding box center [678, 366] width 449 height 59
click at [307, 103] on input "search" at bounding box center [595, 100] width 655 height 24
click at [312, 150] on button "Manuscript" at bounding box center [341, 154] width 163 height 20
click at [495, 285] on input "Endorsement name*" at bounding box center [678, 282] width 449 height 24
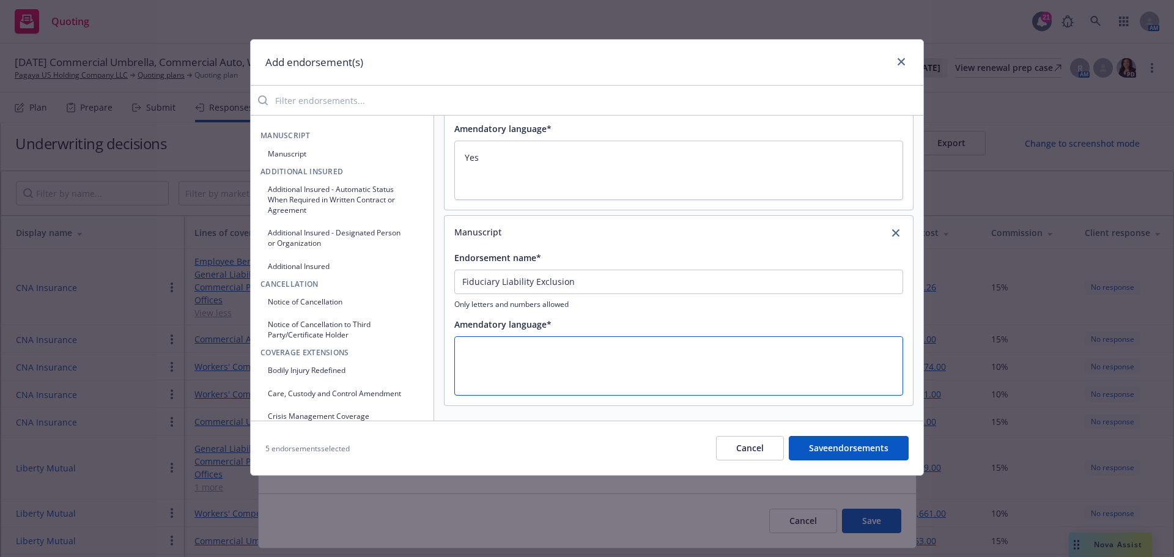
click at [501, 352] on textarea at bounding box center [678, 365] width 449 height 59
click at [302, 153] on button "Manuscript" at bounding box center [341, 154] width 163 height 20
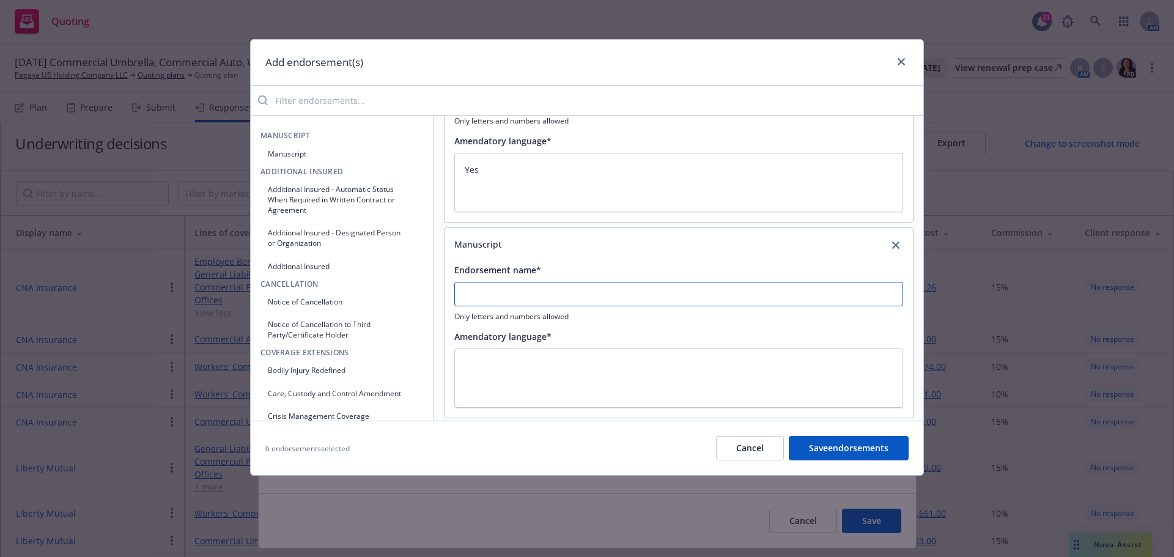
click at [517, 287] on input "Endorsement name*" at bounding box center [678, 294] width 449 height 24
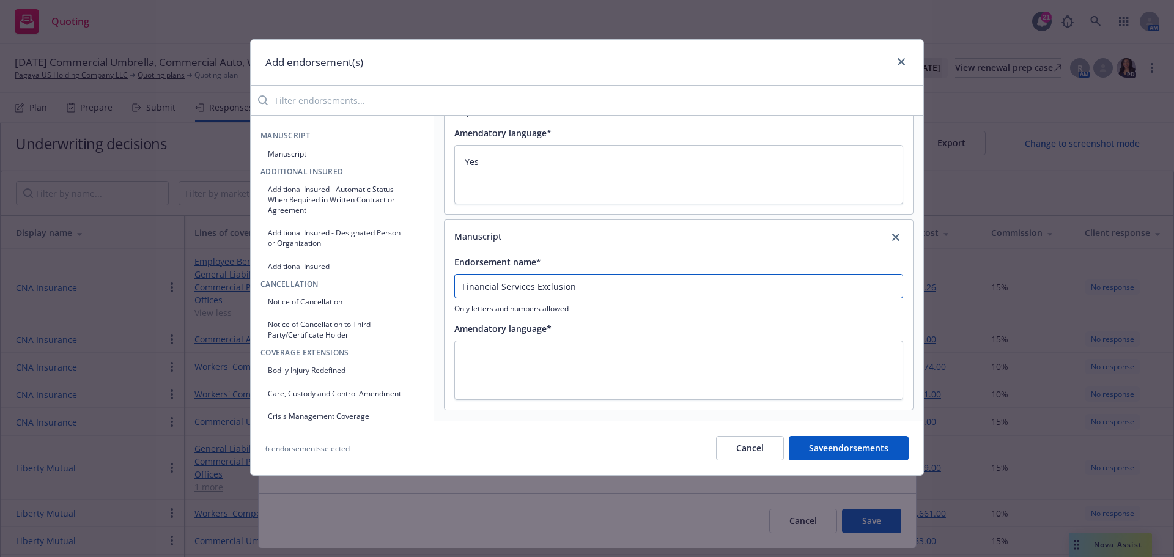
scroll to position [778, 0]
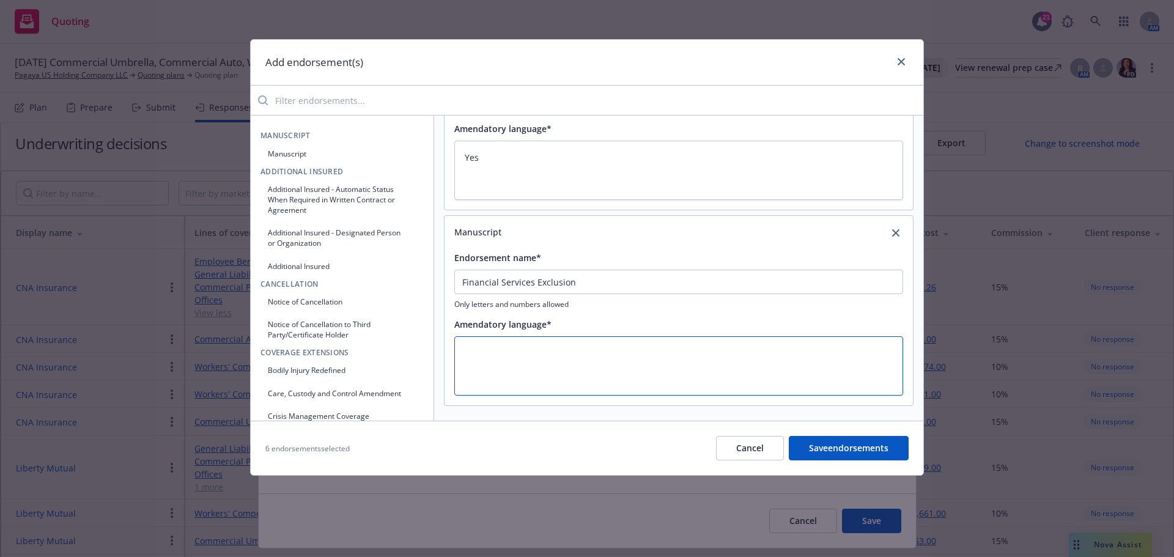
click at [464, 352] on textarea at bounding box center [678, 365] width 449 height 59
click at [399, 152] on button "Manuscript" at bounding box center [341, 154] width 163 height 20
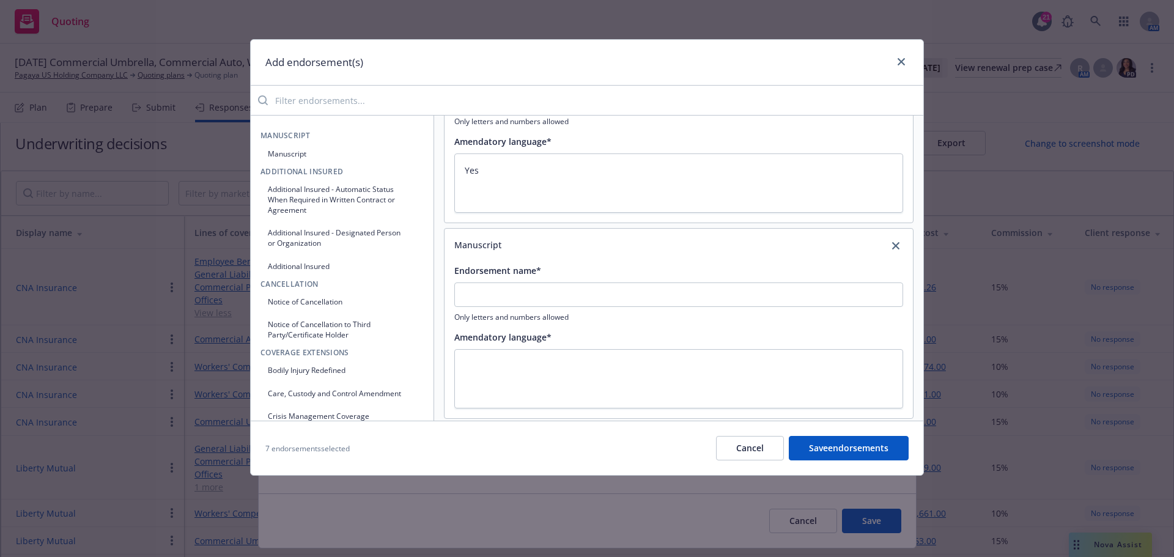
scroll to position [961, 0]
click at [474, 306] on input "Endorsement name*" at bounding box center [678, 294] width 449 height 24
click at [301, 150] on button "Manuscript" at bounding box center [341, 154] width 163 height 20
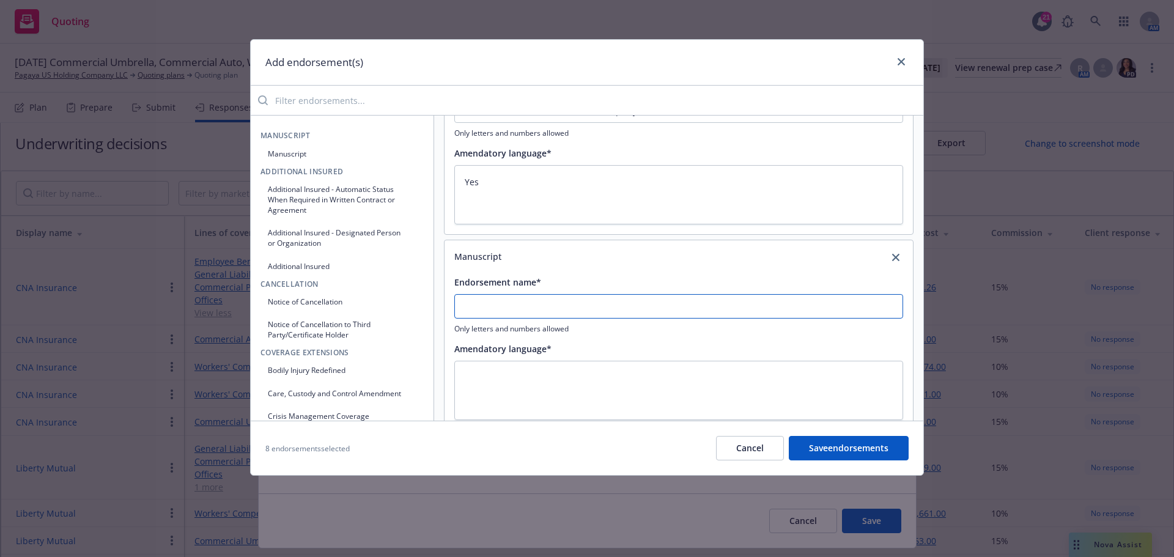
click at [484, 308] on input "Endorsement name*" at bounding box center [678, 306] width 449 height 24
click at [410, 152] on icon "button" at bounding box center [413, 153] width 7 height 7
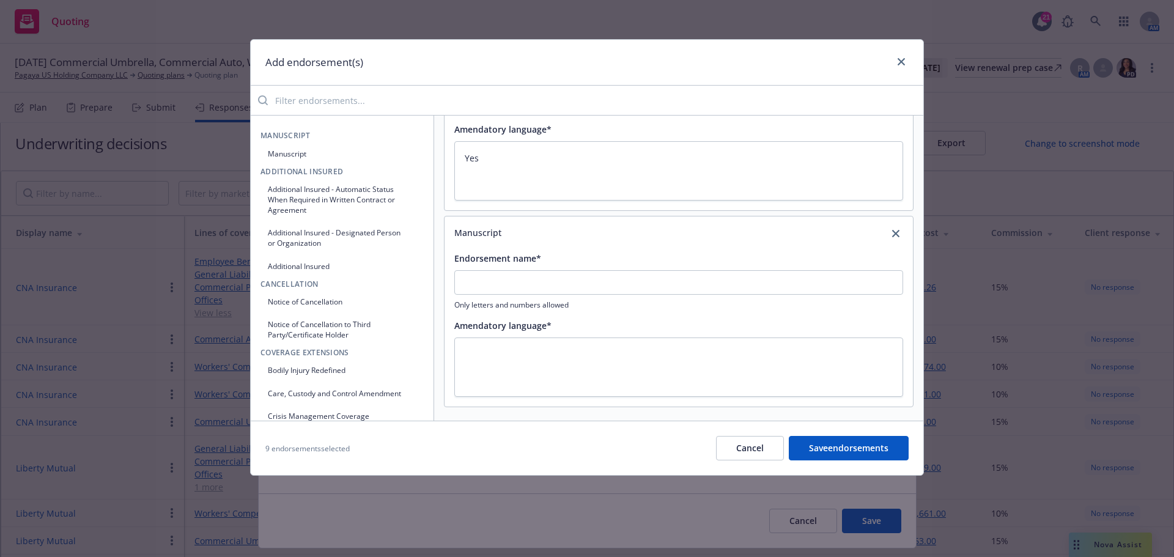
scroll to position [1364, 0]
click at [482, 278] on input "Endorsement name*" at bounding box center [678, 282] width 449 height 24
click at [523, 363] on textarea at bounding box center [678, 366] width 449 height 59
drag, startPoint x: 406, startPoint y: 156, endPoint x: 482, endPoint y: 180, distance: 80.2
click at [409, 156] on icon "button" at bounding box center [412, 153] width 7 height 7
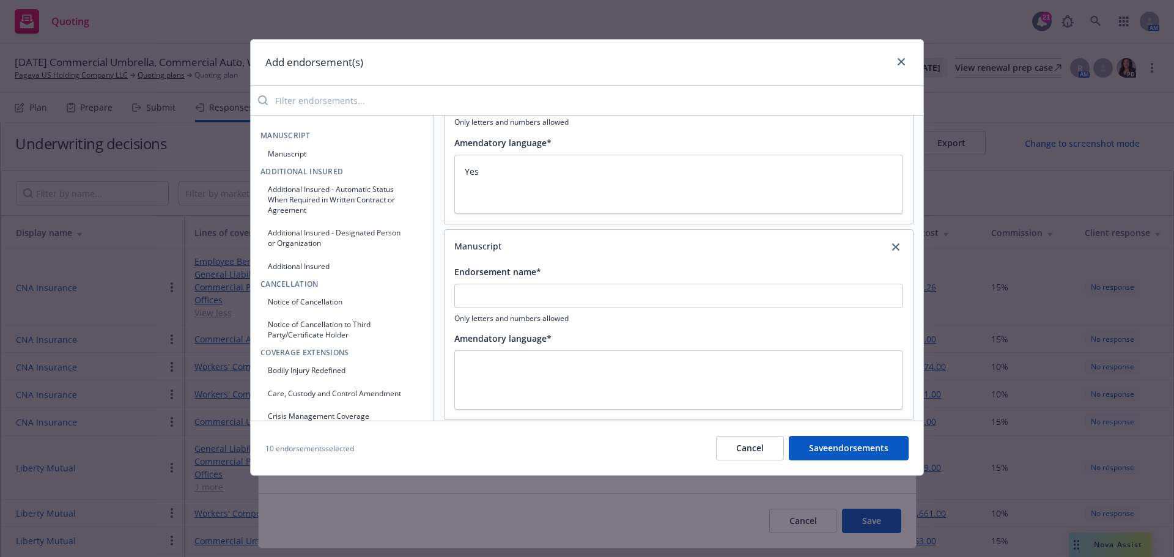
scroll to position [1548, 0]
click at [476, 297] on input "Endorsement name*" at bounding box center [678, 294] width 449 height 24
click at [409, 153] on icon "button" at bounding box center [412, 153] width 7 height 7
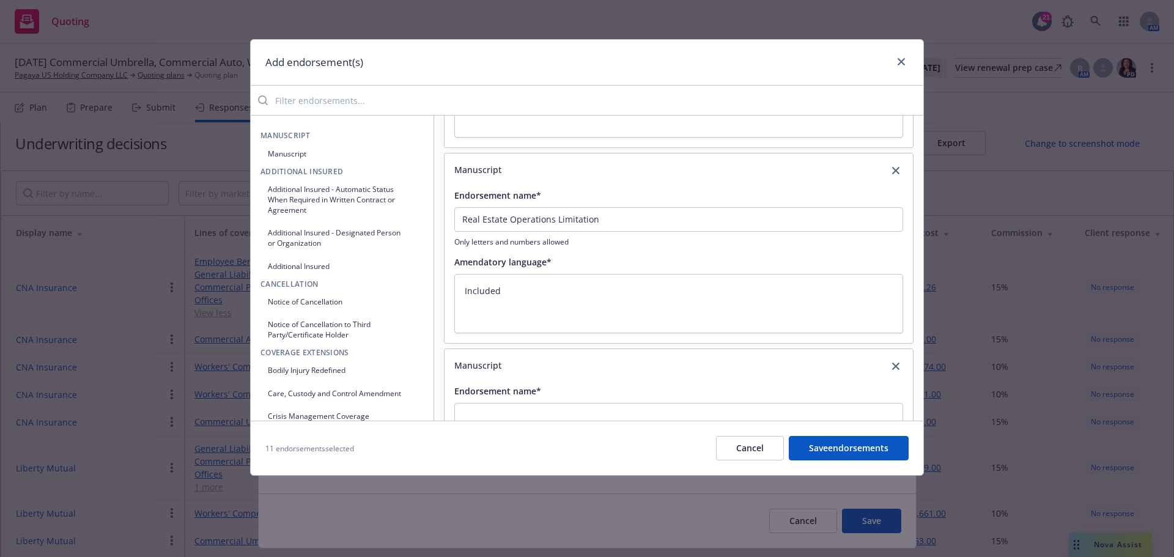
scroll to position [1731, 0]
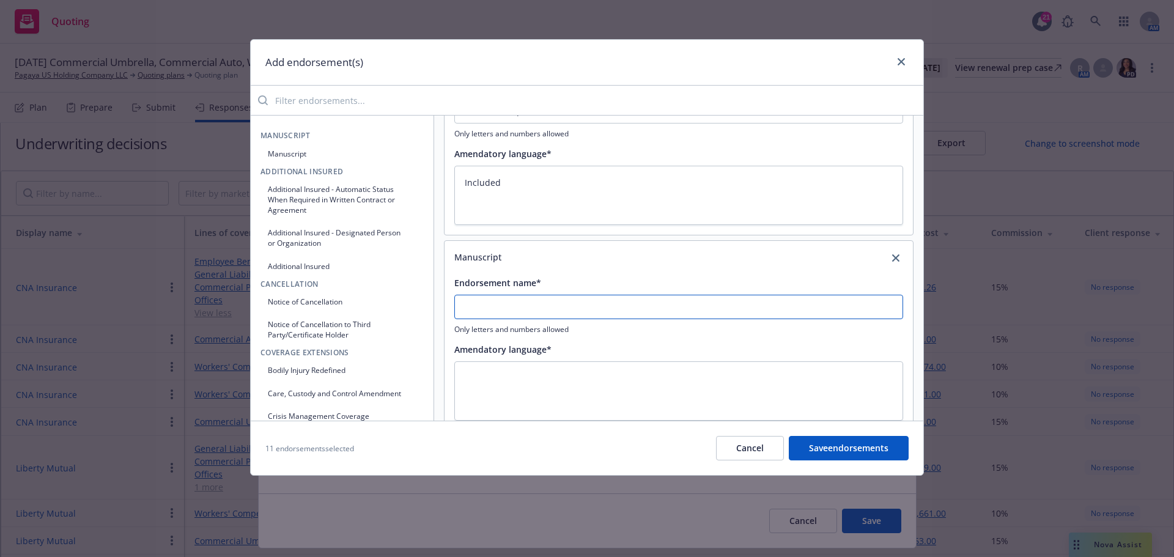
click at [517, 300] on input "Endorsement name*" at bounding box center [678, 307] width 449 height 24
click at [305, 101] on input "search" at bounding box center [595, 100] width 655 height 24
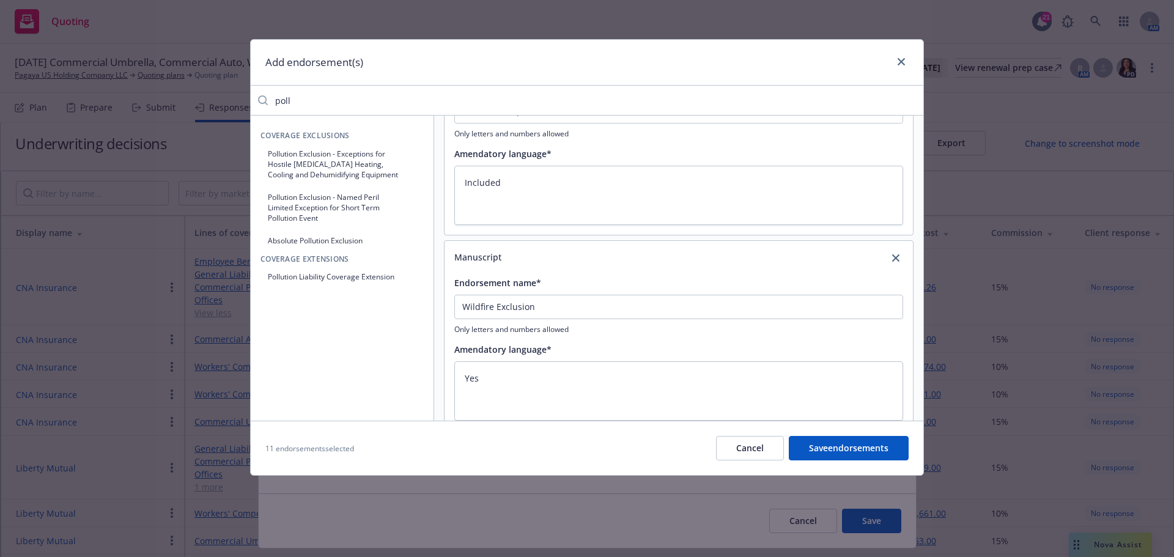
click at [359, 238] on button "Absolute Pollution Exclusion" at bounding box center [341, 240] width 163 height 20
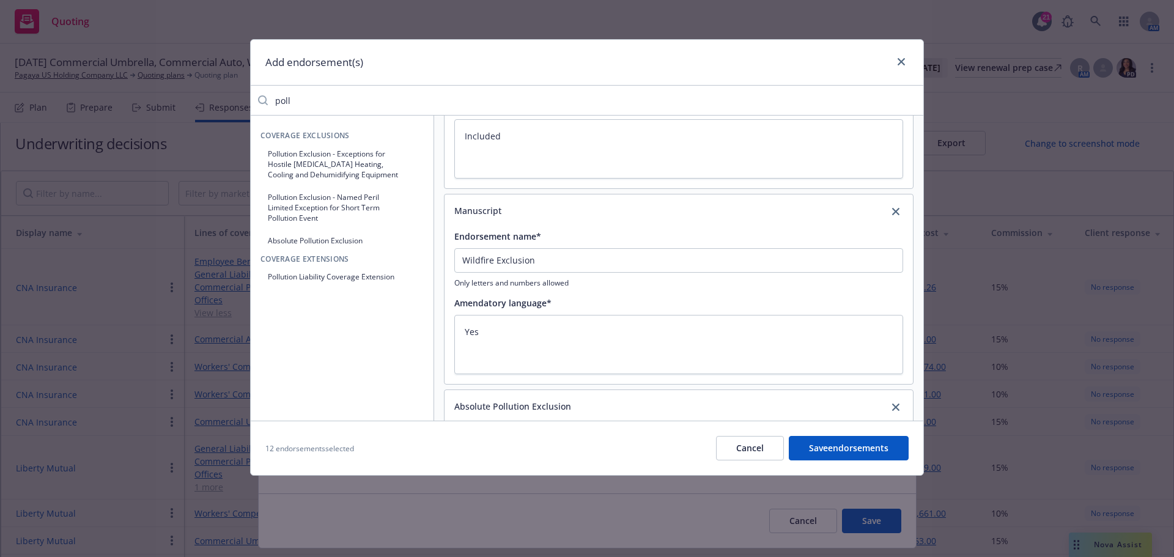
scroll to position [1835, 0]
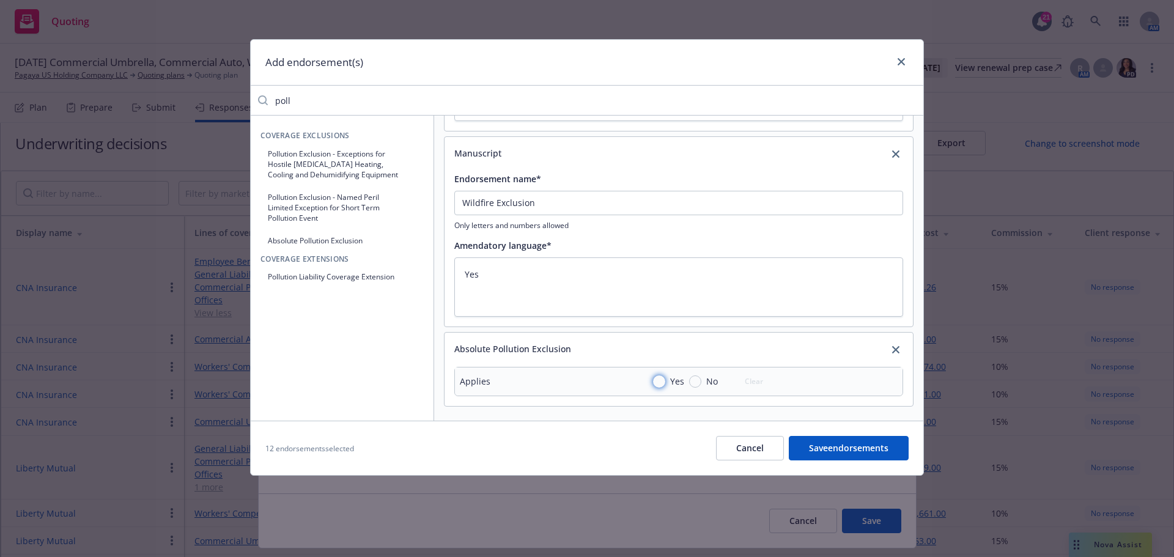
click at [653, 381] on input "Yes" at bounding box center [659, 381] width 12 height 12
click at [844, 446] on button "Save endorsements" at bounding box center [849, 448] width 120 height 24
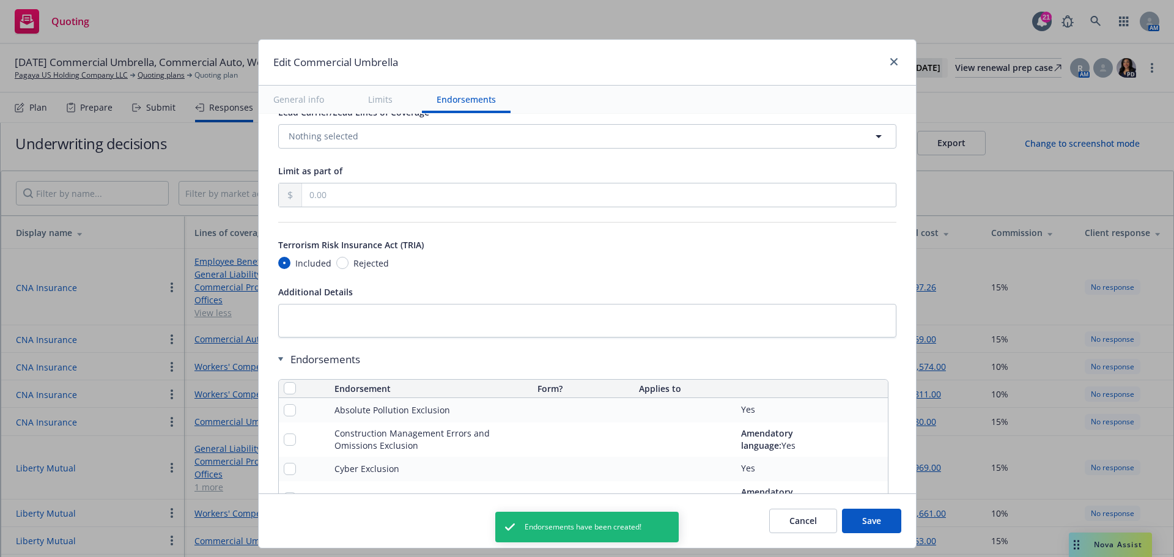
click at [875, 521] on button "Save" at bounding box center [871, 521] width 59 height 24
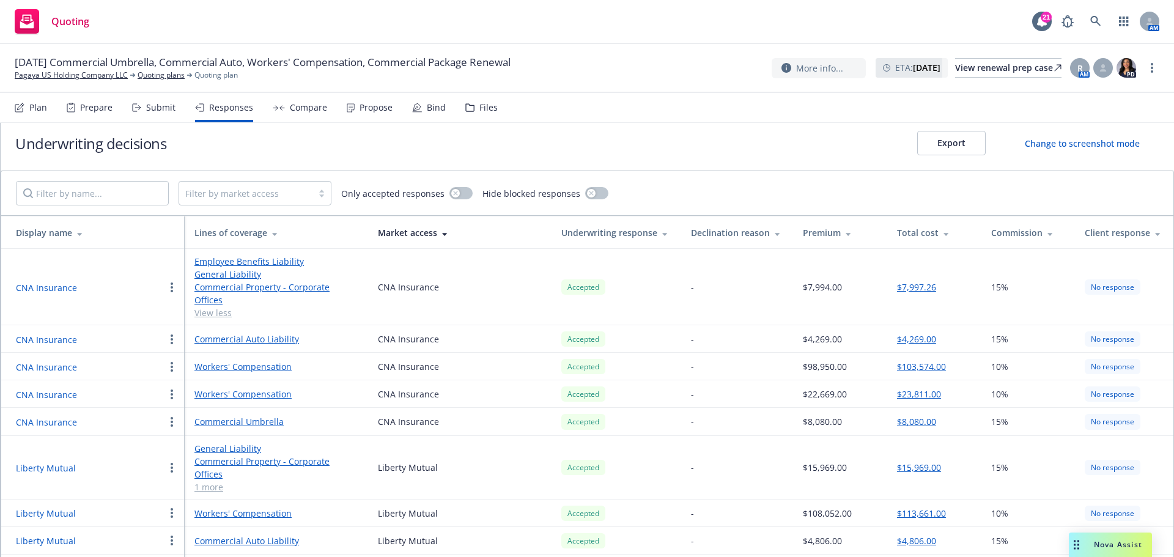
click at [244, 442] on link "General Liability" at bounding box center [276, 448] width 164 height 13
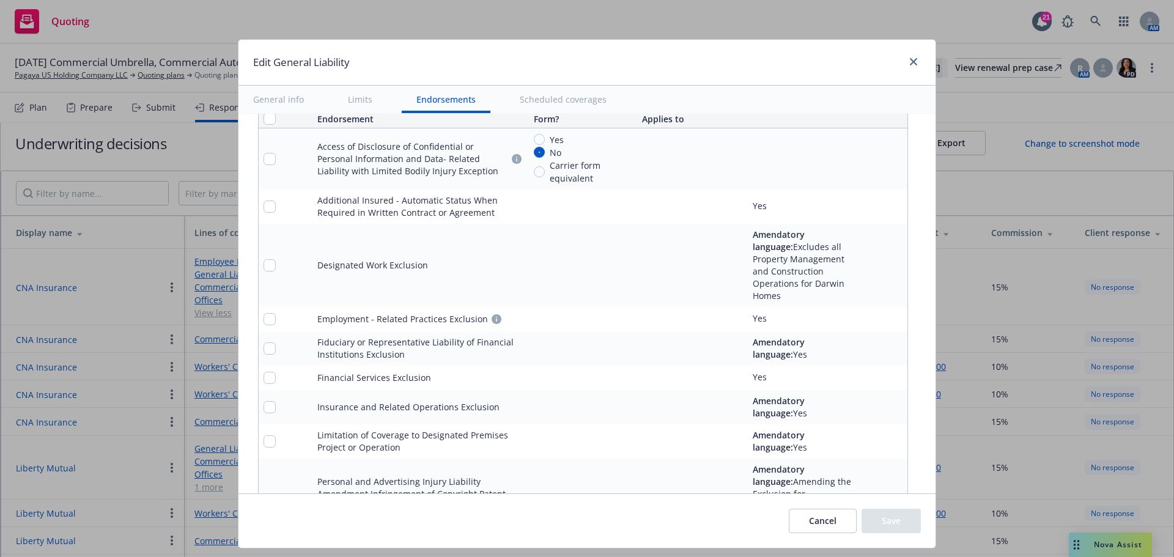
scroll to position [1651, 0]
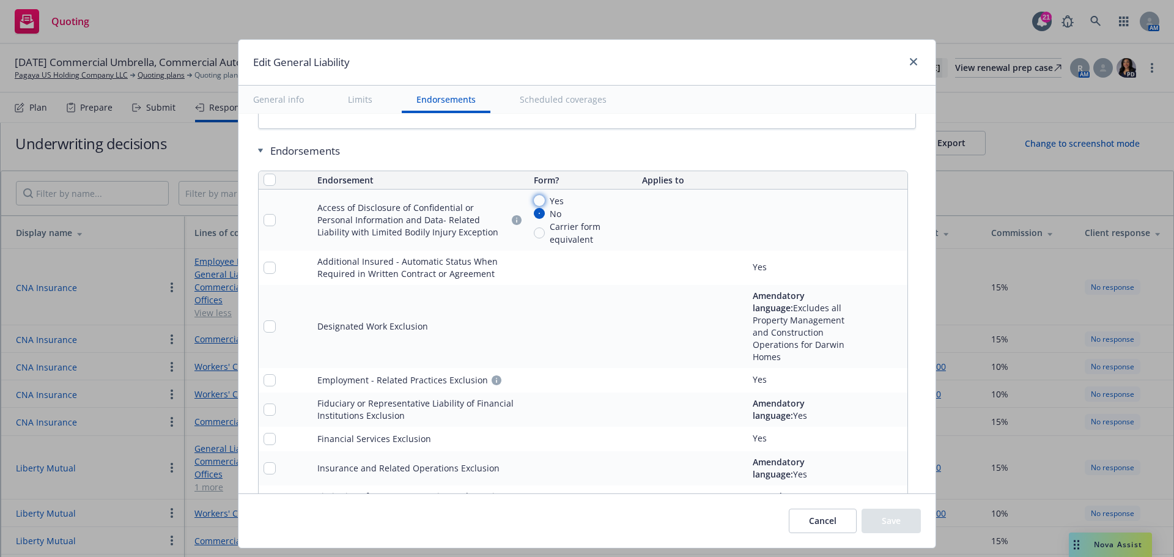
click at [534, 200] on input "Yes" at bounding box center [539, 200] width 11 height 11
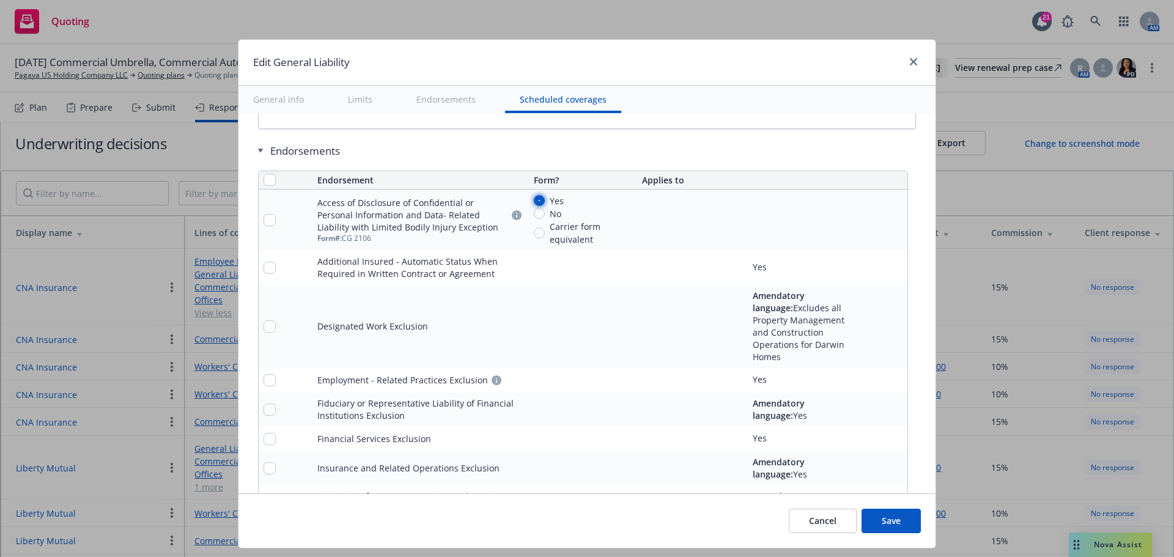
scroll to position [2071, 0]
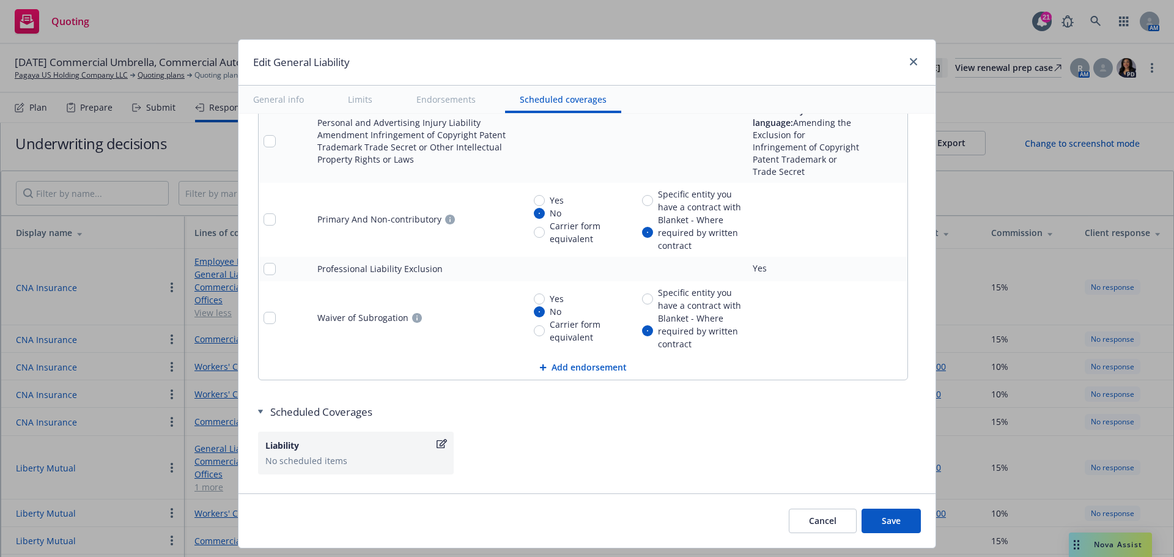
click at [602, 355] on button "Add endorsement" at bounding box center [583, 367] width 649 height 24
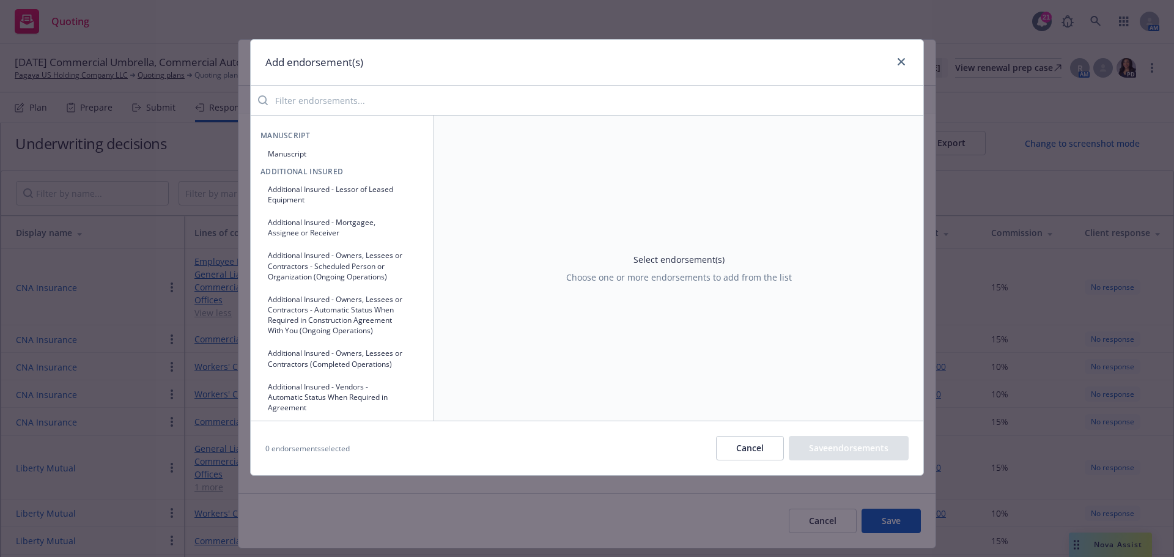
click at [325, 110] on input "search" at bounding box center [595, 100] width 655 height 24
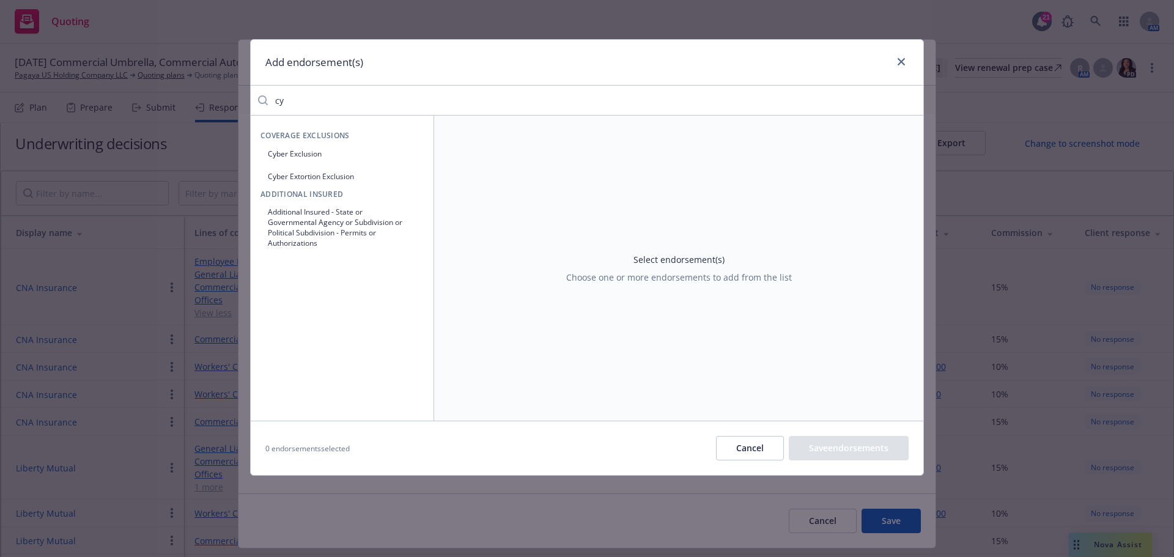
click at [302, 150] on button "Cyber Exclusion" at bounding box center [341, 154] width 163 height 20
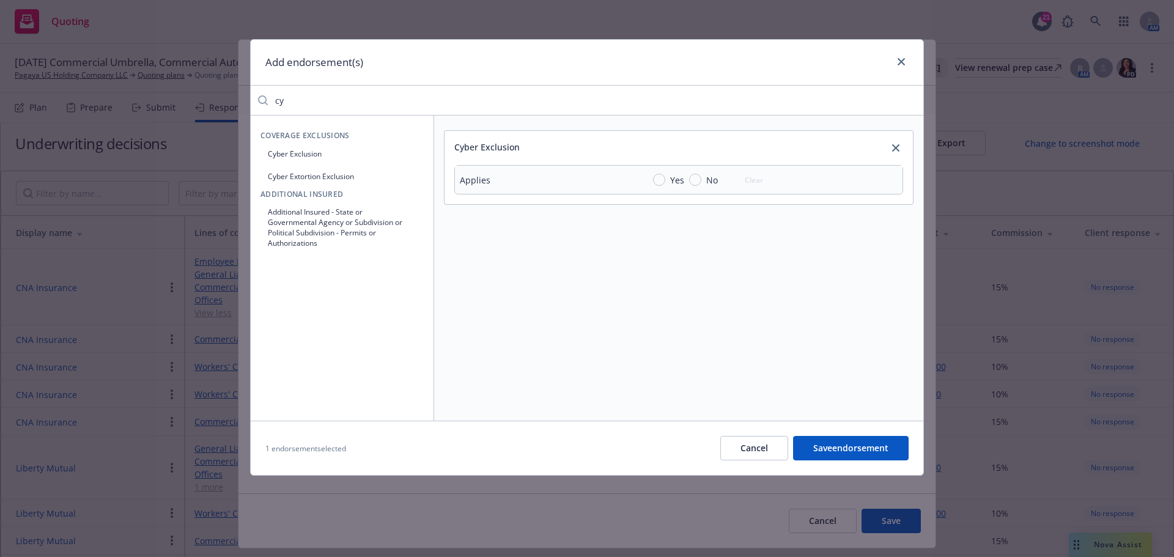
click at [651, 179] on div "Yes No Clear" at bounding box center [706, 180] width 127 height 18
click at [658, 179] on input "Yes" at bounding box center [659, 180] width 12 height 12
click at [891, 455] on button "Save endorsement" at bounding box center [851, 448] width 116 height 24
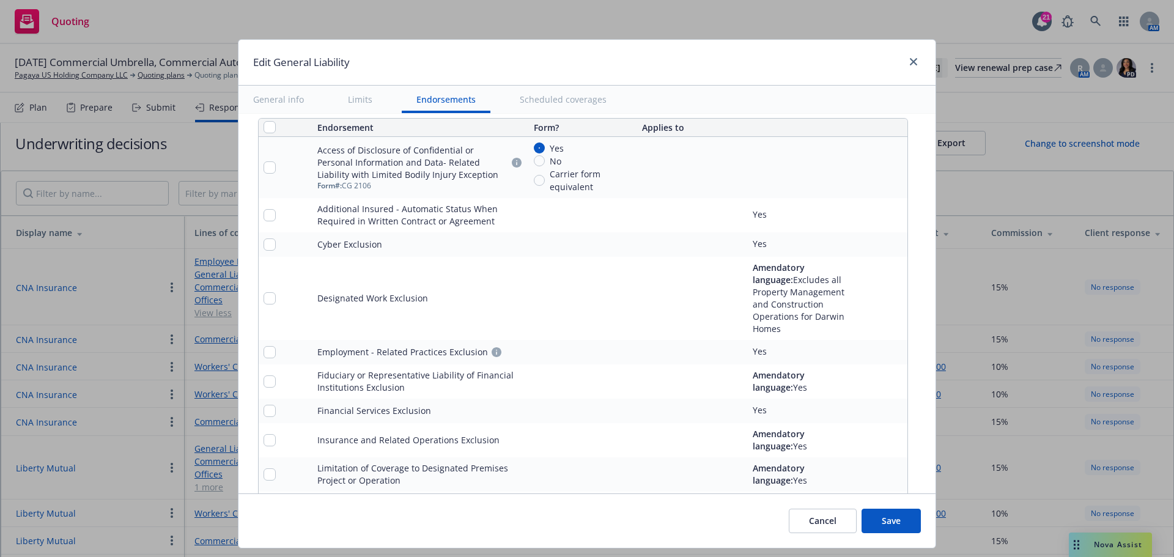
scroll to position [1728, 0]
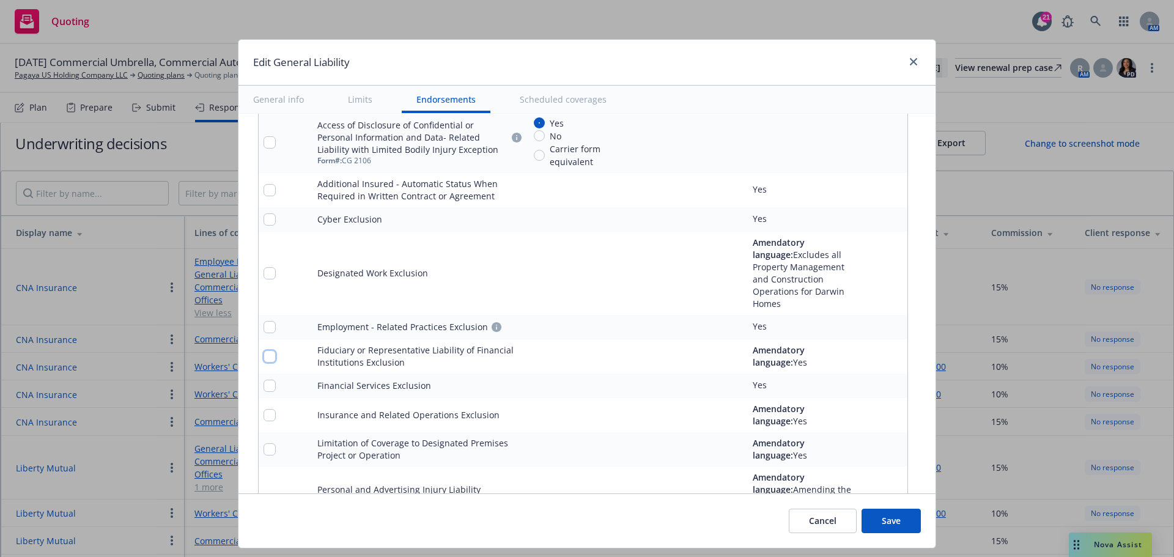
click at [264, 350] on input "checkbox" at bounding box center [269, 356] width 12 height 12
click at [263, 380] on input "checkbox" at bounding box center [269, 386] width 12 height 12
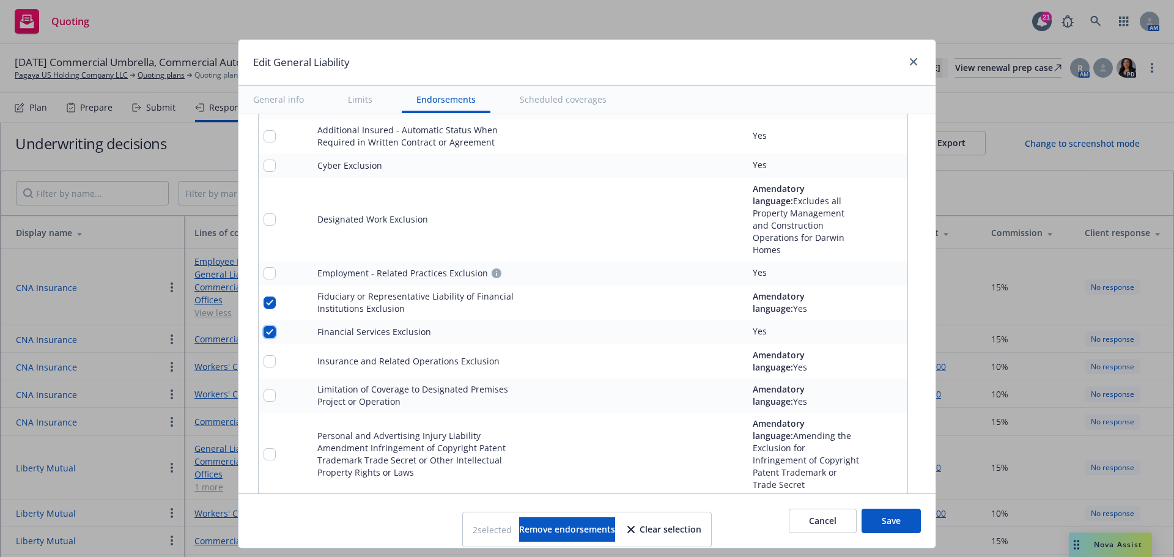
scroll to position [1850, 0]
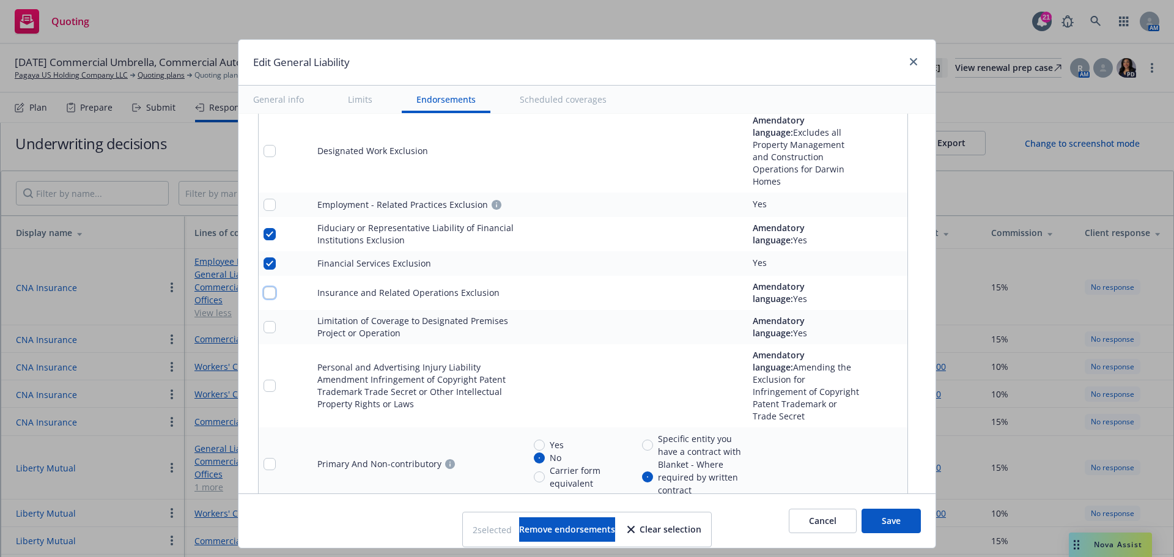
click at [265, 287] on input "checkbox" at bounding box center [269, 293] width 12 height 12
click at [263, 321] on input "checkbox" at bounding box center [269, 327] width 12 height 12
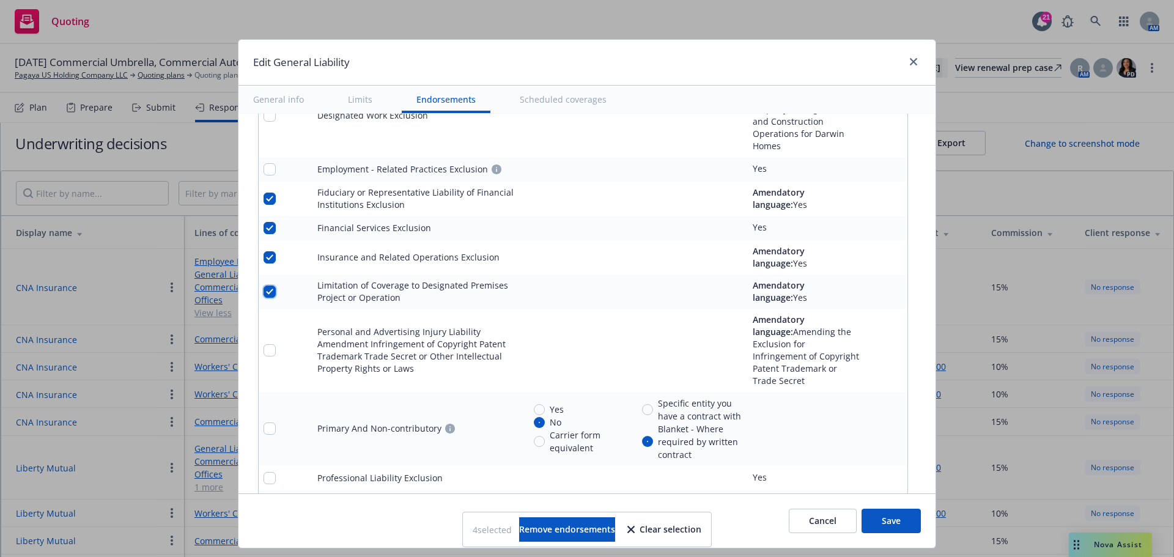
scroll to position [1973, 0]
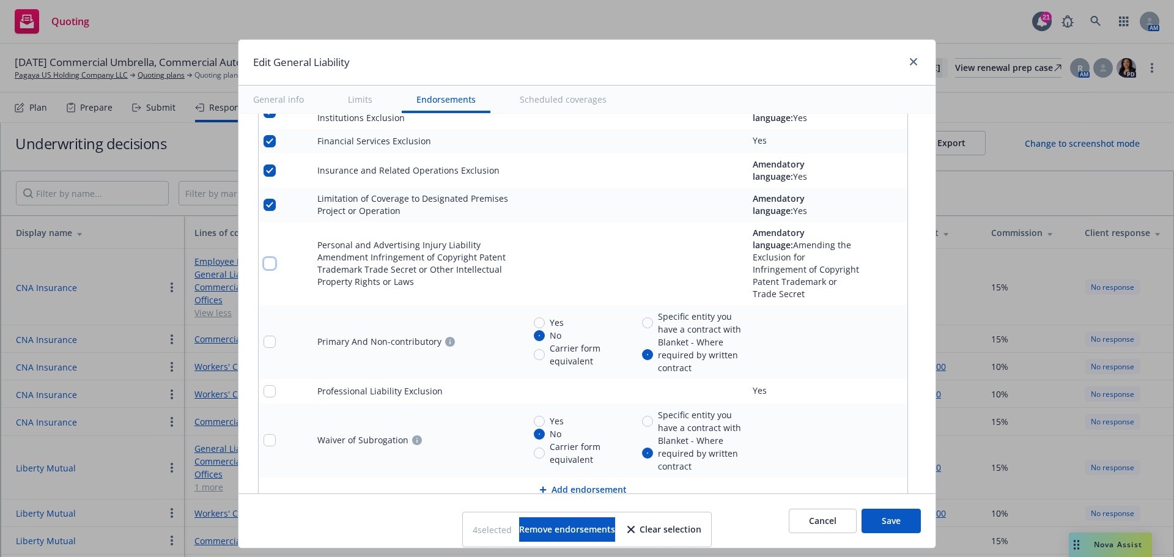
click at [264, 257] on input "checkbox" at bounding box center [269, 263] width 12 height 12
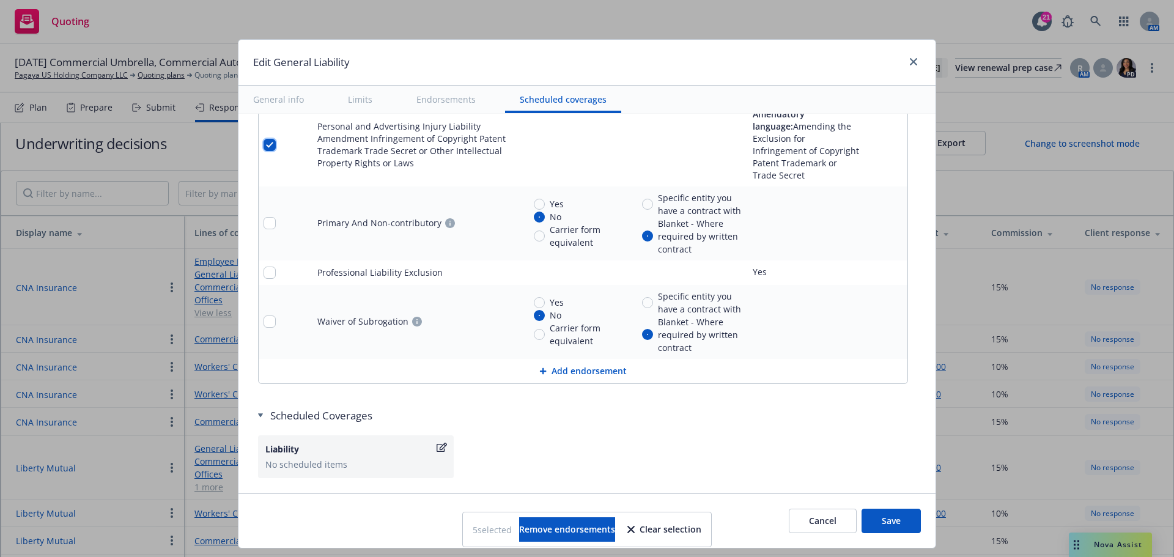
scroll to position [2095, 0]
click at [265, 263] on input "checkbox" at bounding box center [269, 269] width 12 height 12
click at [893, 525] on button "Save" at bounding box center [890, 521] width 59 height 24
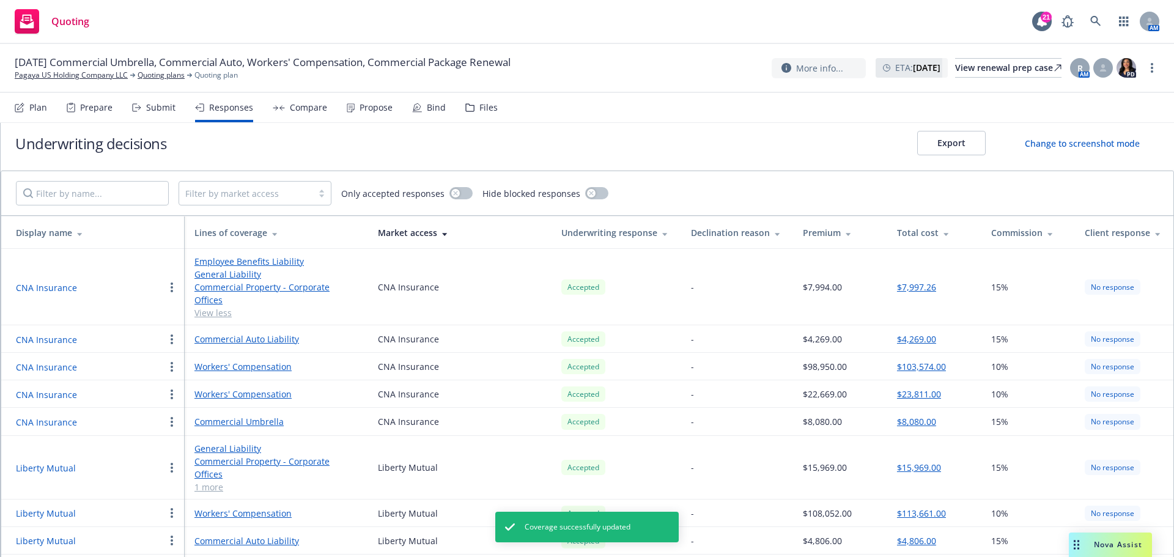
click at [237, 442] on link "General Liability" at bounding box center [276, 448] width 164 height 13
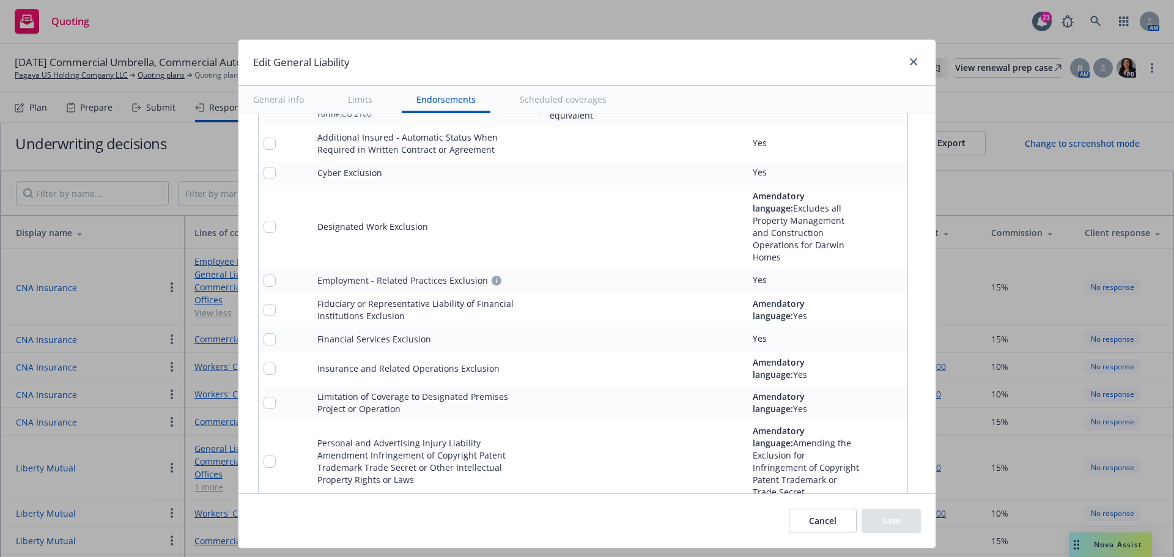
scroll to position [1773, 0]
click at [263, 306] on input "checkbox" at bounding box center [269, 312] width 12 height 12
click at [264, 335] on input "checkbox" at bounding box center [269, 341] width 12 height 12
click at [265, 364] on input "checkbox" at bounding box center [269, 370] width 12 height 12
click at [259, 399] on td at bounding box center [286, 405] width 54 height 34
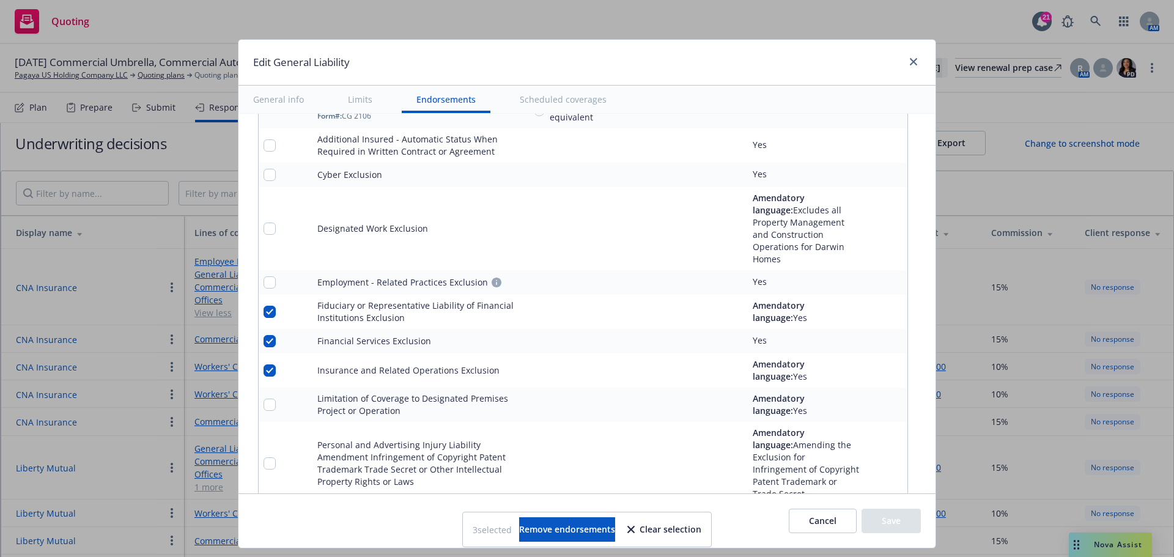
click at [260, 400] on td at bounding box center [286, 405] width 54 height 34
click at [264, 388] on td at bounding box center [286, 405] width 54 height 34
click at [263, 457] on input "checkbox" at bounding box center [269, 463] width 12 height 12
drag, startPoint x: 267, startPoint y: 398, endPoint x: 317, endPoint y: 373, distance: 56.6
click at [267, 399] on input "checkbox" at bounding box center [269, 405] width 12 height 12
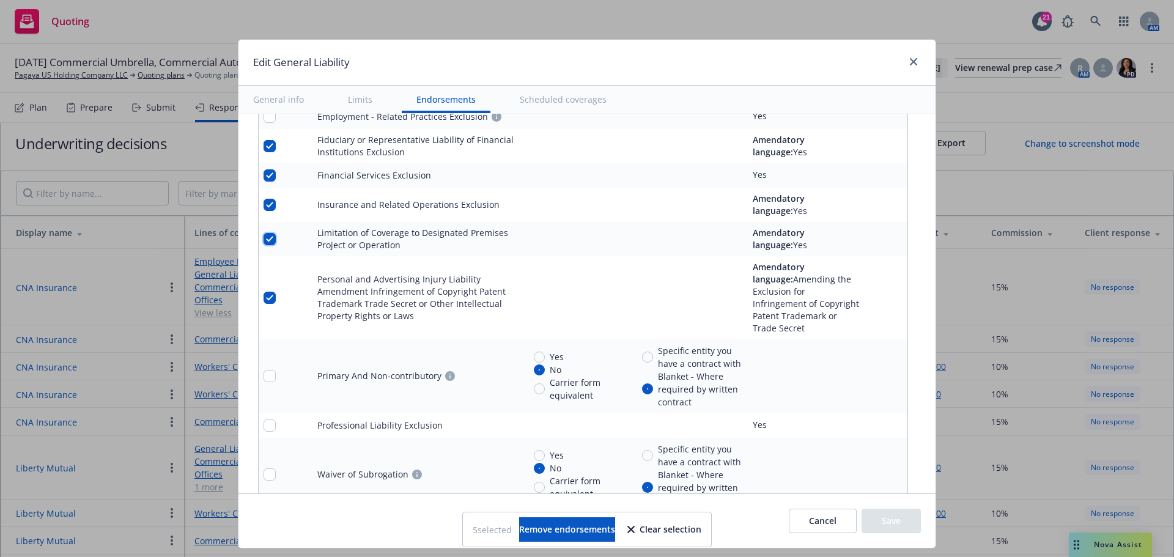
scroll to position [2017, 0]
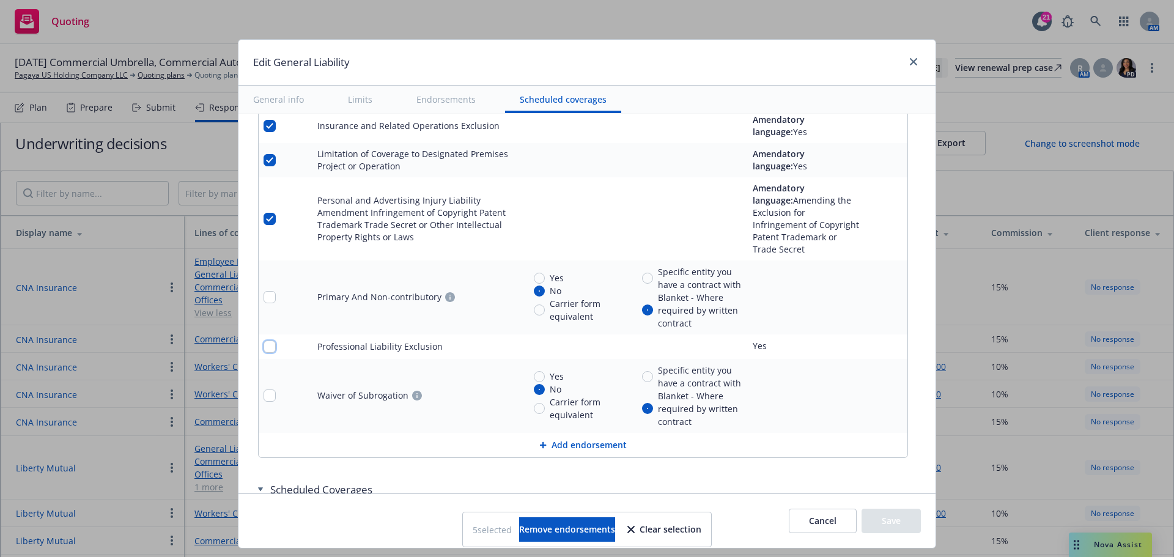
click at [265, 341] on input "checkbox" at bounding box center [269, 347] width 12 height 12
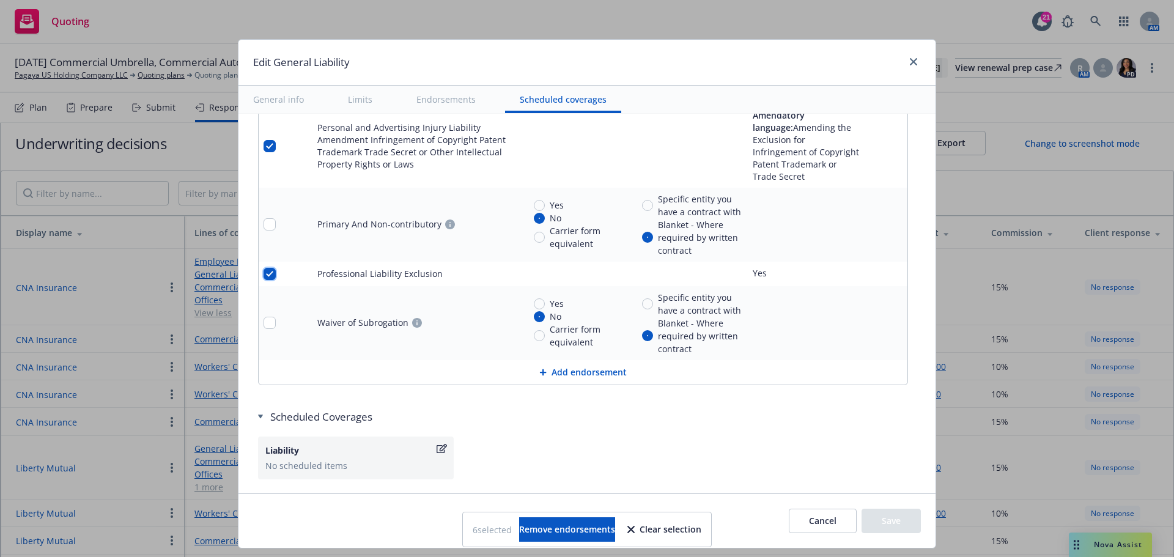
scroll to position [2095, 0]
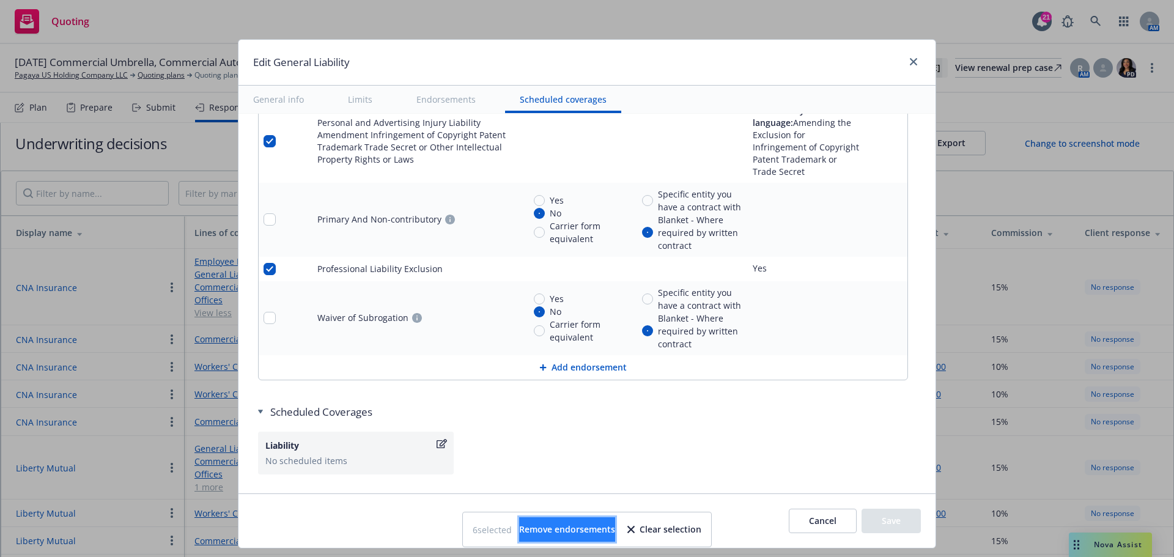
click at [564, 521] on button "Remove endorsements" at bounding box center [567, 529] width 96 height 24
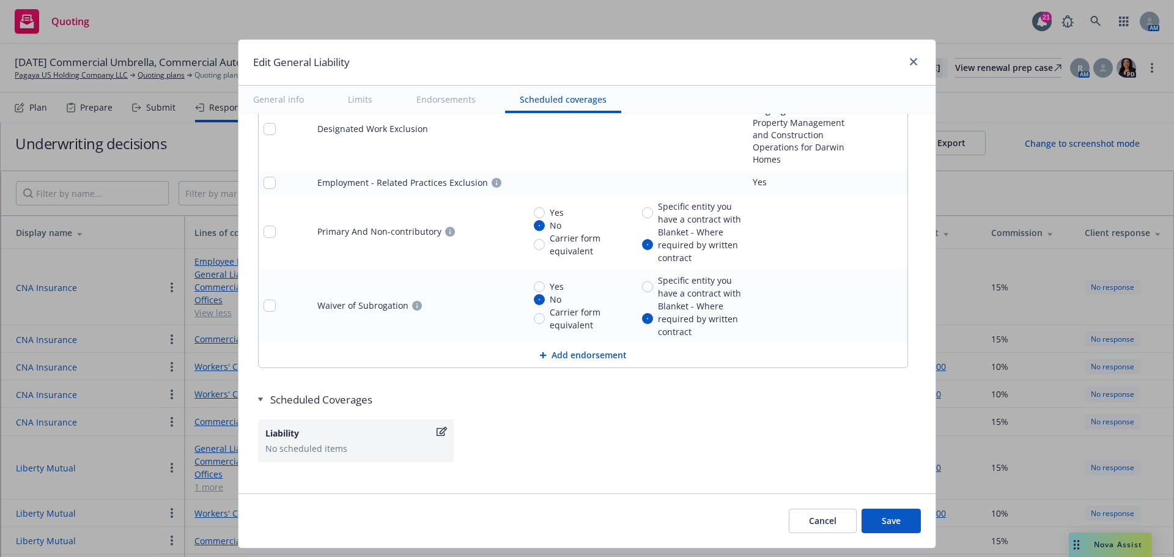
click at [889, 525] on button "Save" at bounding box center [890, 521] width 59 height 24
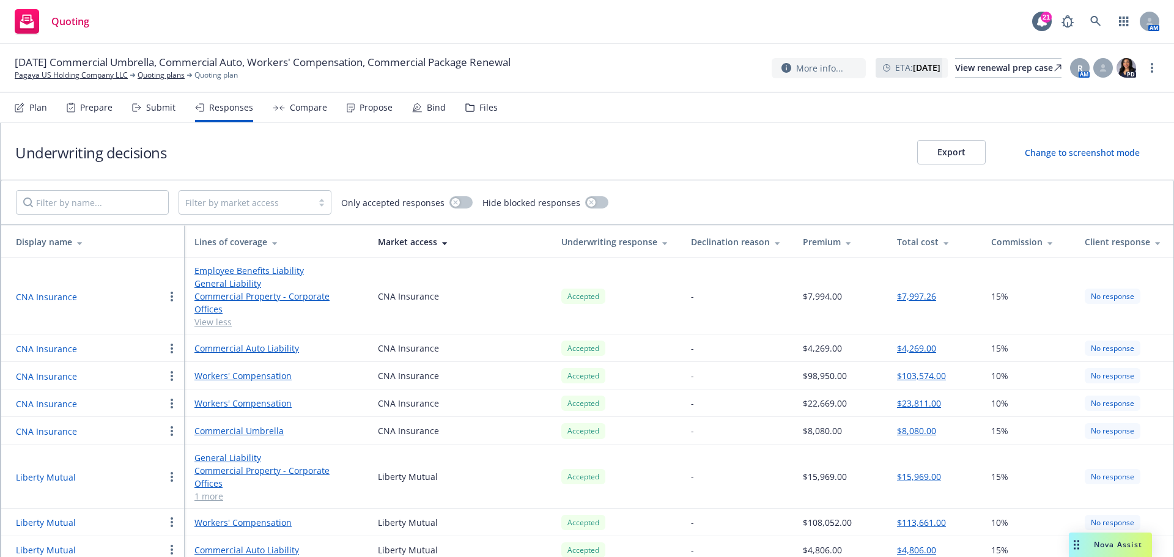
scroll to position [0, 0]
click at [307, 104] on div "Compare" at bounding box center [308, 108] width 37 height 10
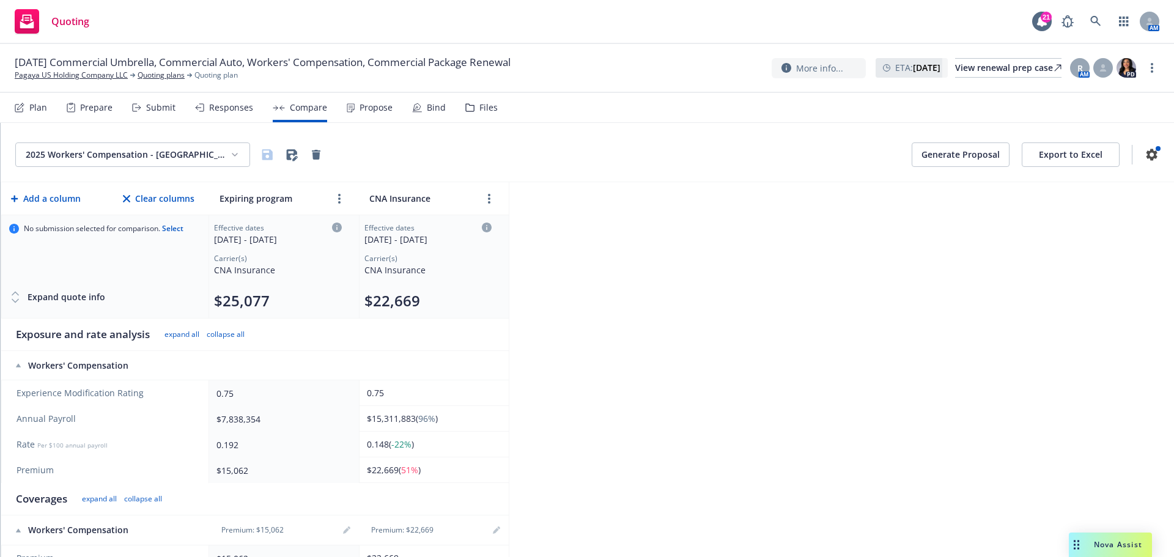
click at [1077, 154] on button "Export to Excel" at bounding box center [1071, 154] width 98 height 24
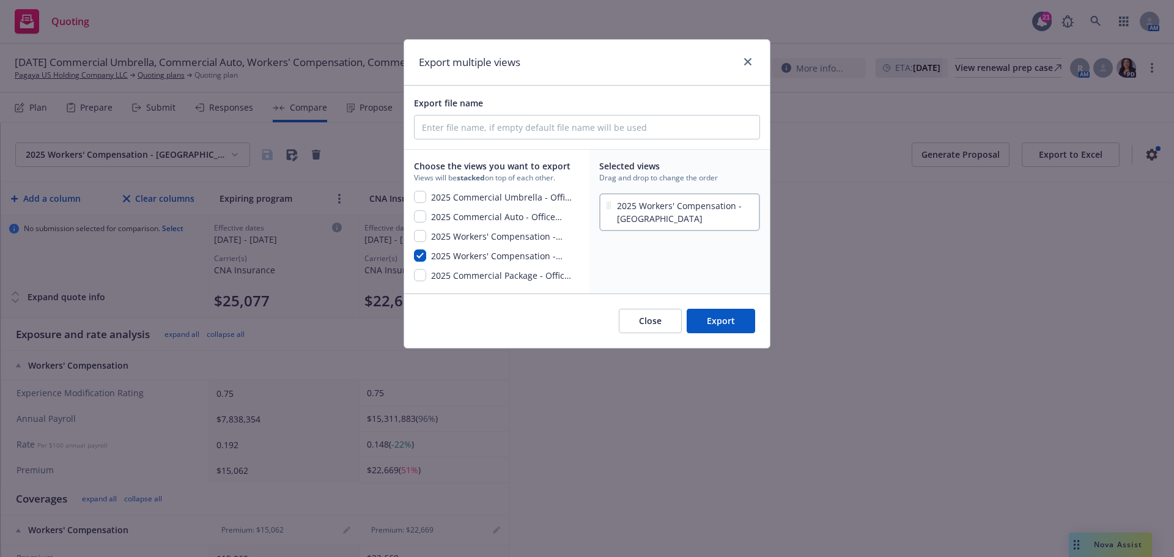
click at [429, 195] on button "2025 Commercial Umbrella - Office Locations" at bounding box center [494, 198] width 161 height 15
click at [425, 219] on button "2025 Commercial Auto - Office Locations" at bounding box center [494, 217] width 161 height 15
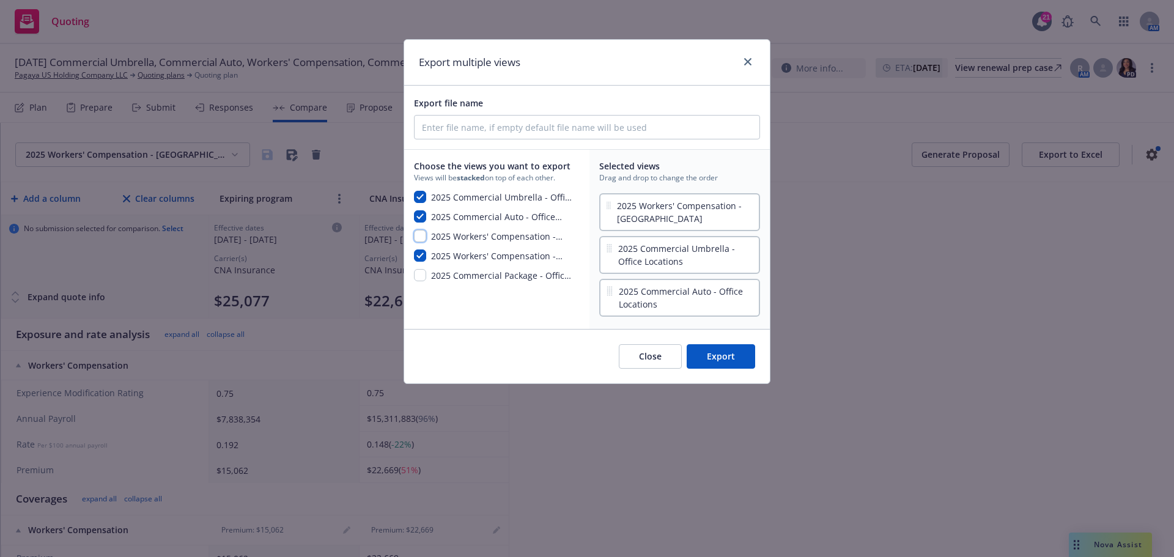
click at [422, 237] on input "checkbox" at bounding box center [420, 236] width 12 height 12
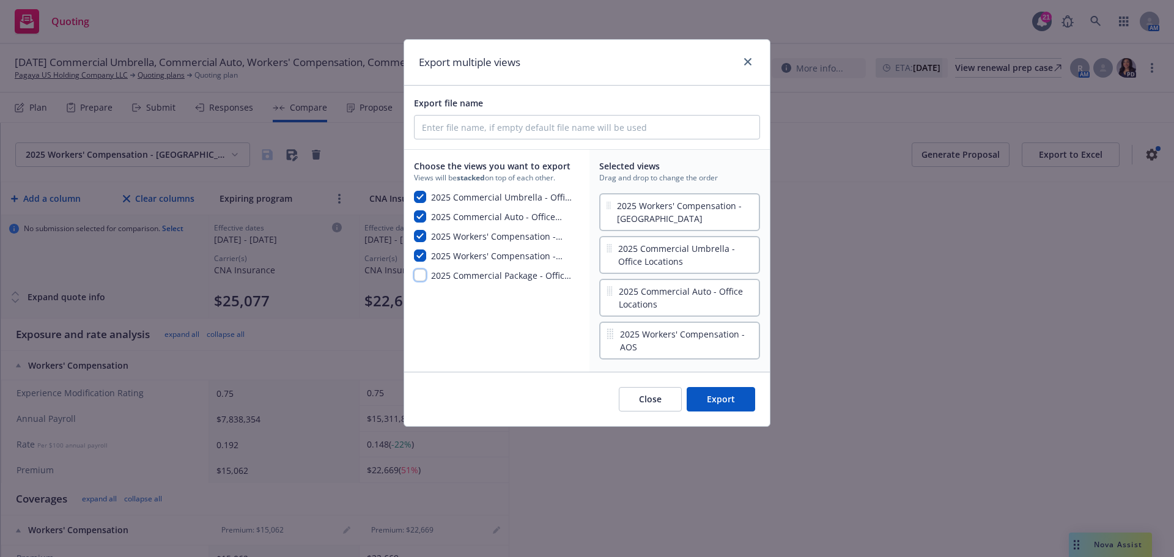
click at [418, 277] on input "checkbox" at bounding box center [420, 275] width 12 height 12
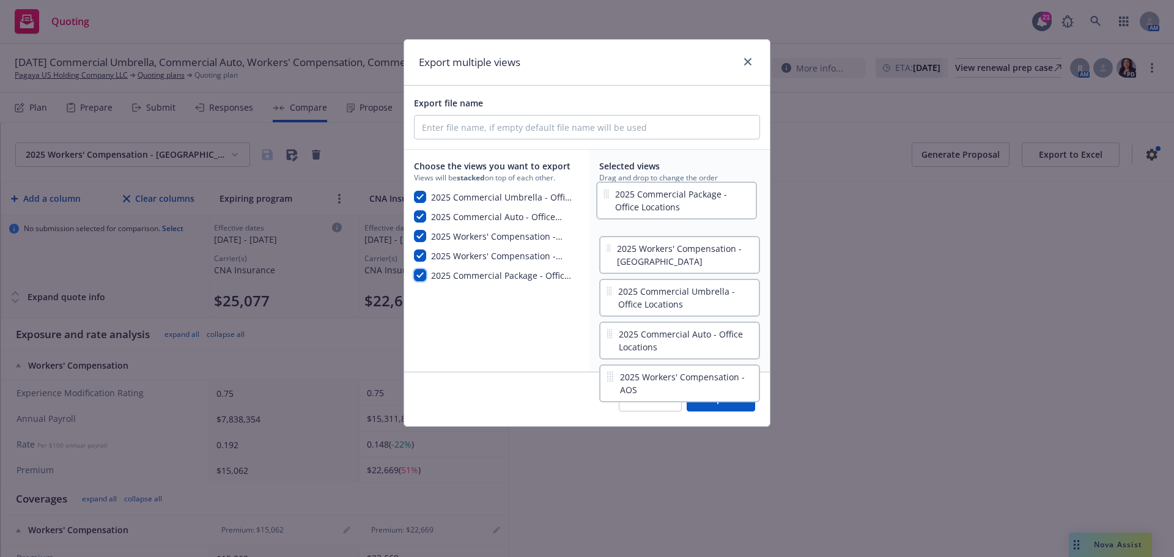
drag, startPoint x: 707, startPoint y: 385, endPoint x: 704, endPoint y: 197, distance: 187.1
click at [705, 198] on div "2025 Workers' Compensation - [GEOGRAPHIC_DATA] 2025 Commercial Umbrella - Offic…" at bounding box center [679, 276] width 161 height 171
drag, startPoint x: 723, startPoint y: 348, endPoint x: 720, endPoint y: 254, distance: 94.8
click at [720, 254] on div "2025 Commercial Package - Office Locations 2025 Workers' Compensation - [GEOGRA…" at bounding box center [679, 276] width 161 height 171
drag, startPoint x: 700, startPoint y: 378, endPoint x: 693, endPoint y: 322, distance: 56.7
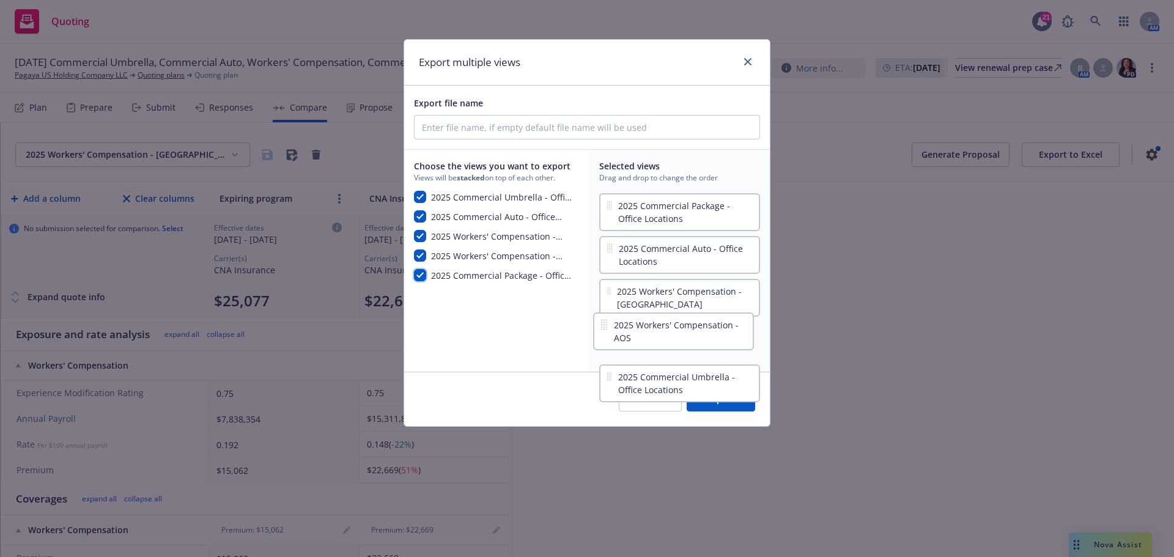
click at [693, 322] on div "2025 Commercial Package - Office Locations 2025 Commercial Auto - Office Locati…" at bounding box center [679, 276] width 161 height 171
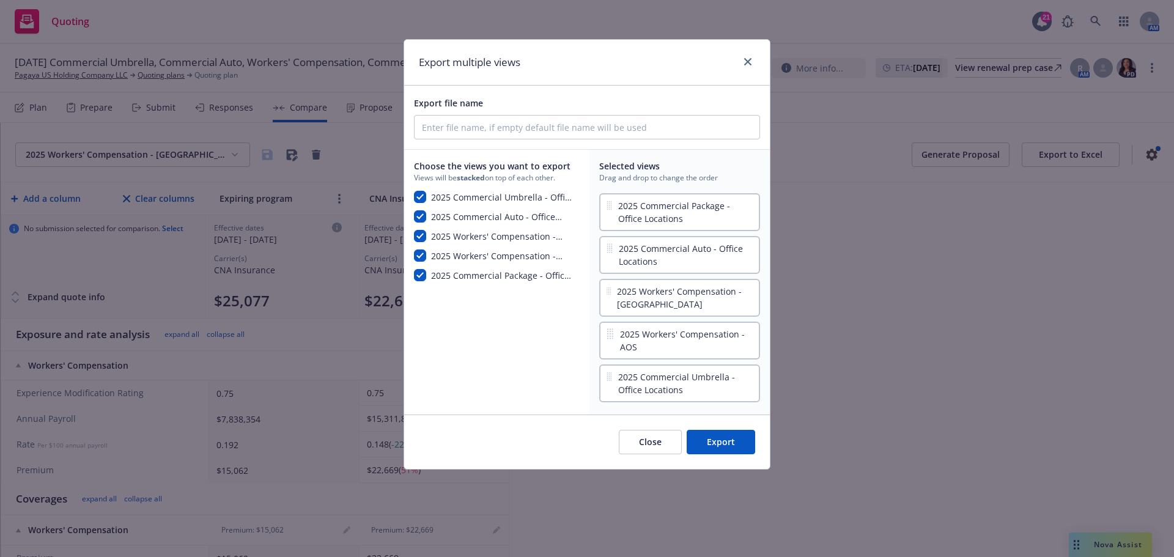
click at [726, 447] on button "Export" at bounding box center [721, 442] width 68 height 24
